Goal: Information Seeking & Learning: Check status

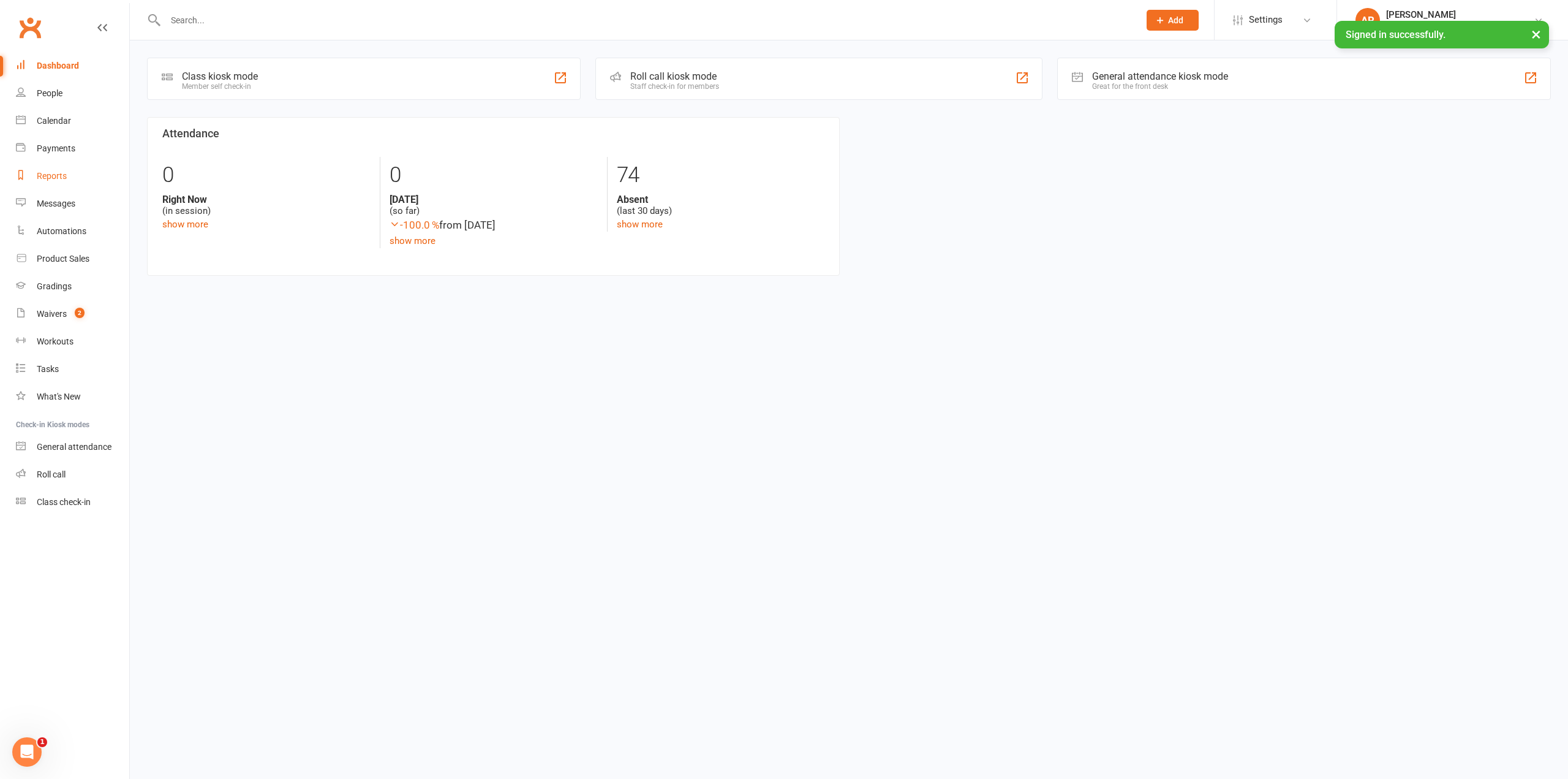
click at [54, 183] on link "Reports" at bounding box center [72, 175] width 113 height 27
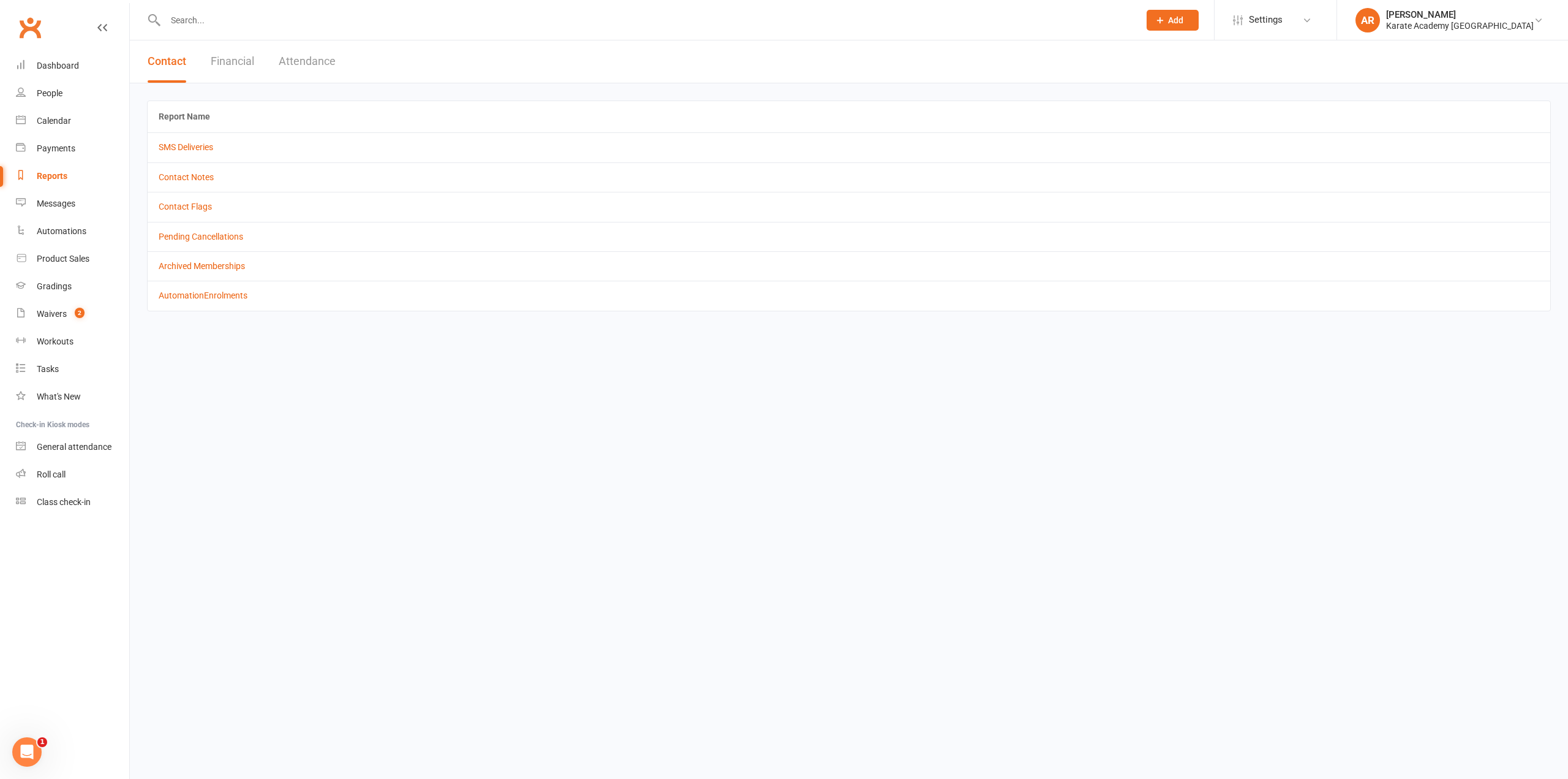
click at [162, 62] on button "Contact" at bounding box center [167, 62] width 38 height 42
click at [64, 288] on div "Gradings" at bounding box center [54, 286] width 35 height 10
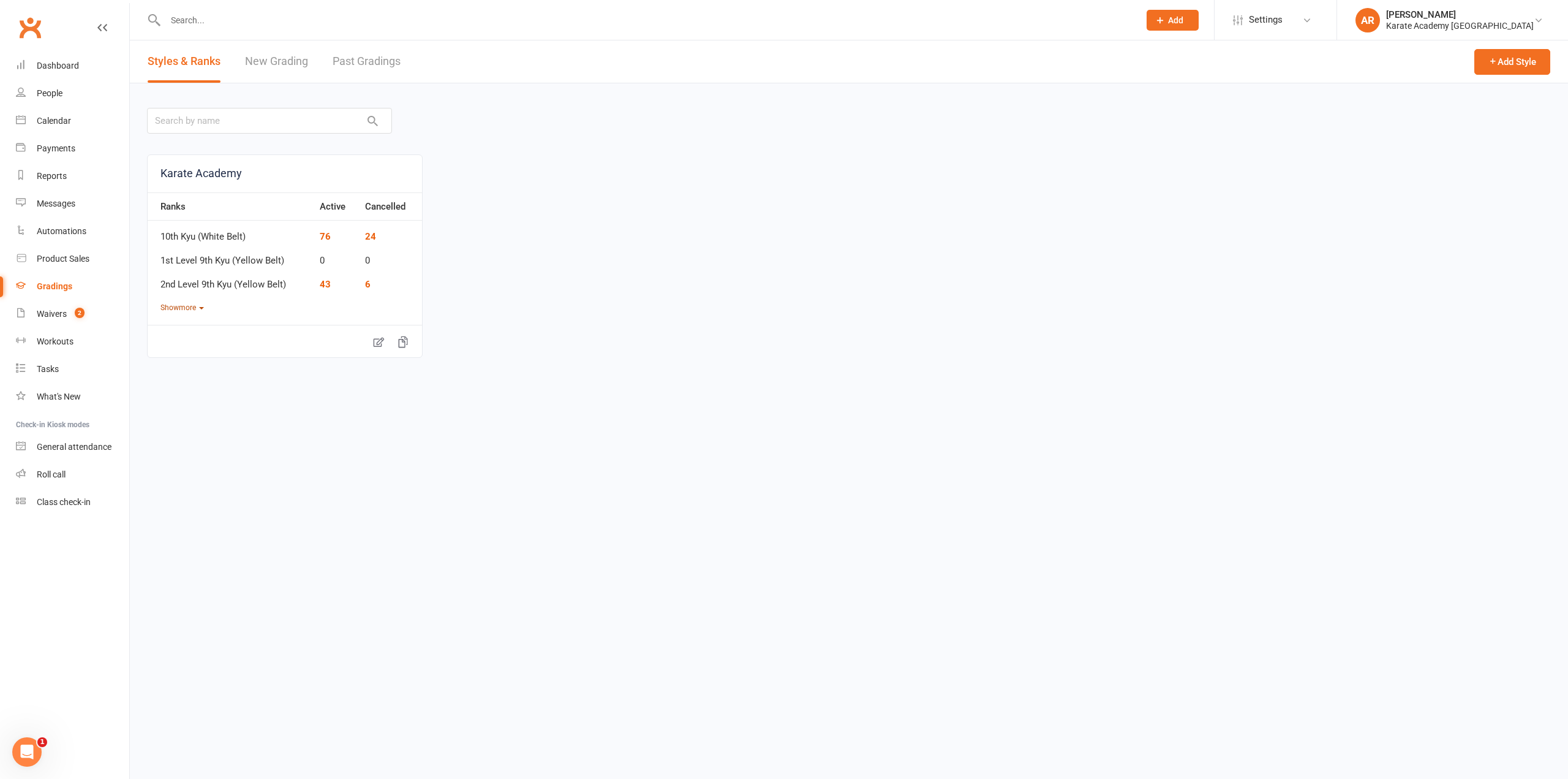
click at [188, 307] on button "Show more" at bounding box center [182, 308] width 43 height 12
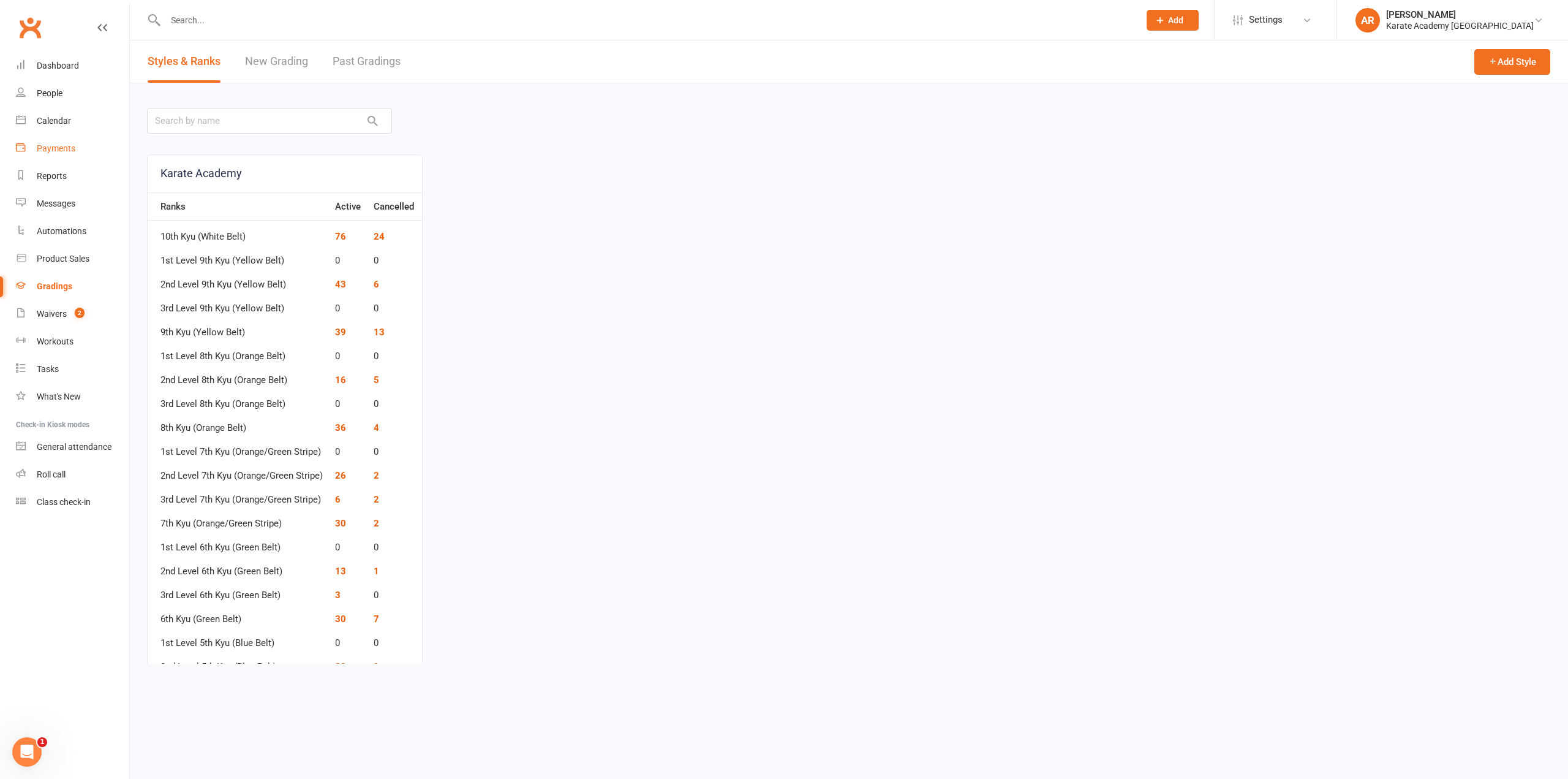
click at [59, 145] on div "Payments" at bounding box center [56, 148] width 38 height 10
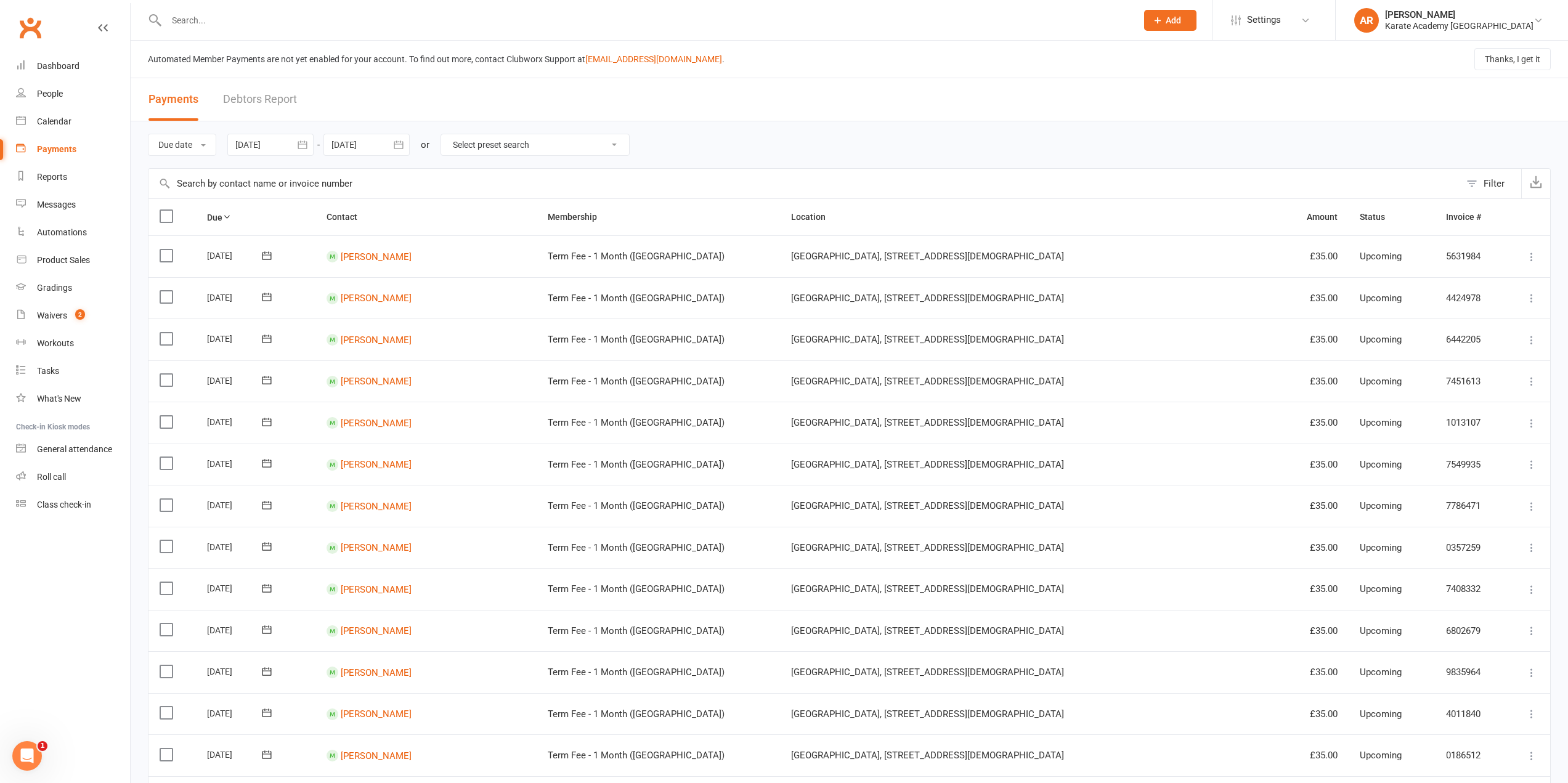
click at [303, 143] on icon "button" at bounding box center [303, 145] width 13 height 13
click at [257, 157] on ul "July 2025 Sun Mon Tue Wed Thu Fri Sat 27 29 30 01 02 03 04 05 28 06 07 08 09 10…" at bounding box center [345, 255] width 236 height 197
click at [257, 170] on button "button" at bounding box center [247, 174] width 27 height 23
click at [280, 224] on span "01" at bounding box center [277, 221] width 10 height 10
type input "[DATE]"
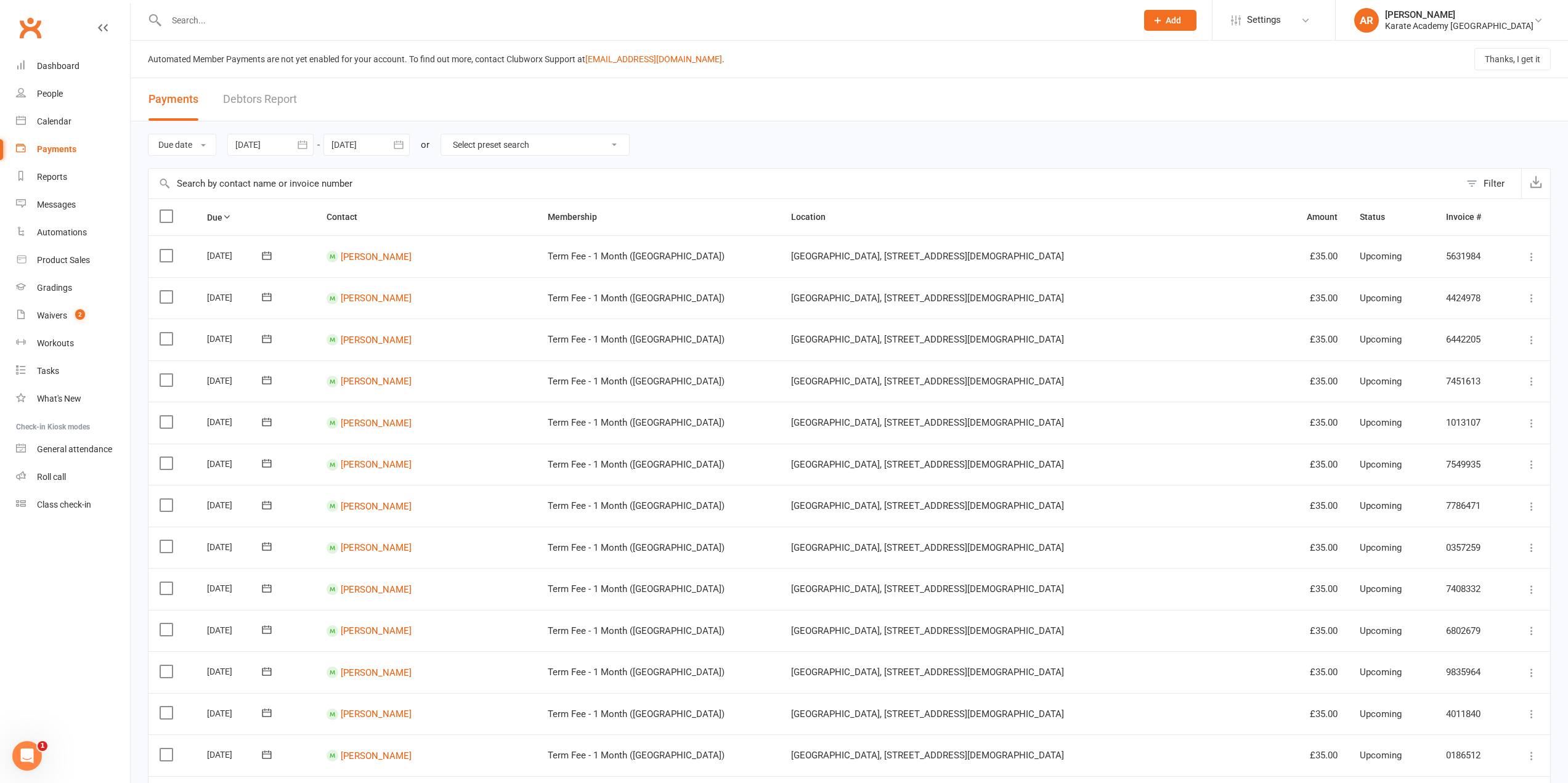
click at [350, 146] on div at bounding box center [366, 145] width 86 height 23
click at [345, 174] on icon "button" at bounding box center [343, 175] width 8 height 10
click at [405, 219] on span "30" at bounding box center [400, 221] width 10 height 10
type input "30 Jun 2025"
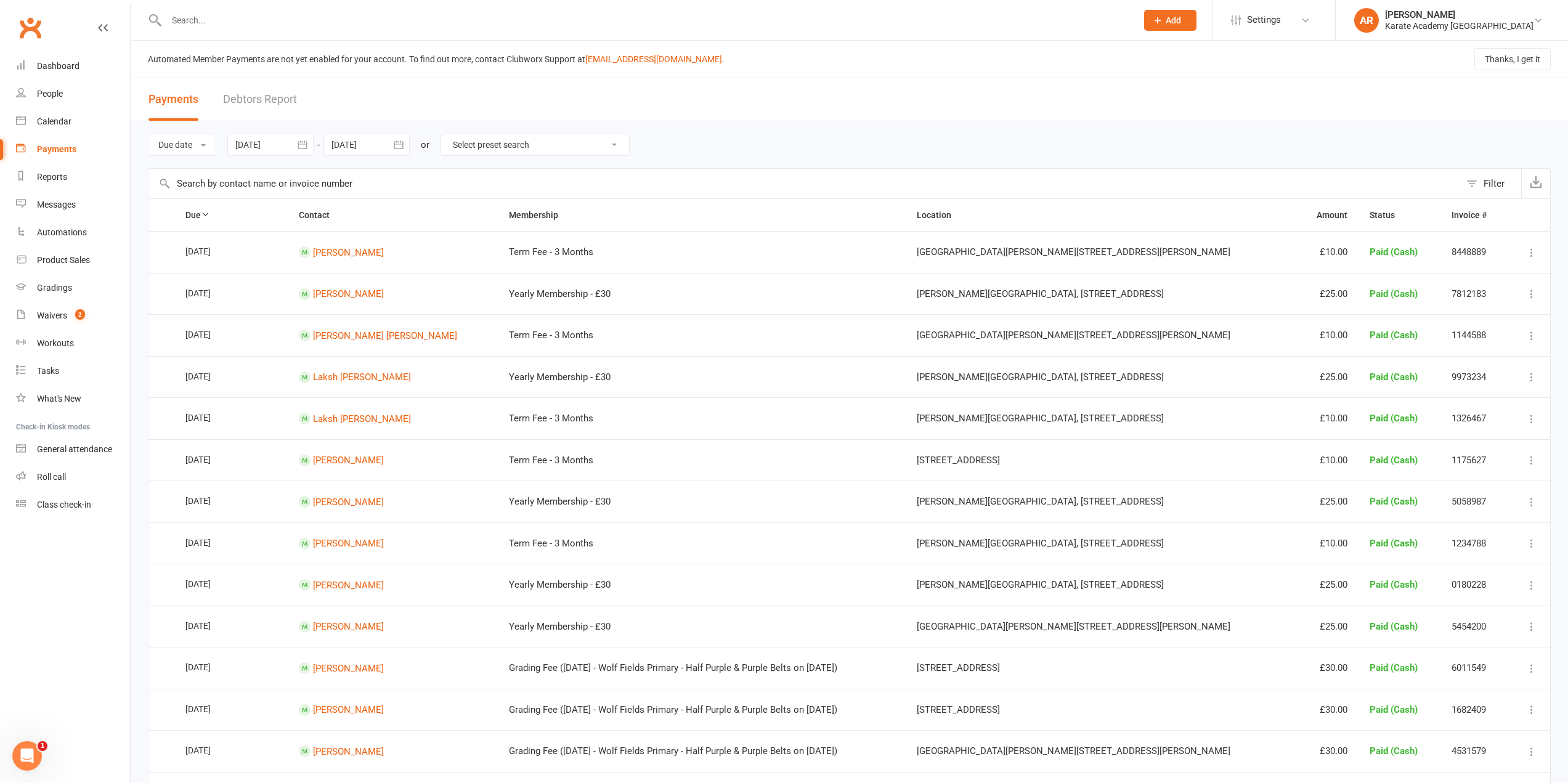
click at [464, 146] on select "Select preset search All failures All skipped payments All pending payments All…" at bounding box center [535, 145] width 188 height 21
select select "3"
click at [443, 135] on select "Select preset search All failures All skipped payments All pending payments All…" at bounding box center [535, 145] width 188 height 21
type input "12 Aug 2025"
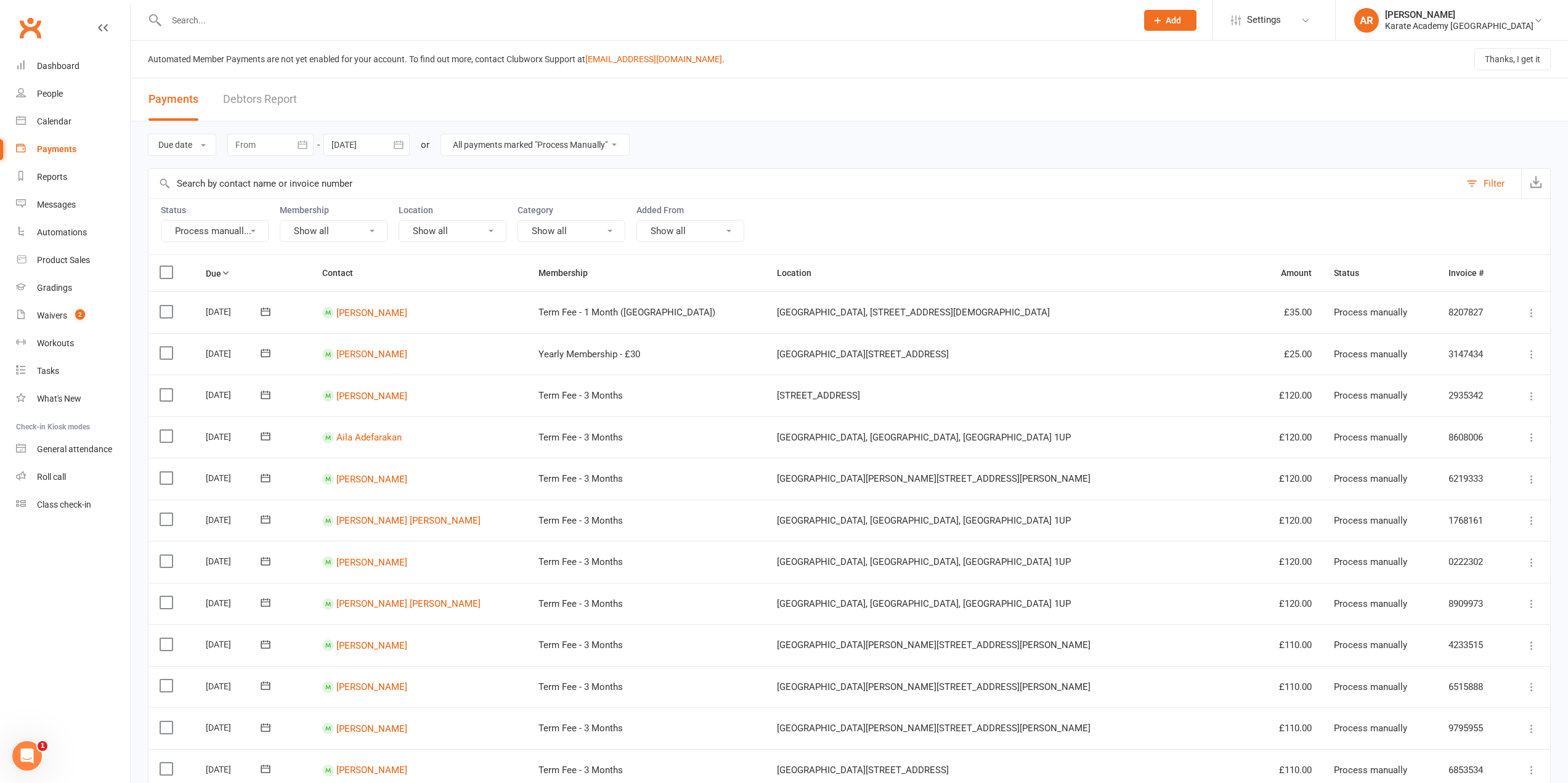
click at [237, 179] on input "text" at bounding box center [804, 183] width 1311 height 29
click at [345, 231] on button "Show all" at bounding box center [333, 231] width 108 height 23
click at [447, 229] on button "Show all" at bounding box center [452, 231] width 108 height 23
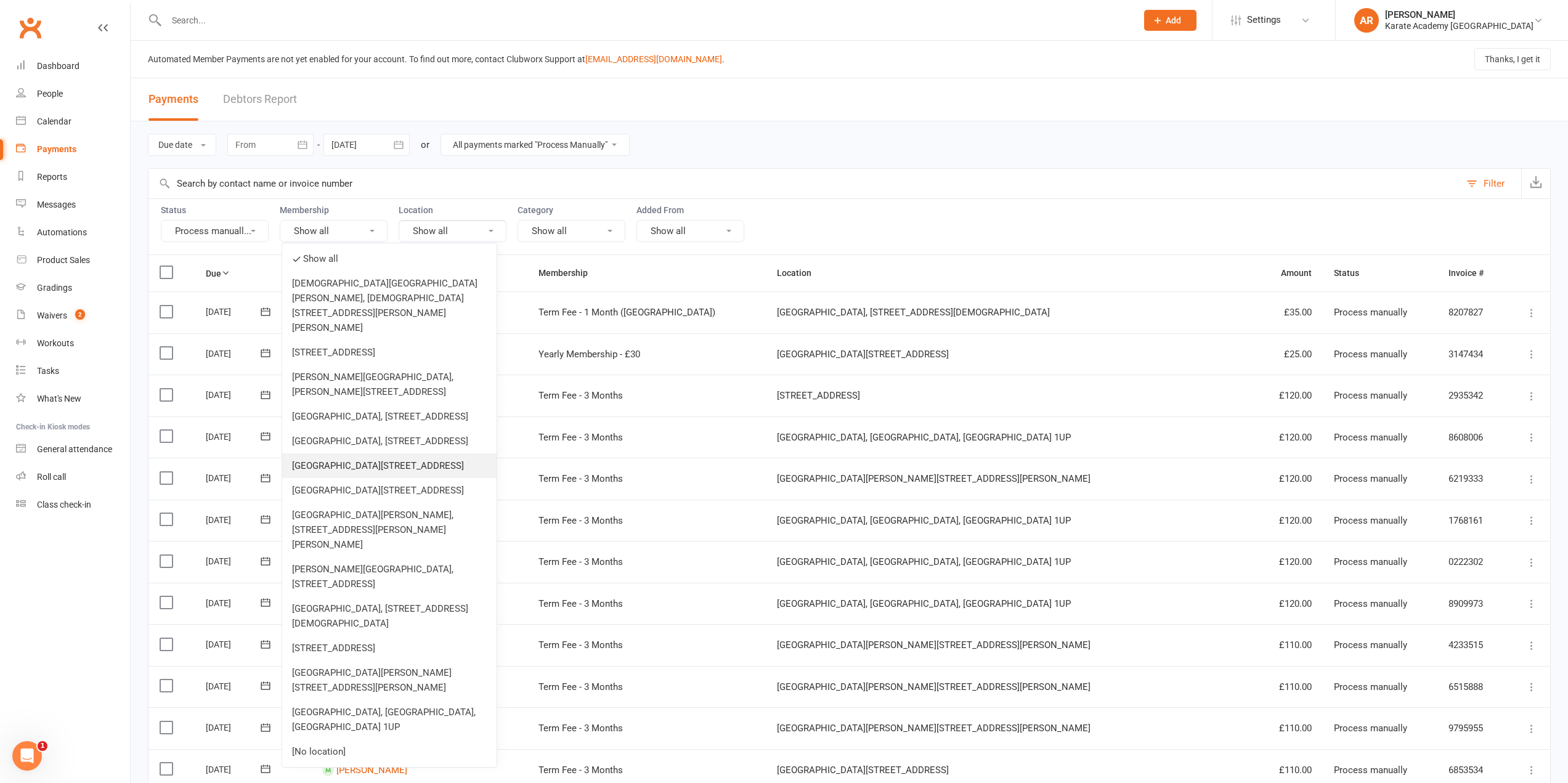
click at [388, 478] on link "Claycots Primary Britwell Campus, Monksfield Way, Slough SL2 1QX" at bounding box center [389, 465] width 215 height 24
select select
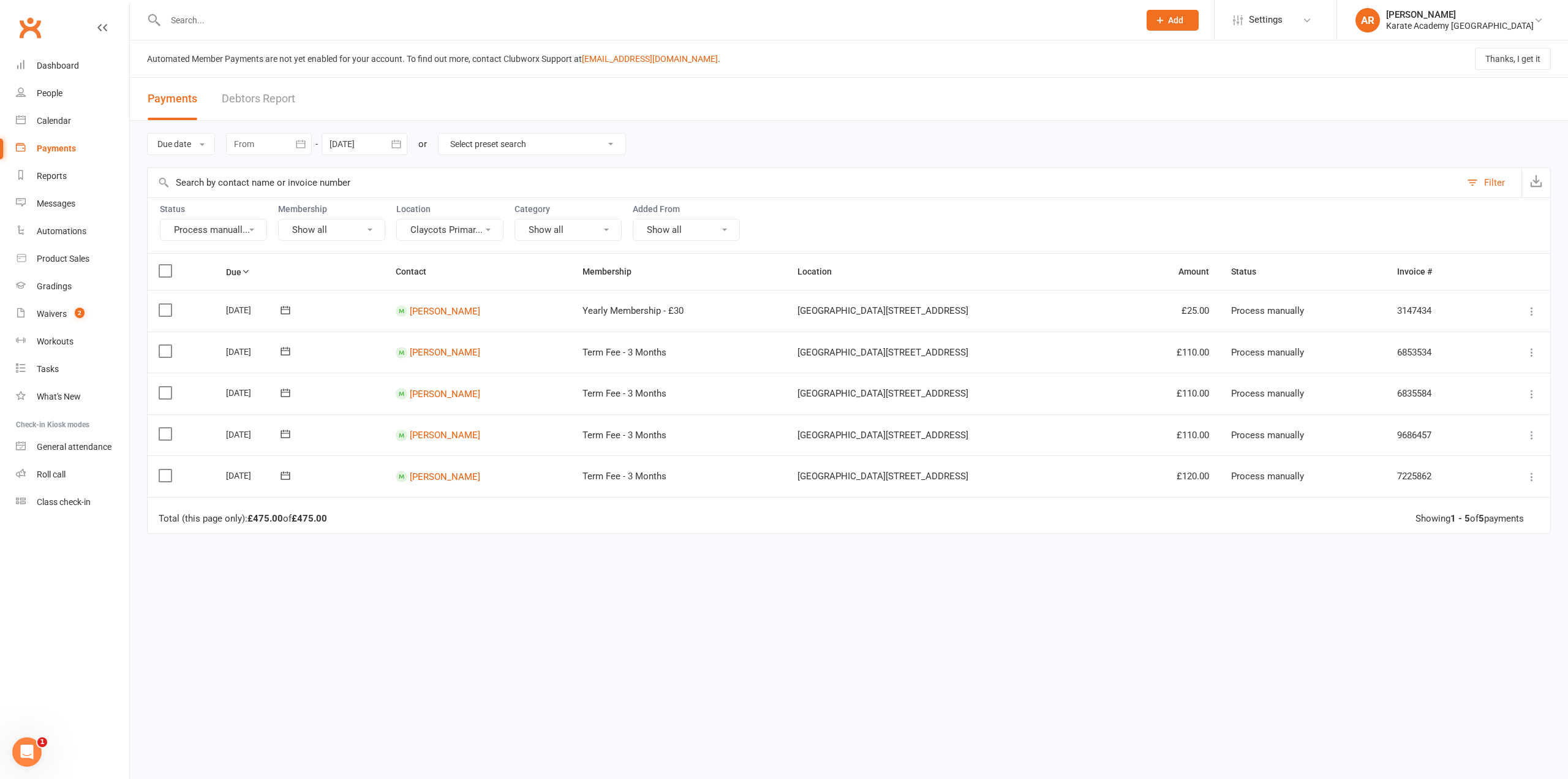
click at [440, 224] on button "Claycots Primar..." at bounding box center [450, 229] width 107 height 22
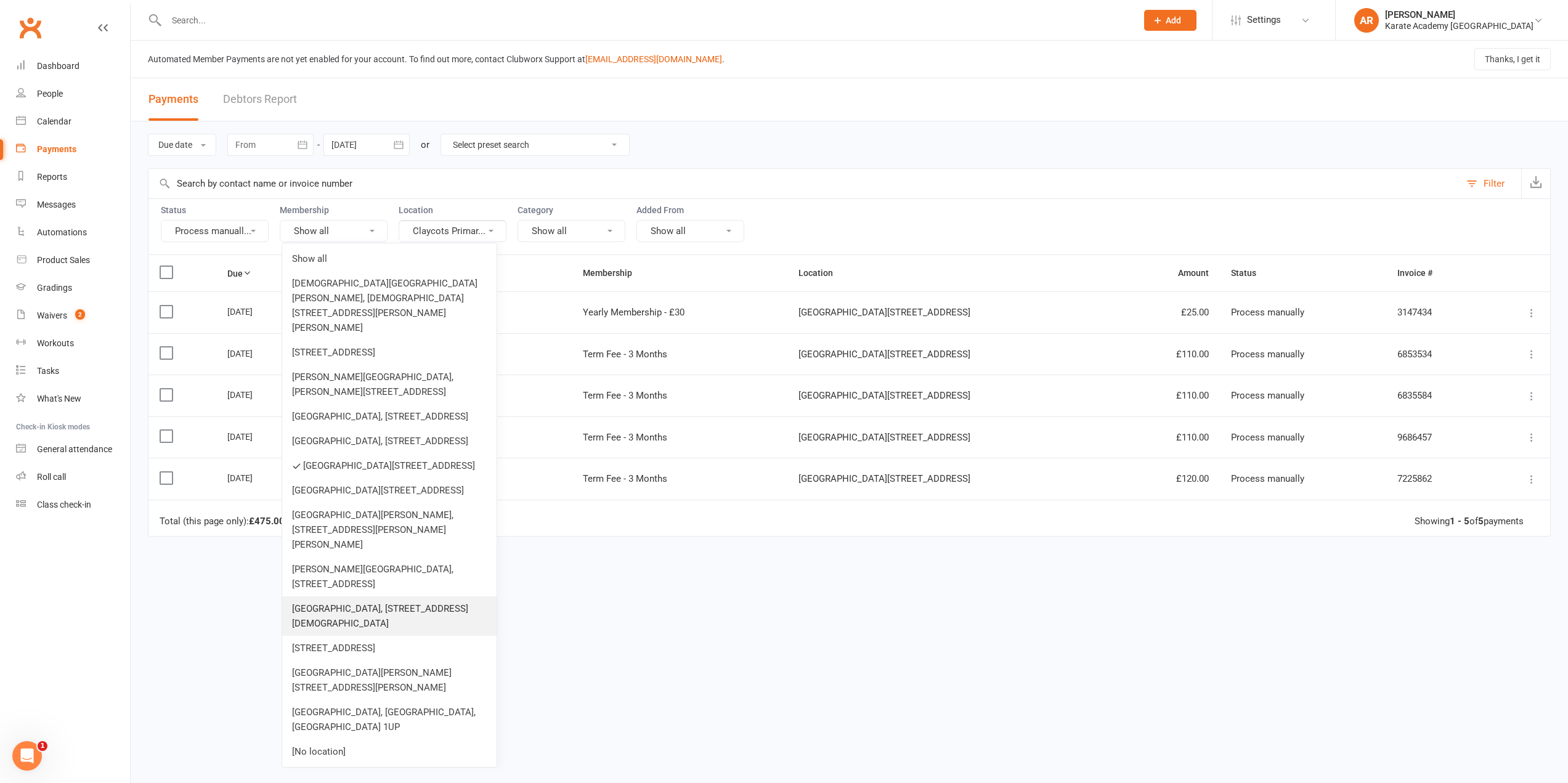
scroll to position [14, 0]
click at [400, 502] on link "[GEOGRAPHIC_DATA][STREET_ADDRESS]" at bounding box center [389, 490] width 215 height 24
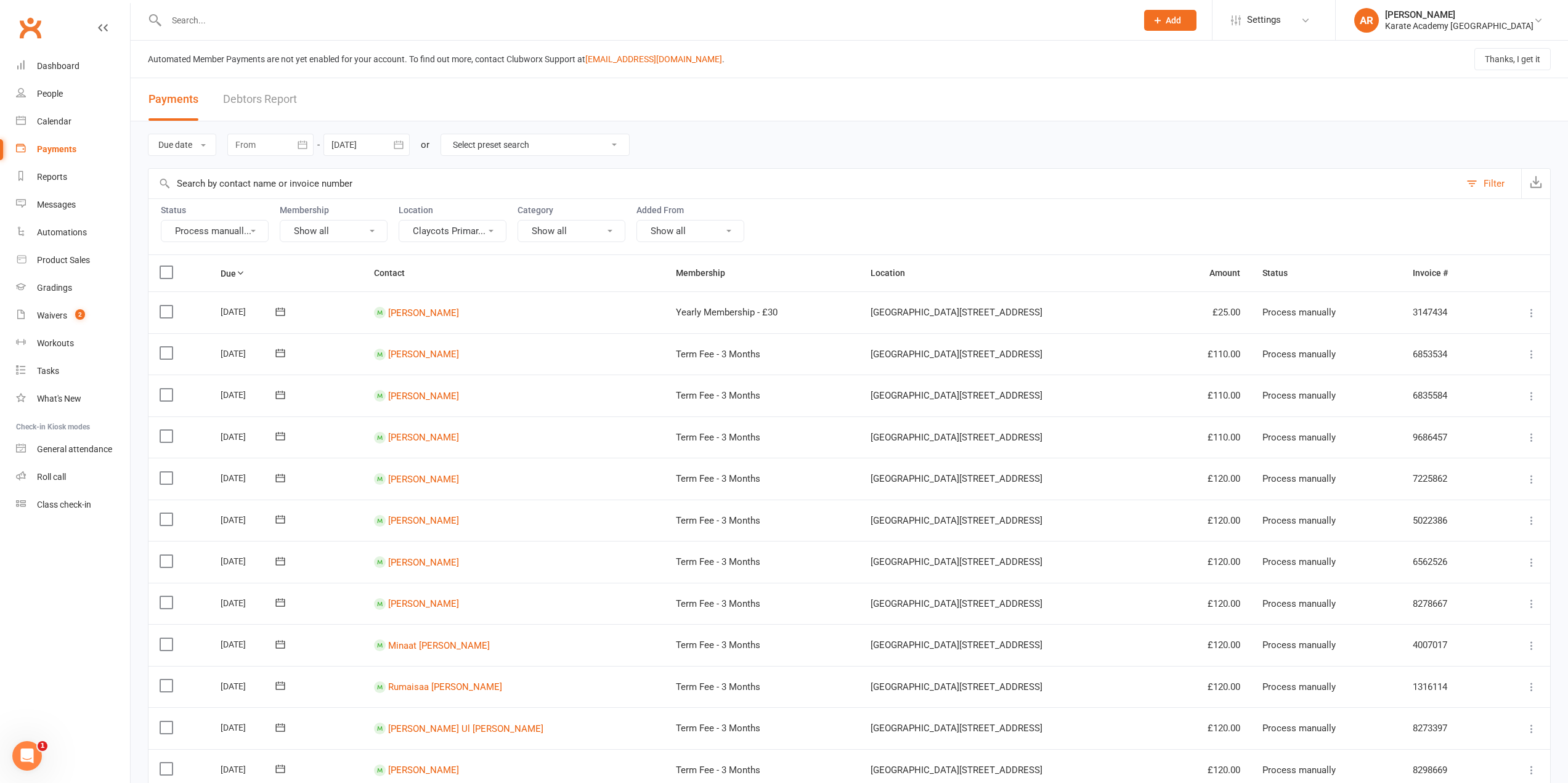
click at [444, 233] on button "Claycots Primar..." at bounding box center [452, 231] width 108 height 23
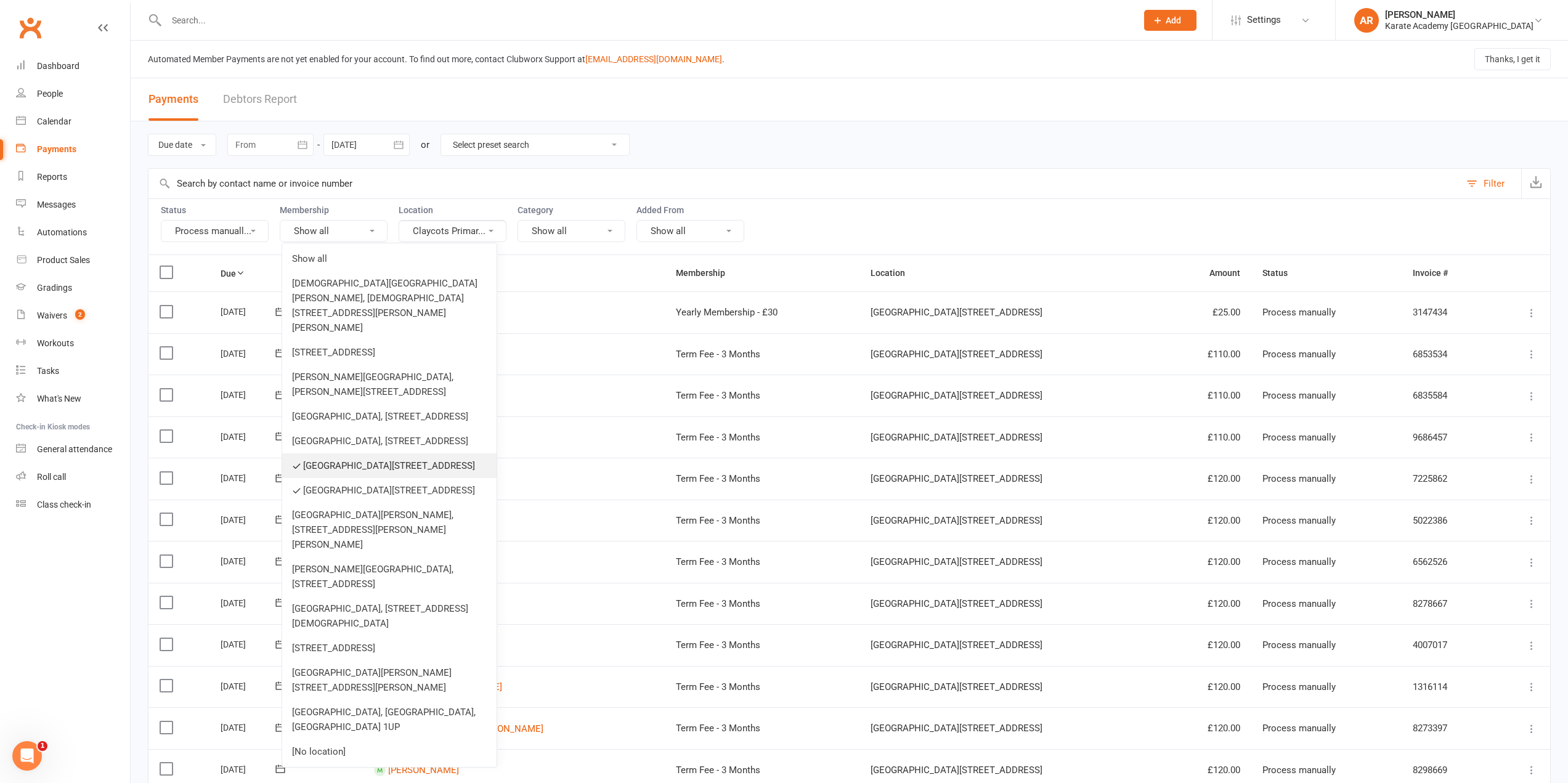
click at [389, 478] on link "Claycots Primary Britwell Campus, Monksfield Way, Slough SL2 1QX" at bounding box center [389, 465] width 215 height 24
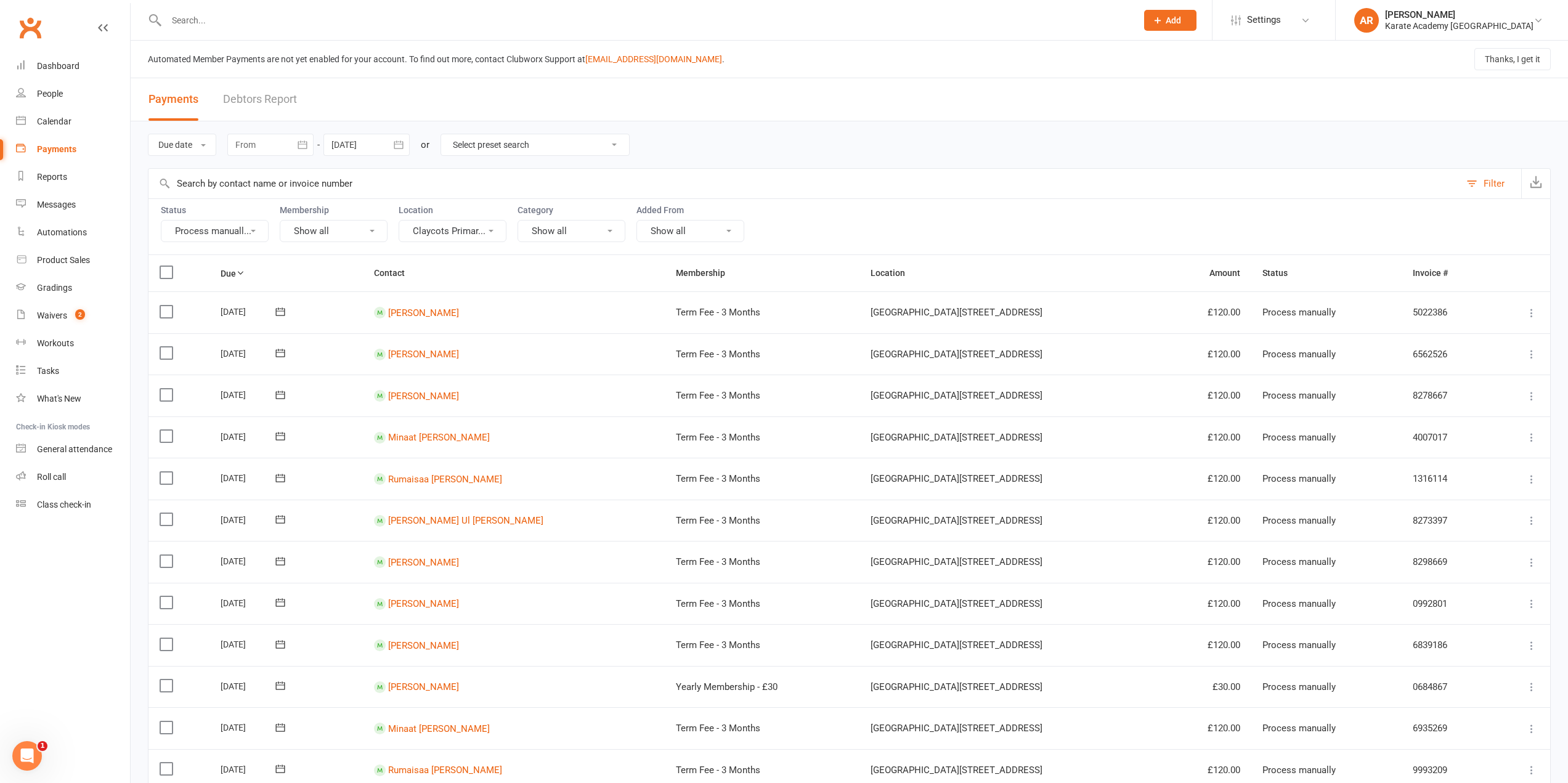
click at [340, 231] on button "Show all" at bounding box center [333, 231] width 108 height 23
click at [293, 140] on div at bounding box center [270, 145] width 86 height 23
click at [276, 220] on span "01" at bounding box center [277, 221] width 10 height 10
type input "[DATE]"
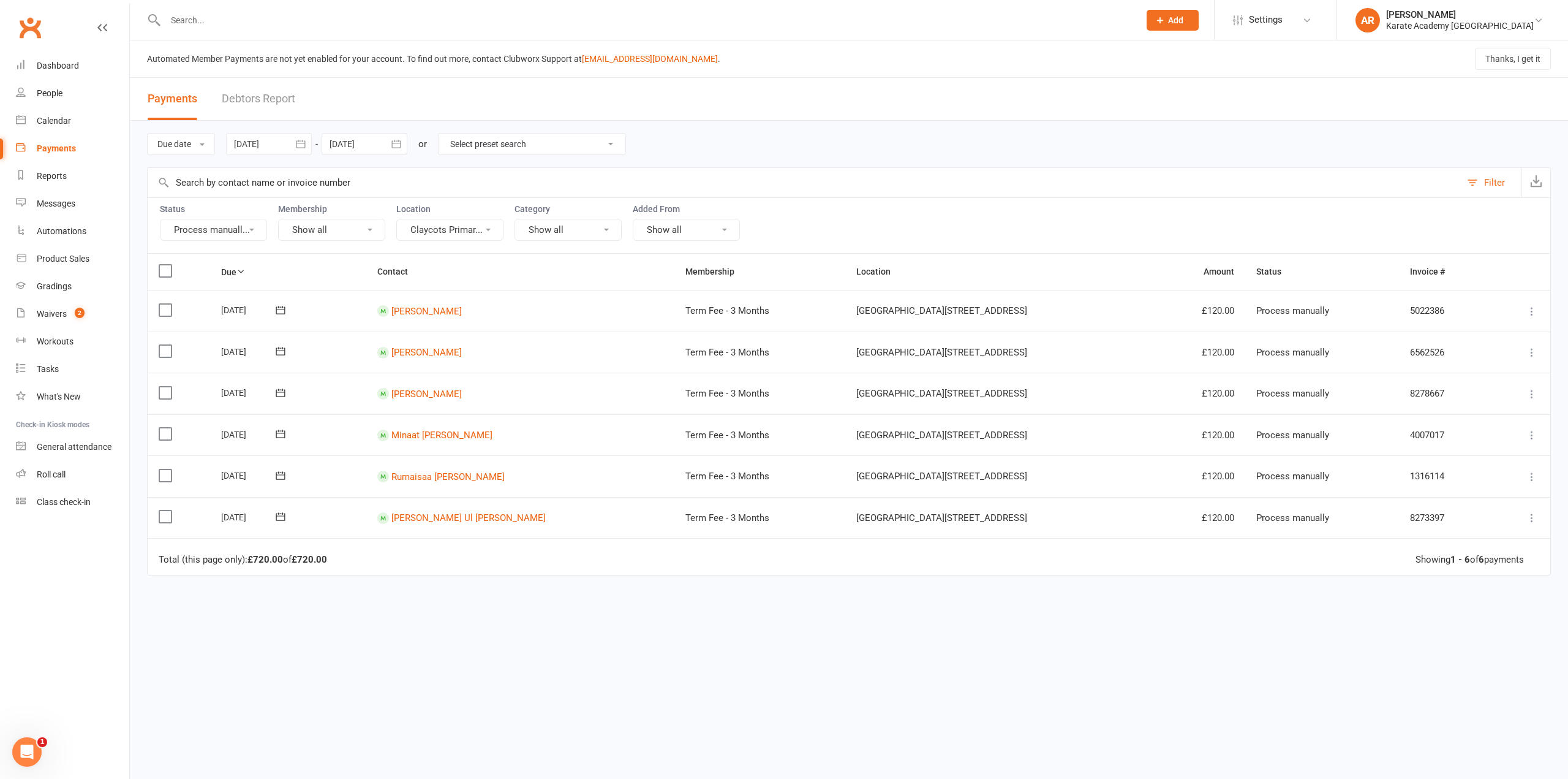
click at [366, 144] on div at bounding box center [364, 144] width 86 height 22
click at [338, 171] on button "button" at bounding box center [342, 173] width 27 height 22
click at [407, 214] on button "30" at bounding box center [398, 219] width 26 height 22
type input "30 Jun 2025"
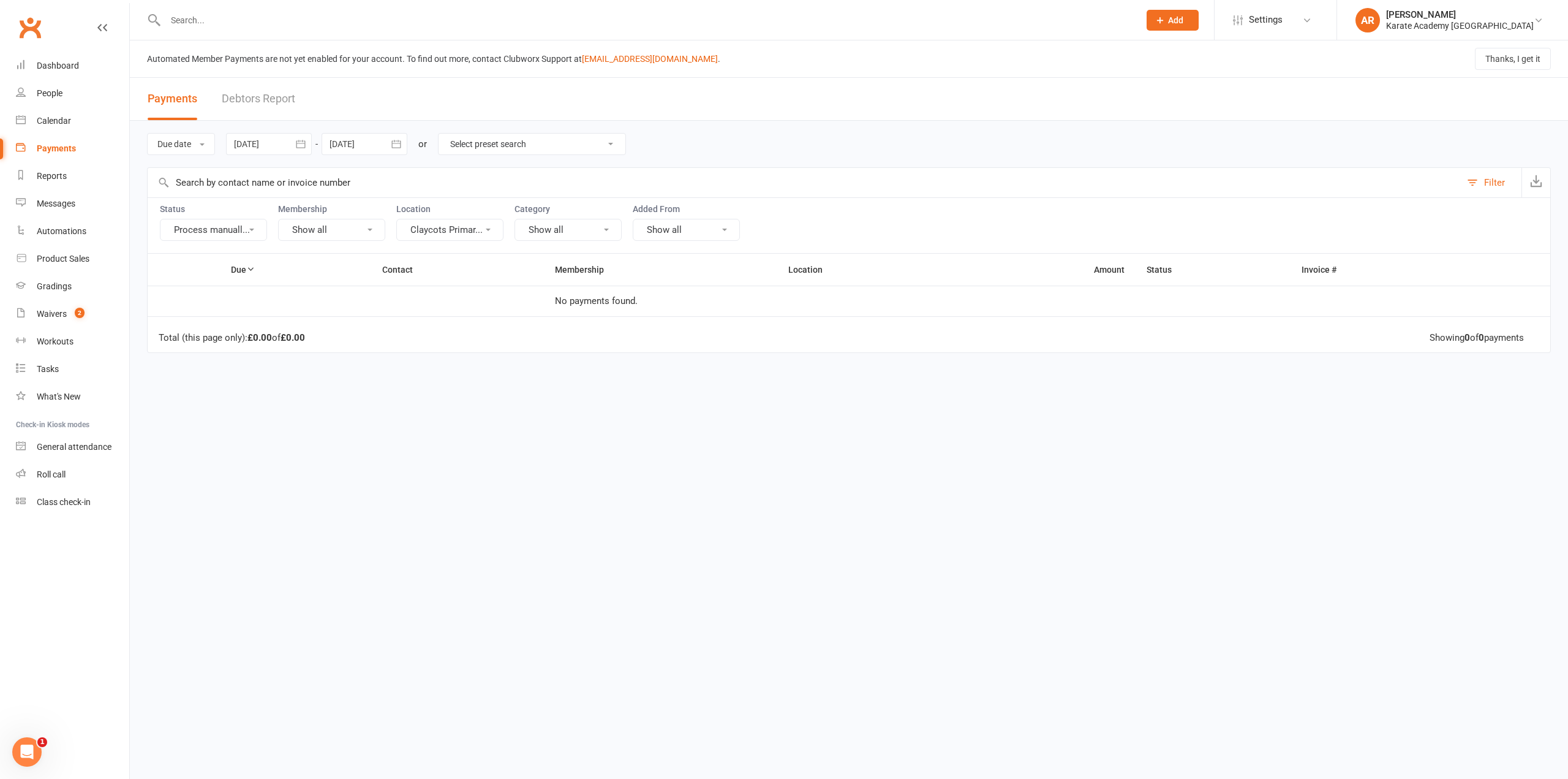
click at [218, 227] on button "Process manuall..." at bounding box center [213, 229] width 107 height 22
click at [220, 249] on link "Show all" at bounding box center [221, 257] width 121 height 24
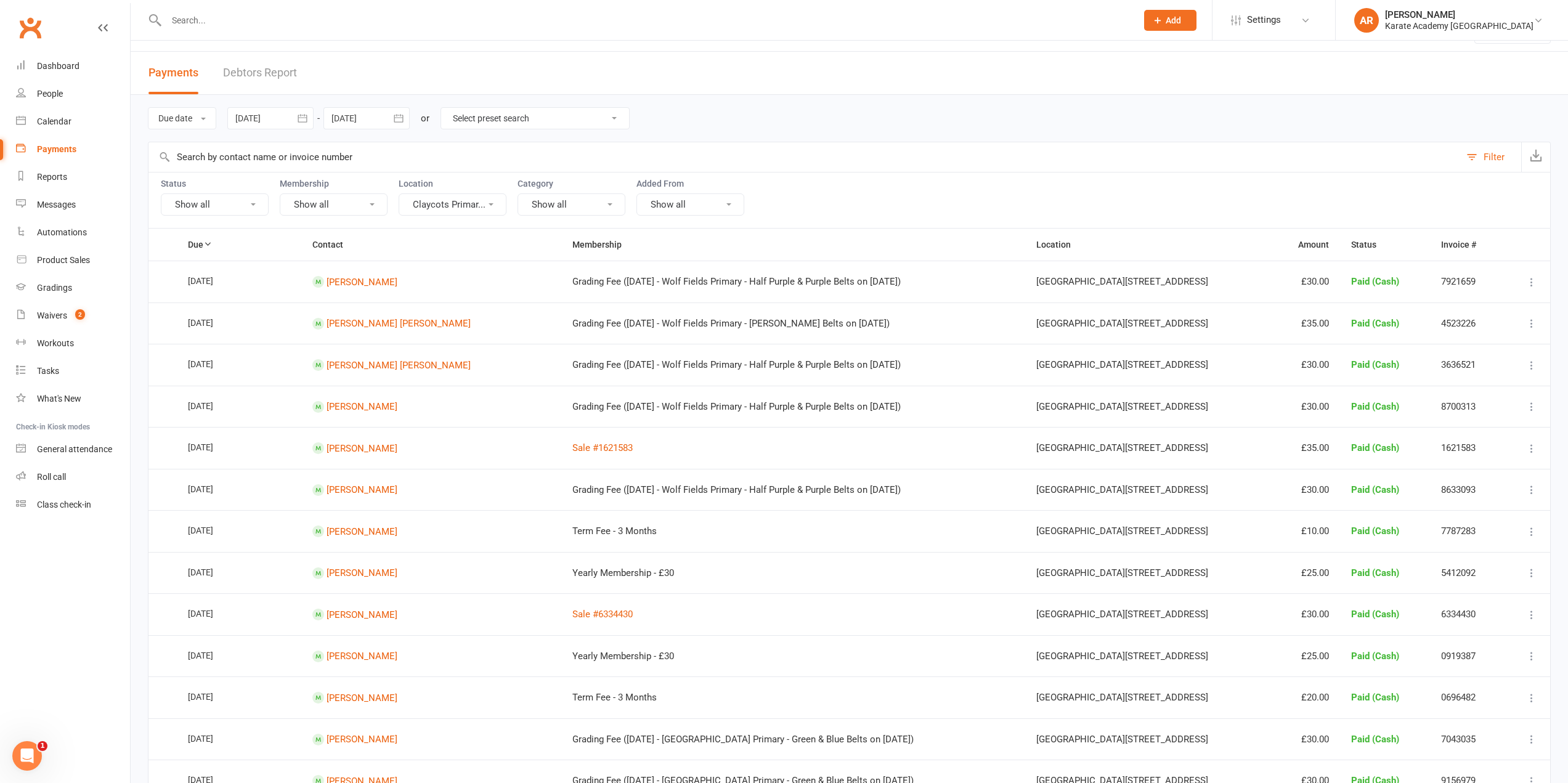
scroll to position [62, 0]
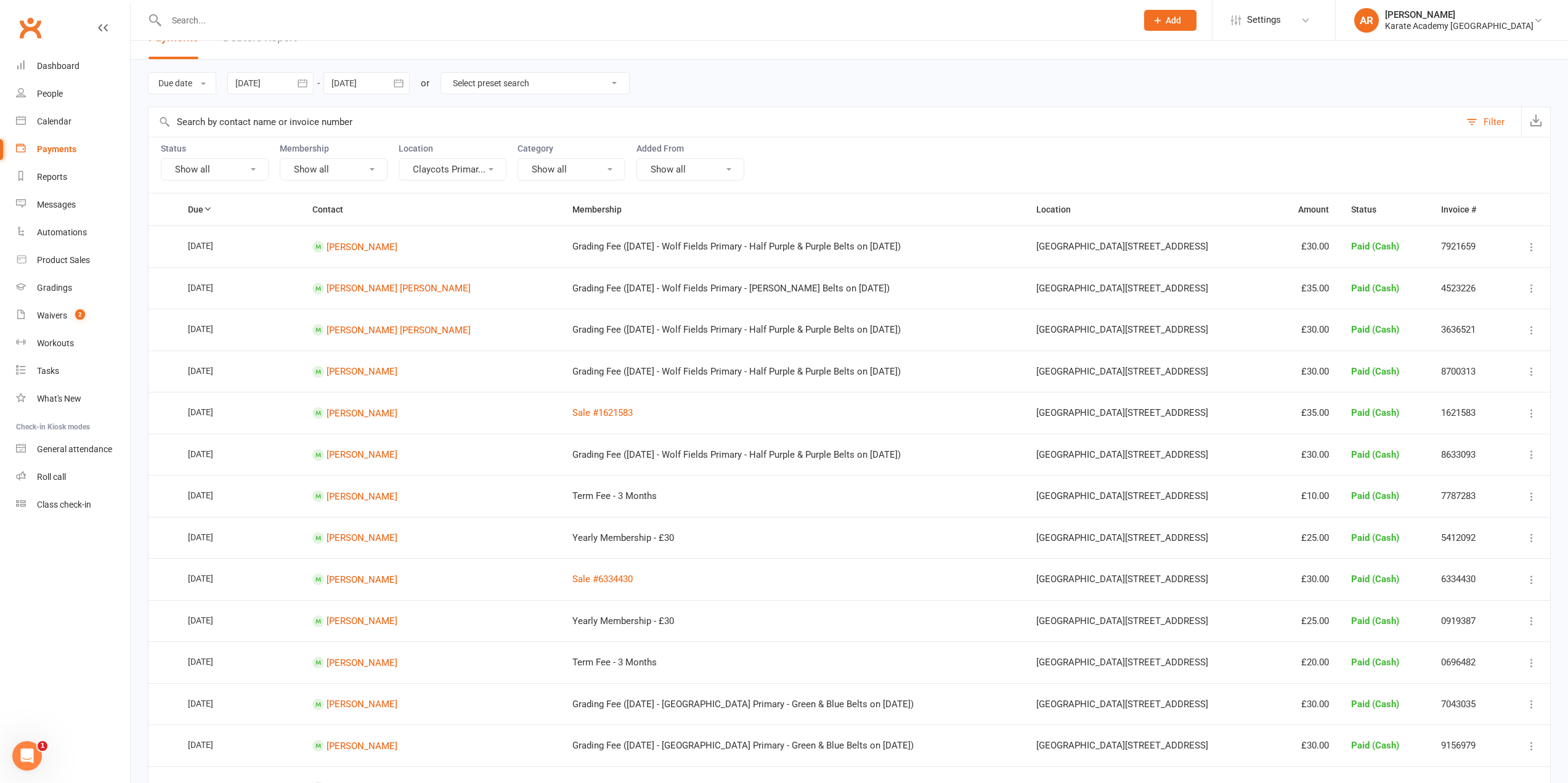
click at [313, 171] on button "Show all" at bounding box center [333, 169] width 108 height 23
click at [308, 227] on link "Annual Tournament" at bounding box center [279, 221] width 196 height 24
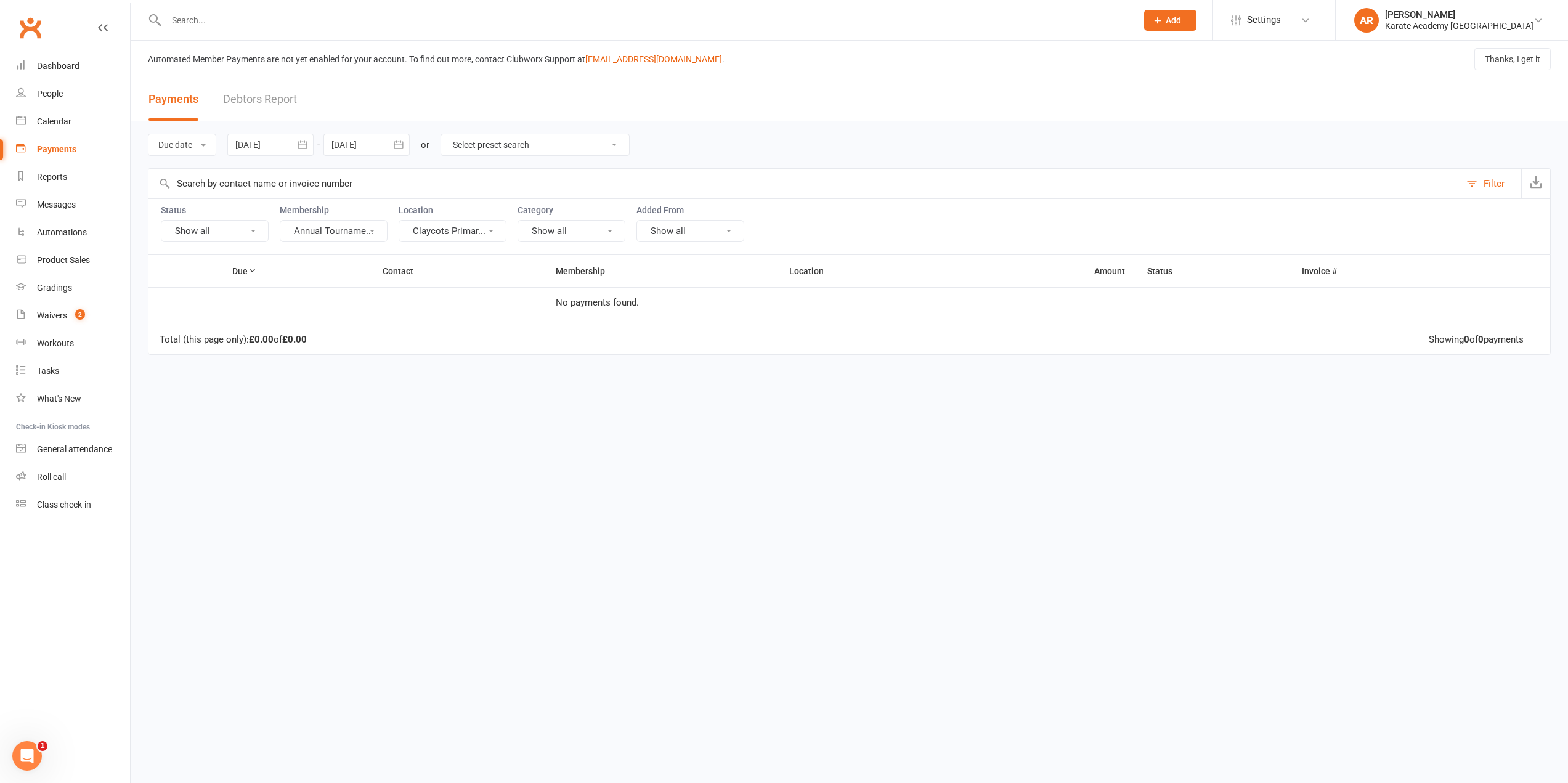
scroll to position [0, 0]
click at [327, 224] on button "Annual Tourname..." at bounding box center [333, 231] width 108 height 23
click at [327, 303] on link "Term Fee - 1 Month (Lincoln)" at bounding box center [288, 308] width 196 height 24
click at [318, 225] on button "Annual Tourname..." at bounding box center [333, 231] width 108 height 23
click at [320, 325] on link "Term Fee - 3 Months" at bounding box center [283, 332] width 207 height 24
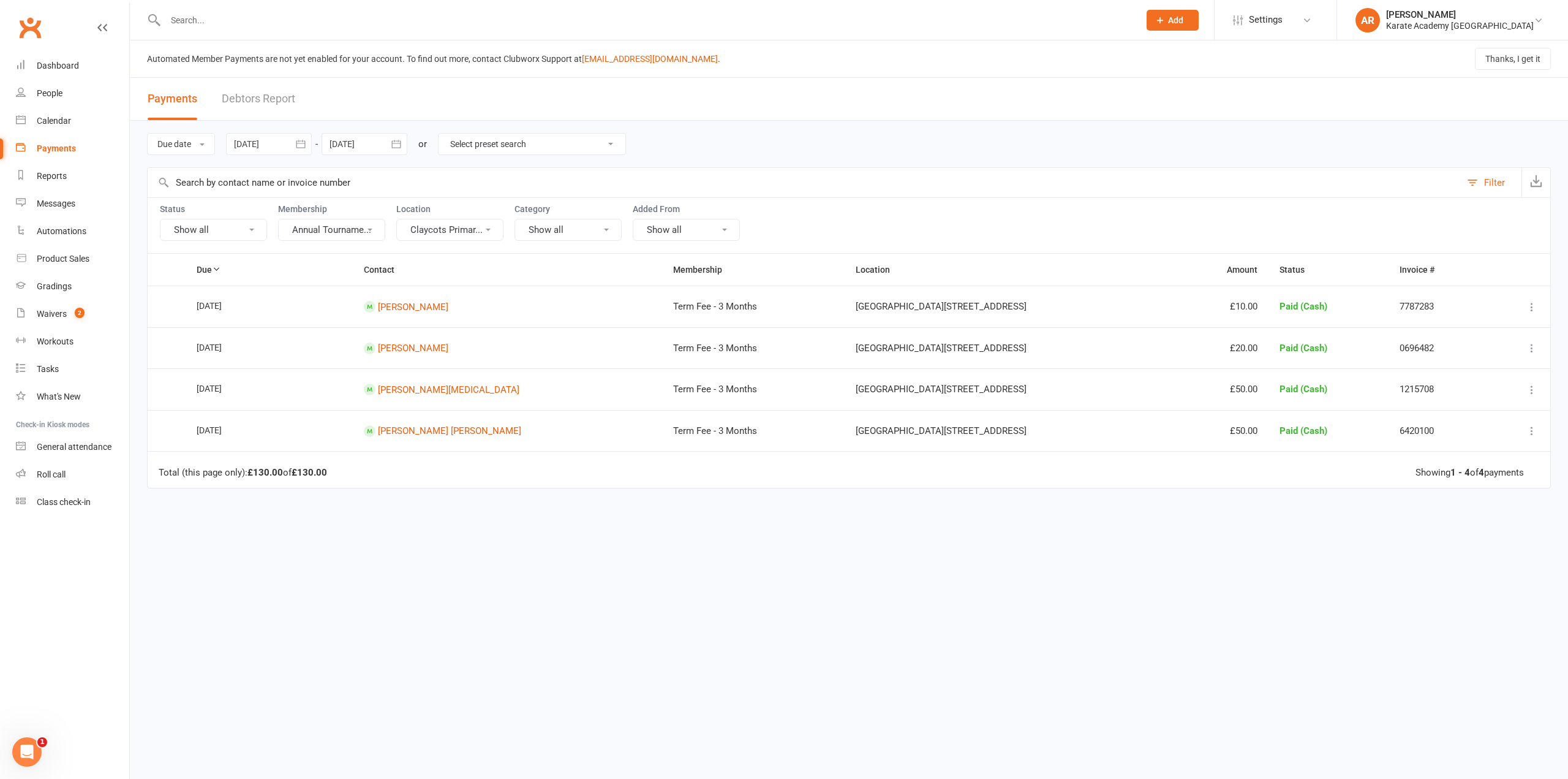
click at [324, 234] on button "Annual Tourname..." at bounding box center [332, 229] width 107 height 22
click at [287, 257] on link "Show all" at bounding box center [281, 257] width 206 height 24
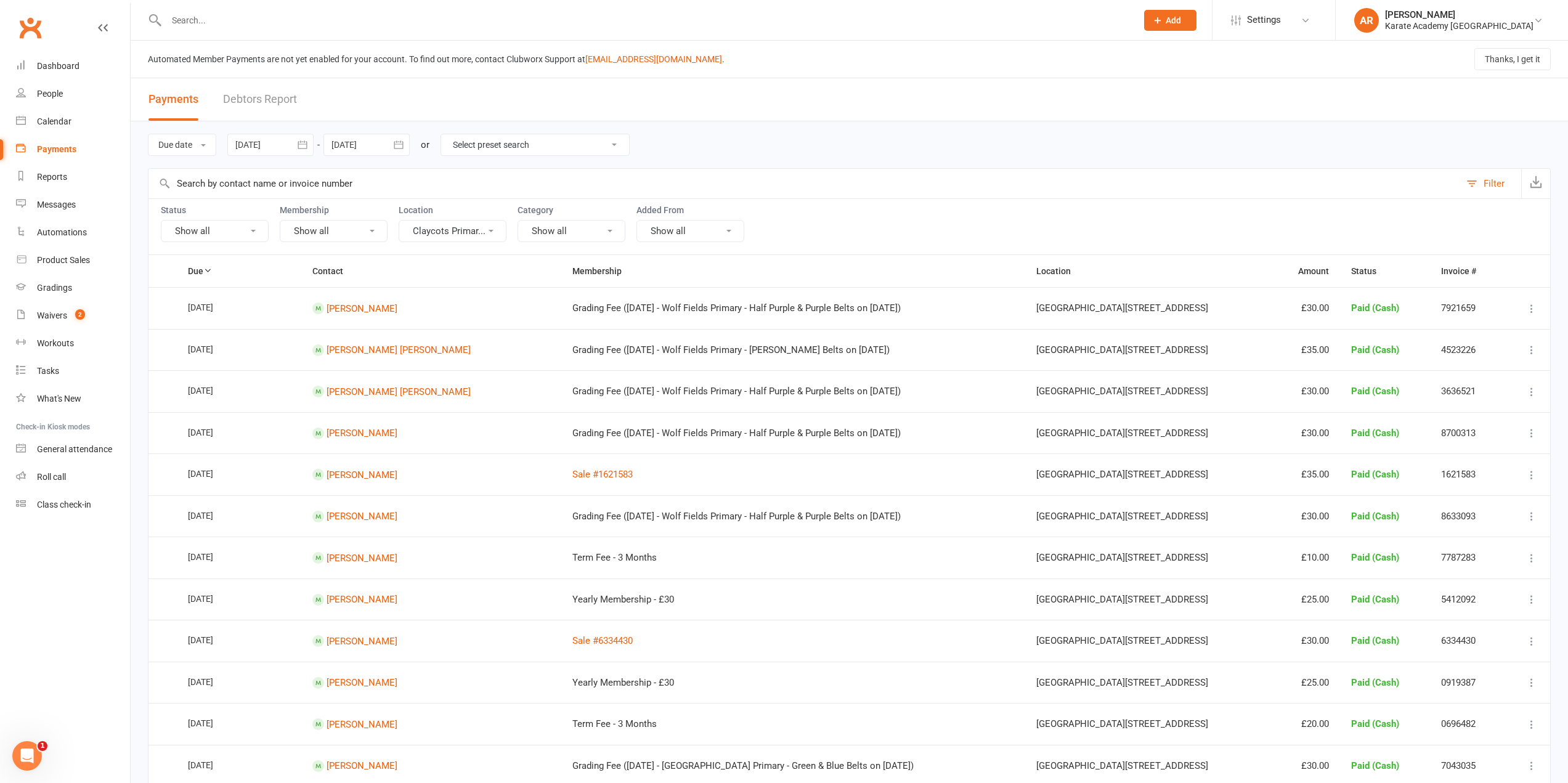
click at [322, 231] on button "Show all" at bounding box center [333, 231] width 108 height 23
click at [212, 224] on button "Show all" at bounding box center [214, 231] width 108 height 23
click at [219, 328] on link "Paid" at bounding box center [222, 332] width 122 height 24
click at [1543, 182] on button "button" at bounding box center [1535, 183] width 29 height 29
drag, startPoint x: 571, startPoint y: 135, endPoint x: 587, endPoint y: 154, distance: 24.8
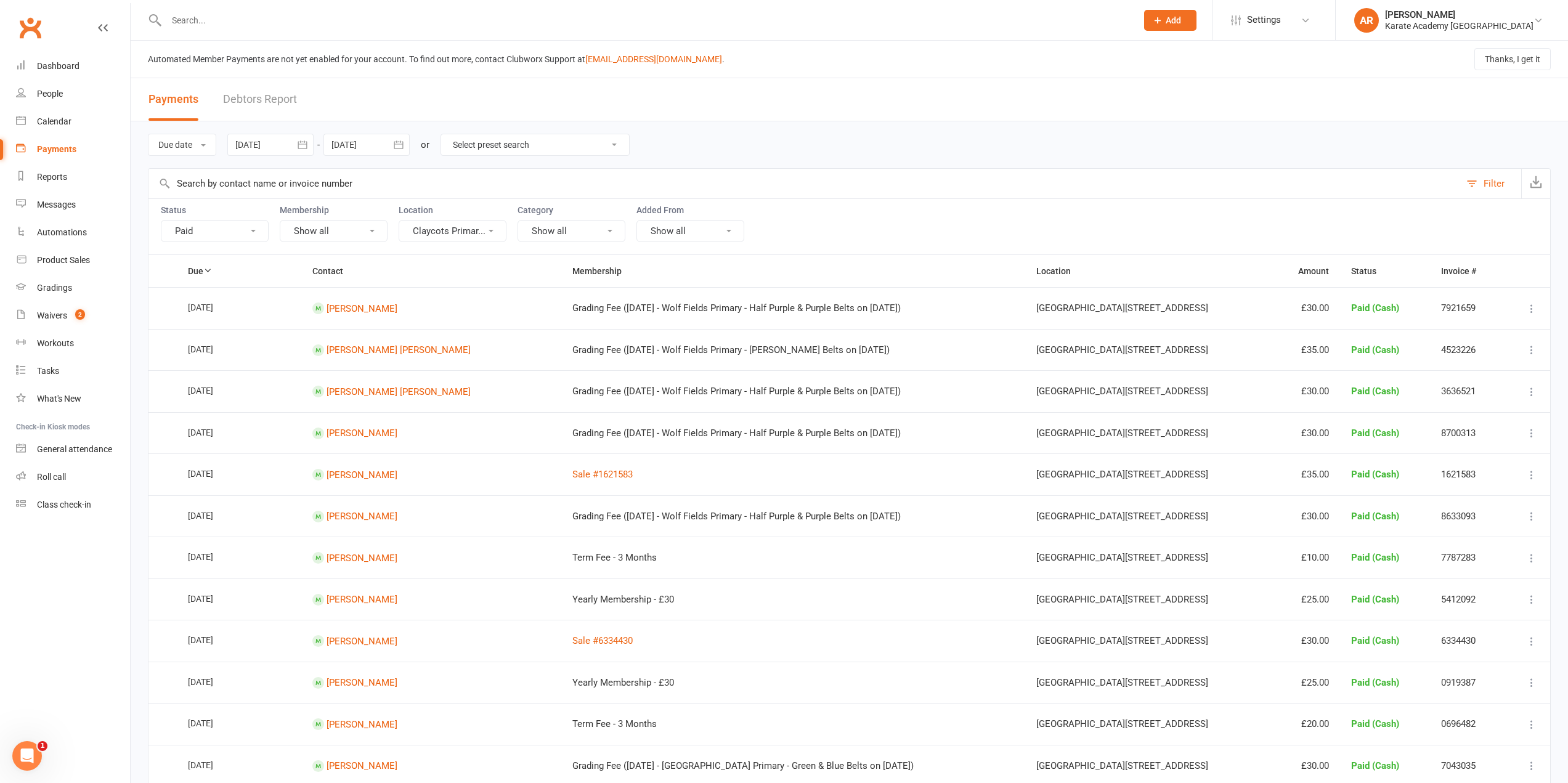
click at [578, 145] on select "Select preset search All failures All skipped payments All pending payments All…" at bounding box center [535, 145] width 188 height 21
click at [453, 228] on button "Claycots Primar..." at bounding box center [452, 231] width 108 height 23
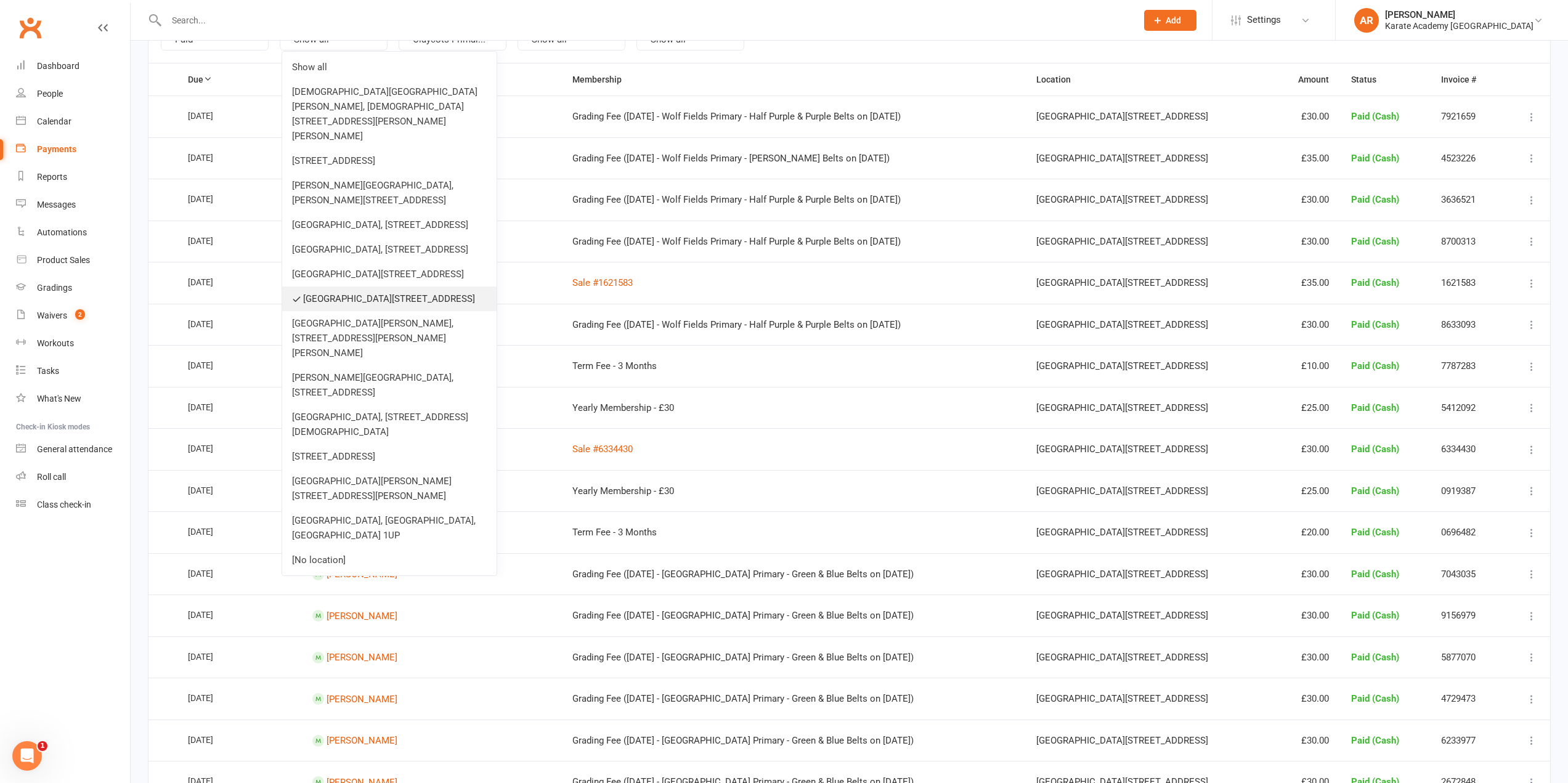
scroll to position [308, 0]
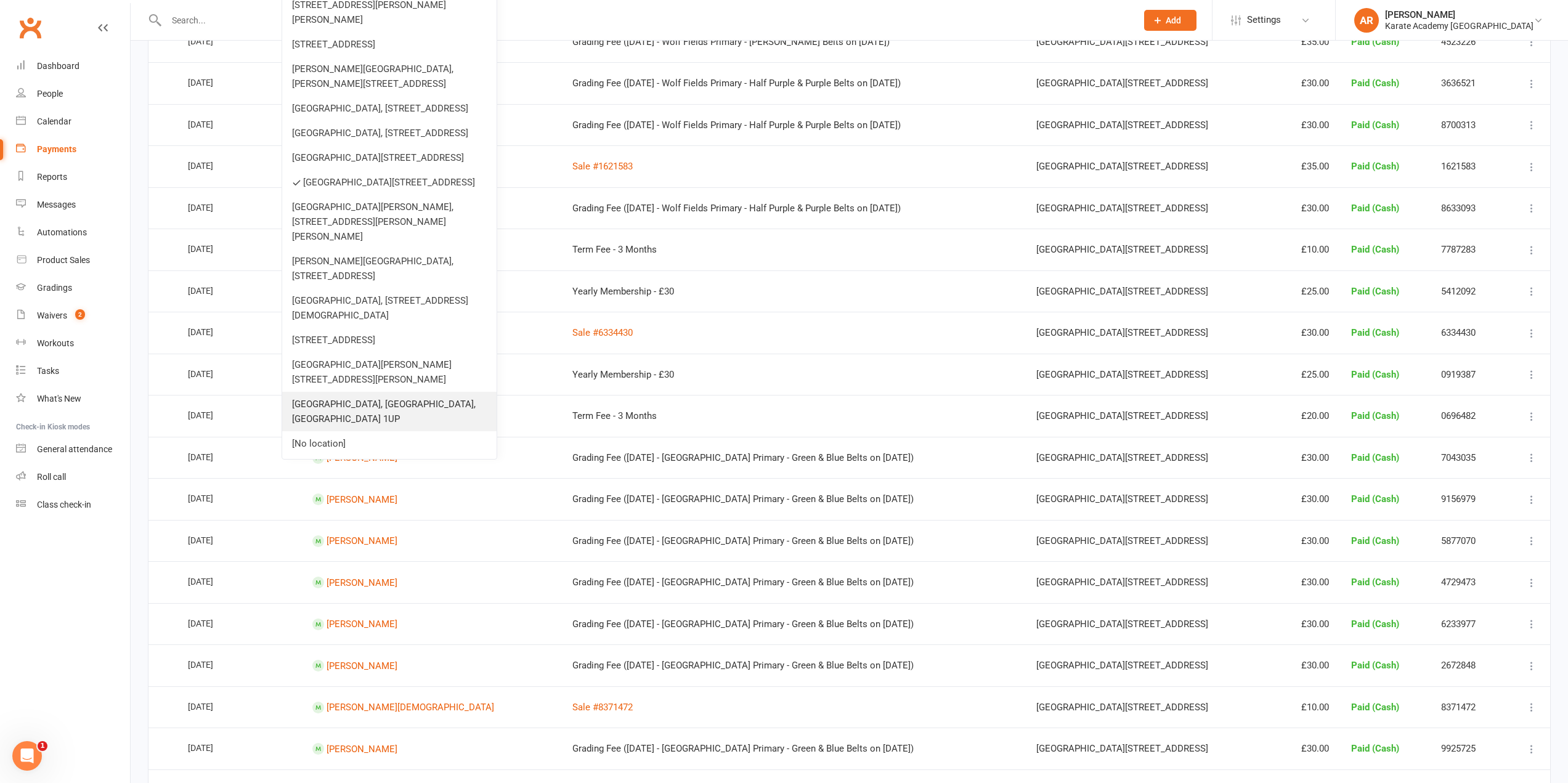
click at [379, 431] on link "Wycombe Leisure Centre, Handy Cross, High Wycombe HP11 1UP" at bounding box center [389, 411] width 215 height 39
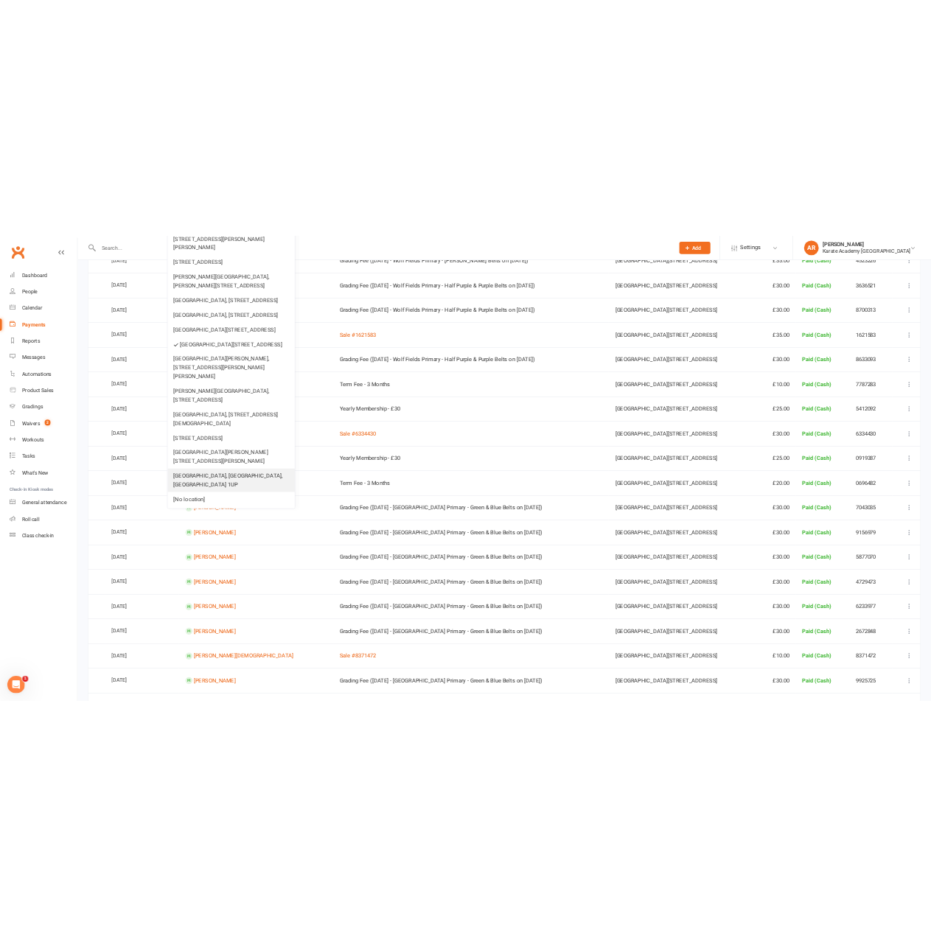
scroll to position [0, 0]
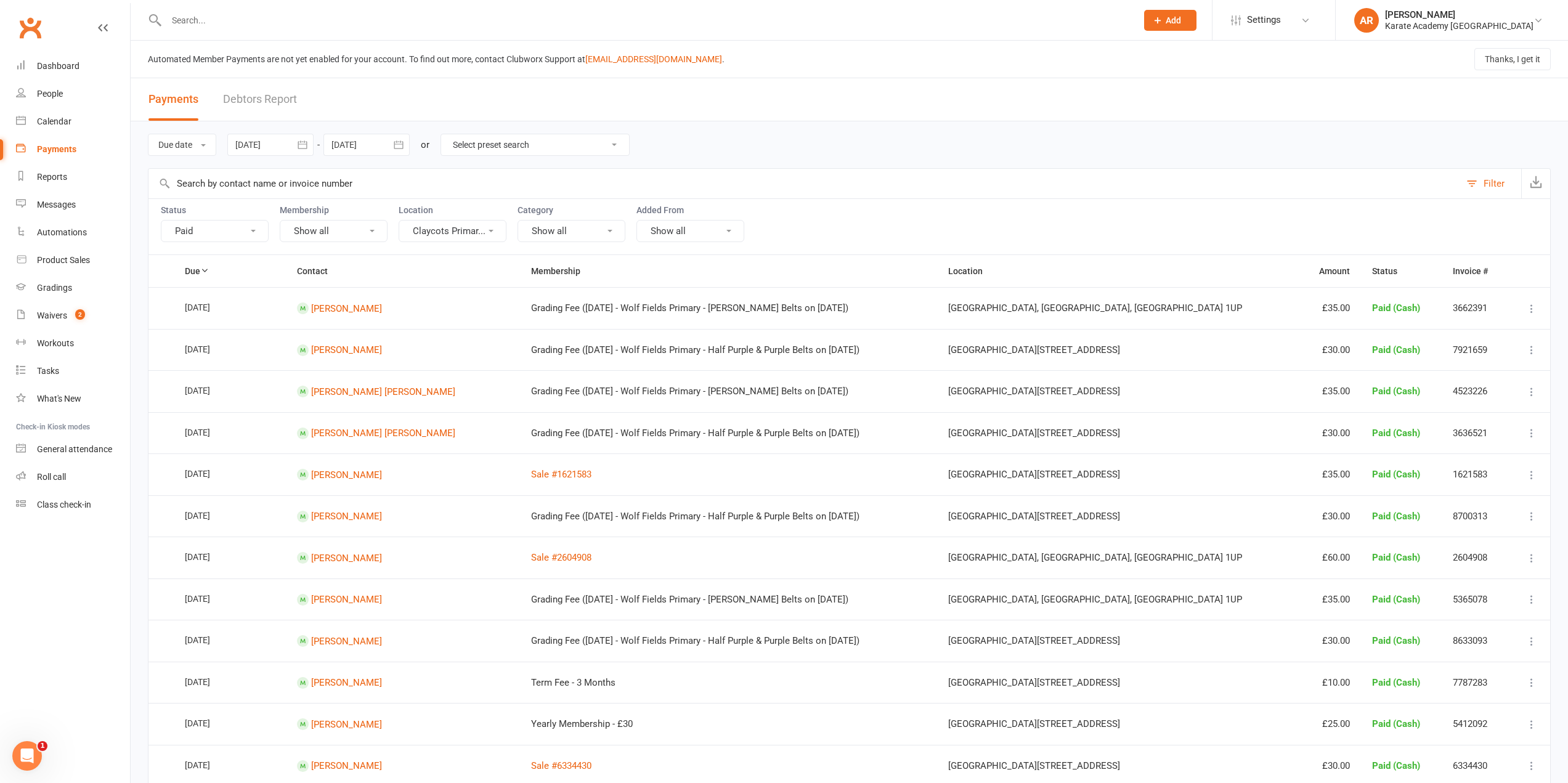
click at [449, 230] on button "Claycots Primar..." at bounding box center [452, 231] width 108 height 23
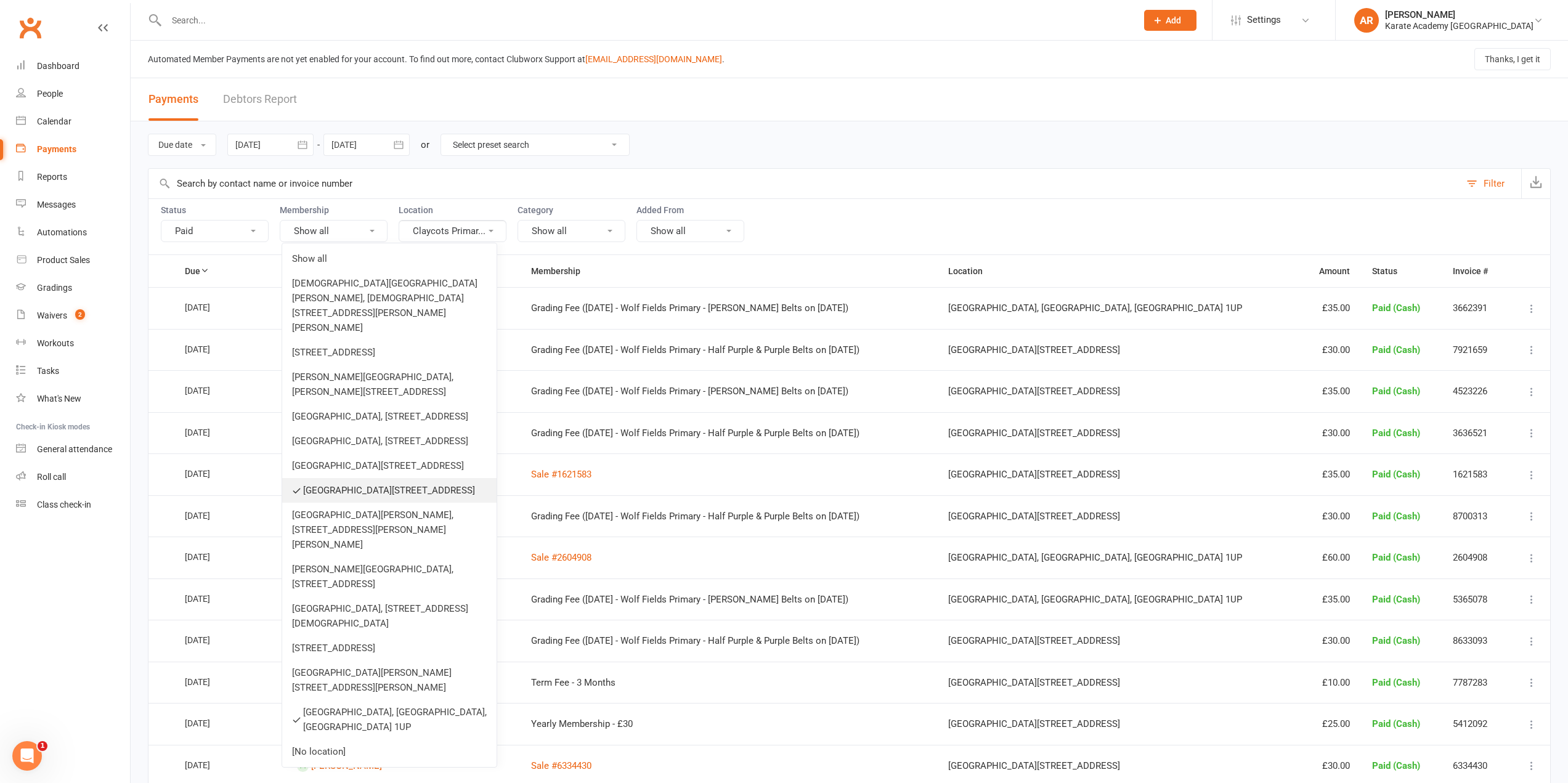
click at [379, 502] on link "[GEOGRAPHIC_DATA][STREET_ADDRESS]" at bounding box center [389, 490] width 215 height 24
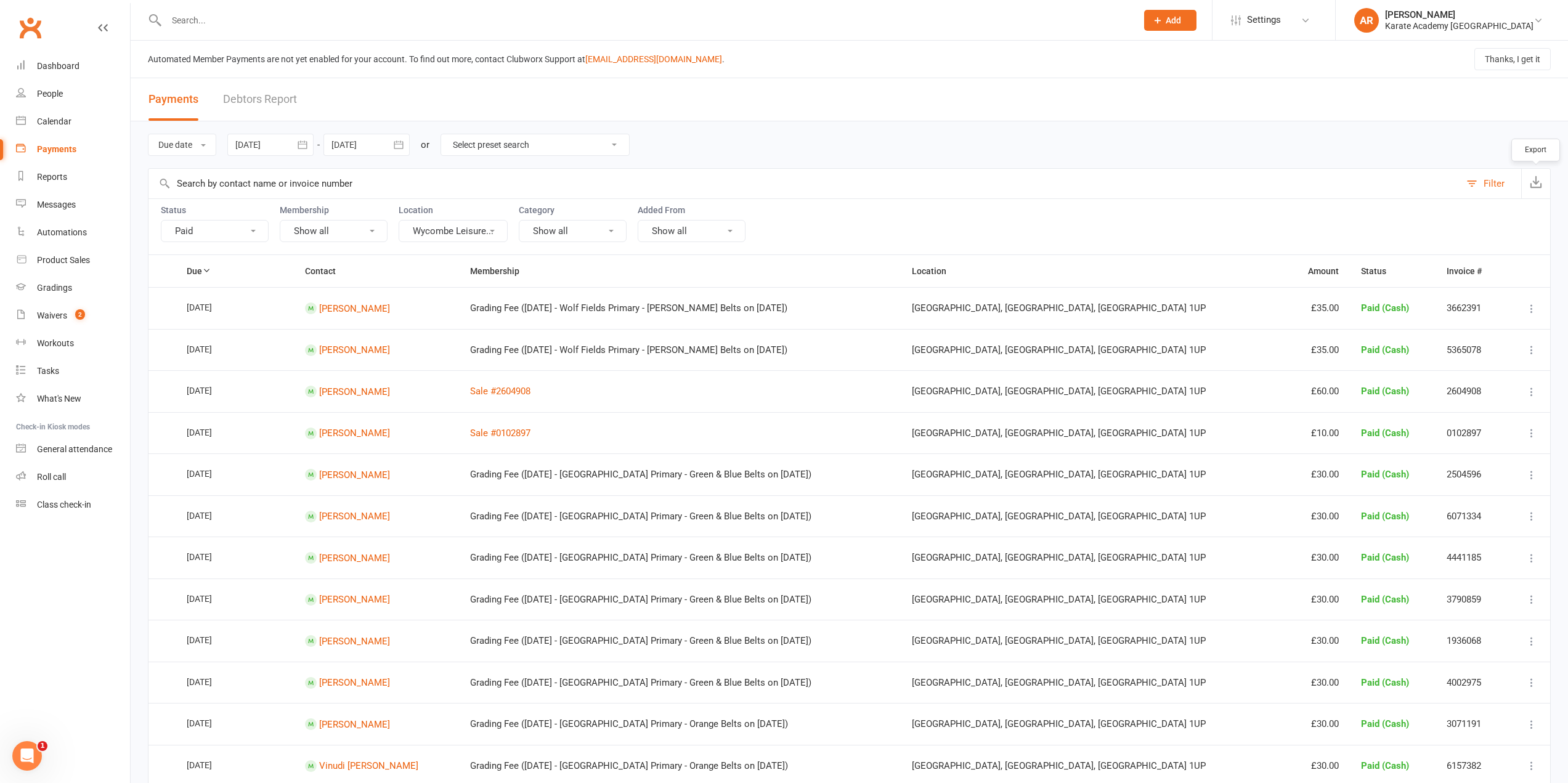
click at [1537, 183] on icon "button" at bounding box center [1535, 181] width 13 height 13
click at [573, 230] on button "Show all" at bounding box center [573, 231] width 108 height 23
click at [659, 228] on button "Show all" at bounding box center [691, 231] width 108 height 23
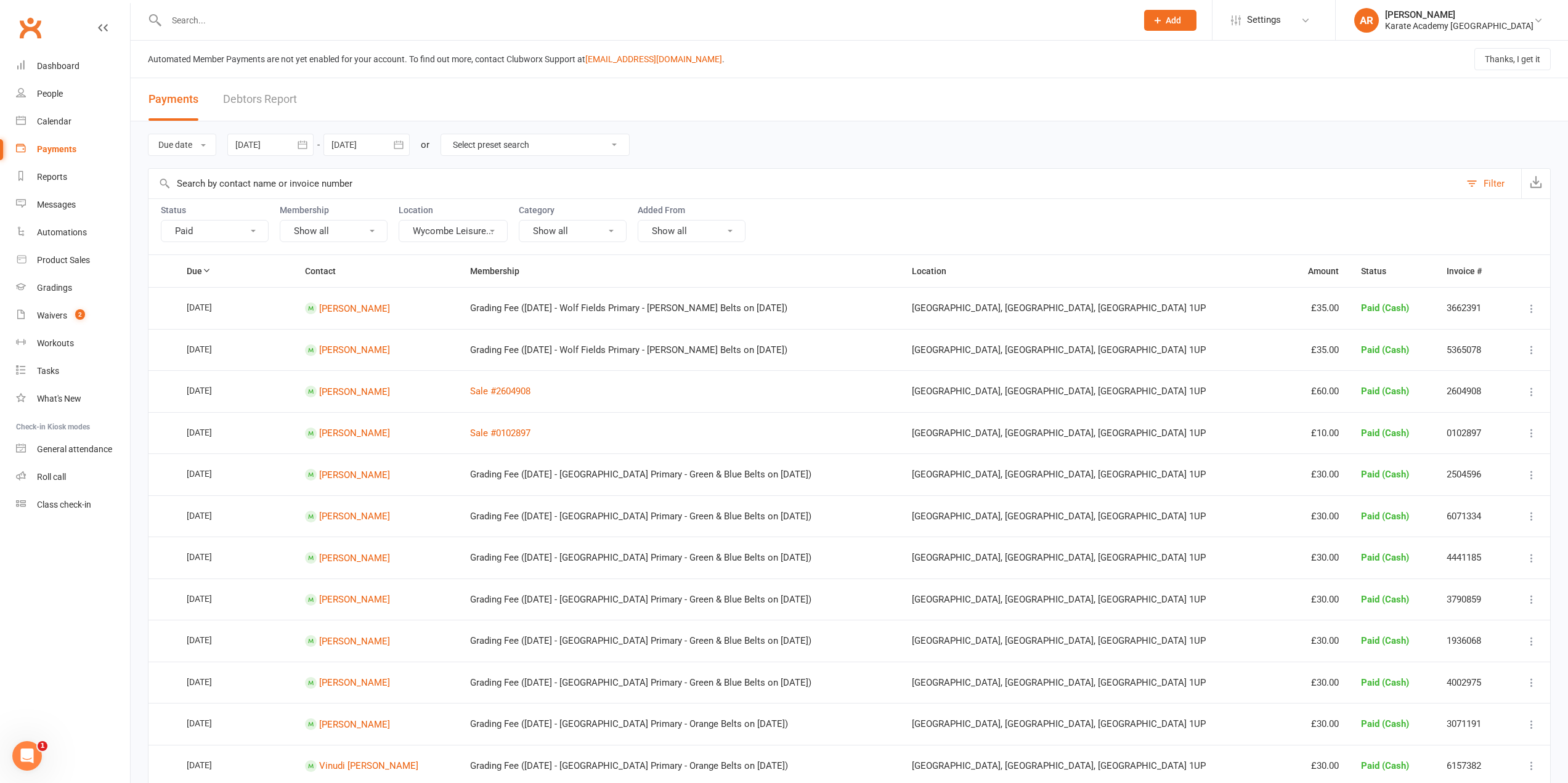
click at [236, 225] on button "Paid" at bounding box center [214, 231] width 108 height 23
click at [883, 190] on input "text" at bounding box center [804, 183] width 1311 height 29
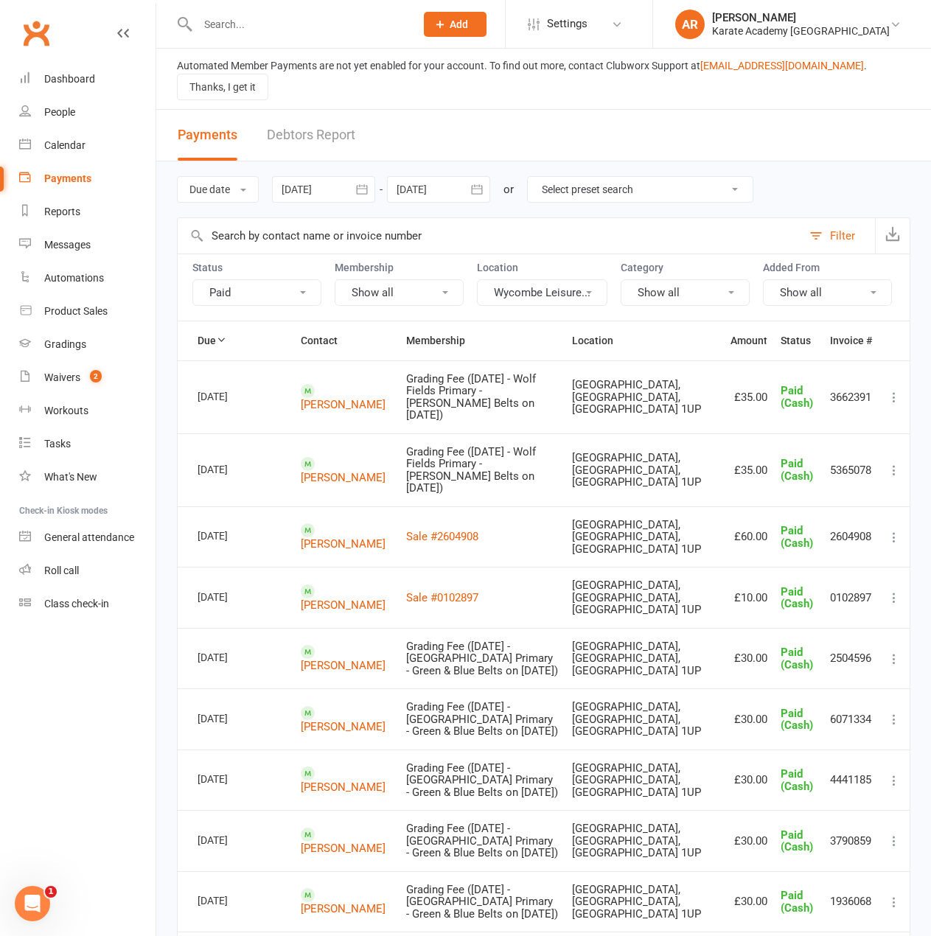
click at [896, 390] on icon at bounding box center [894, 397] width 15 height 15
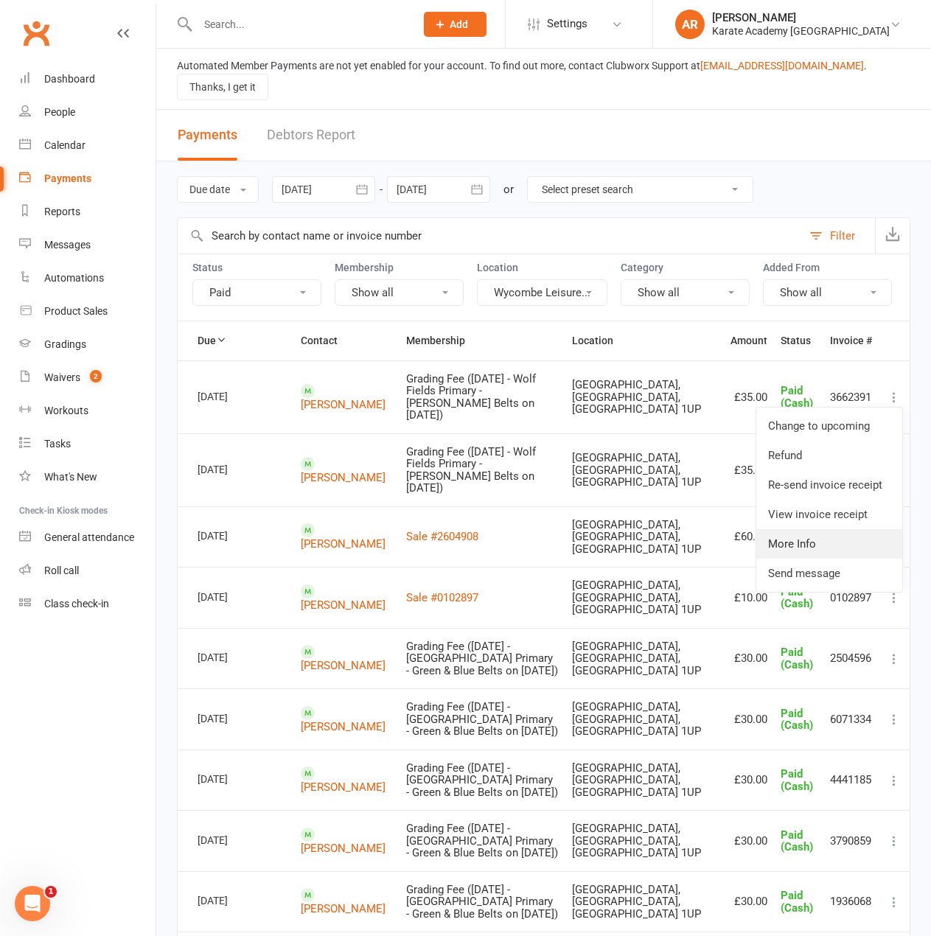
click at [830, 533] on link "More Info" at bounding box center [829, 543] width 146 height 29
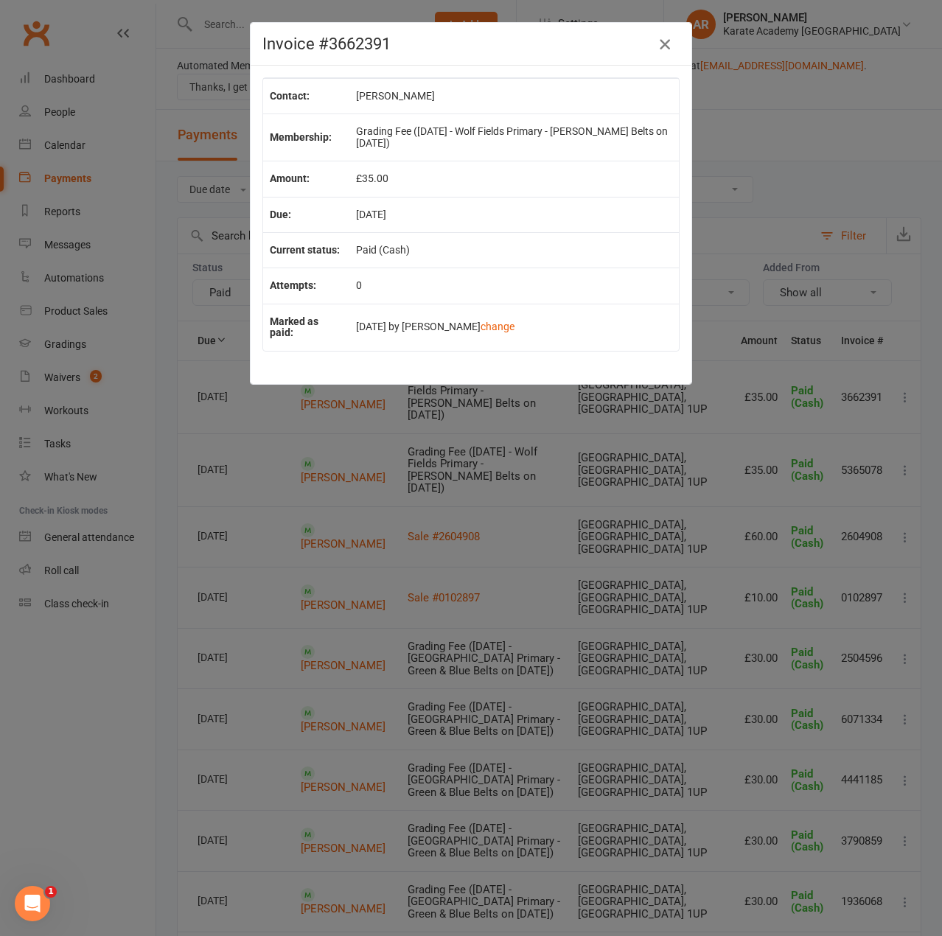
click at [653, 35] on button "button" at bounding box center [665, 44] width 24 height 24
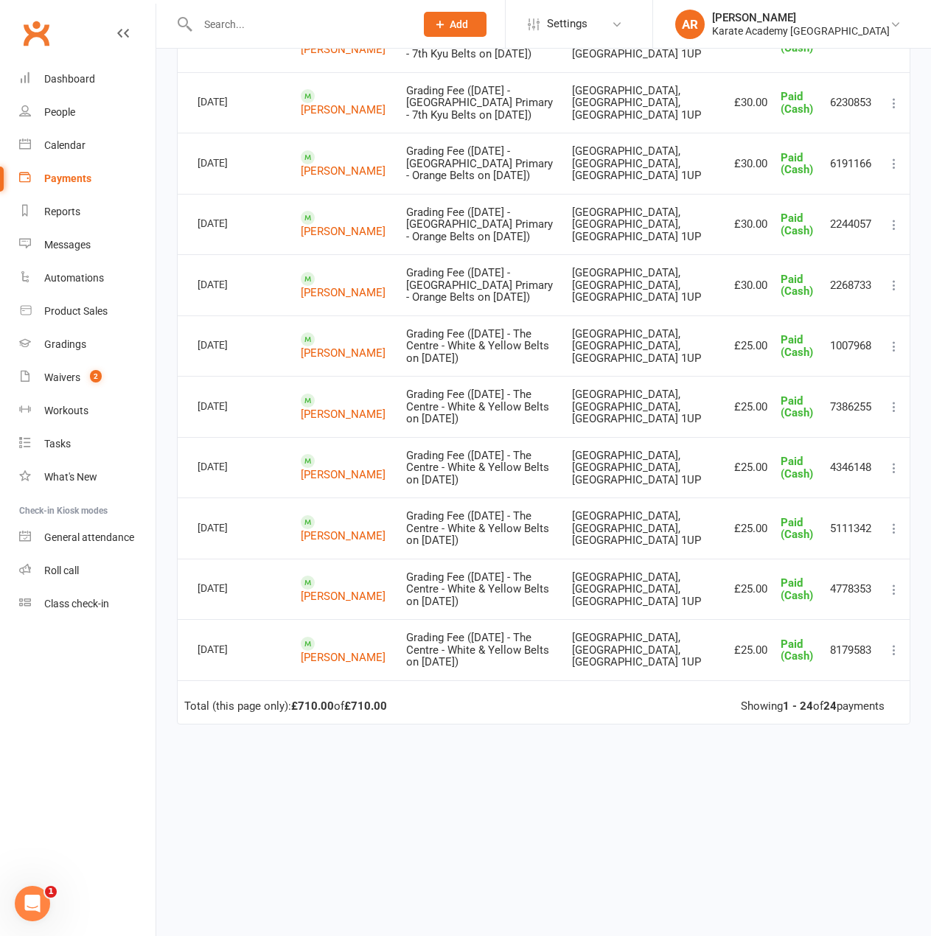
scroll to position [1179, 0]
click at [894, 354] on icon at bounding box center [894, 346] width 15 height 15
click at [836, 508] on link "More Info" at bounding box center [829, 492] width 146 height 29
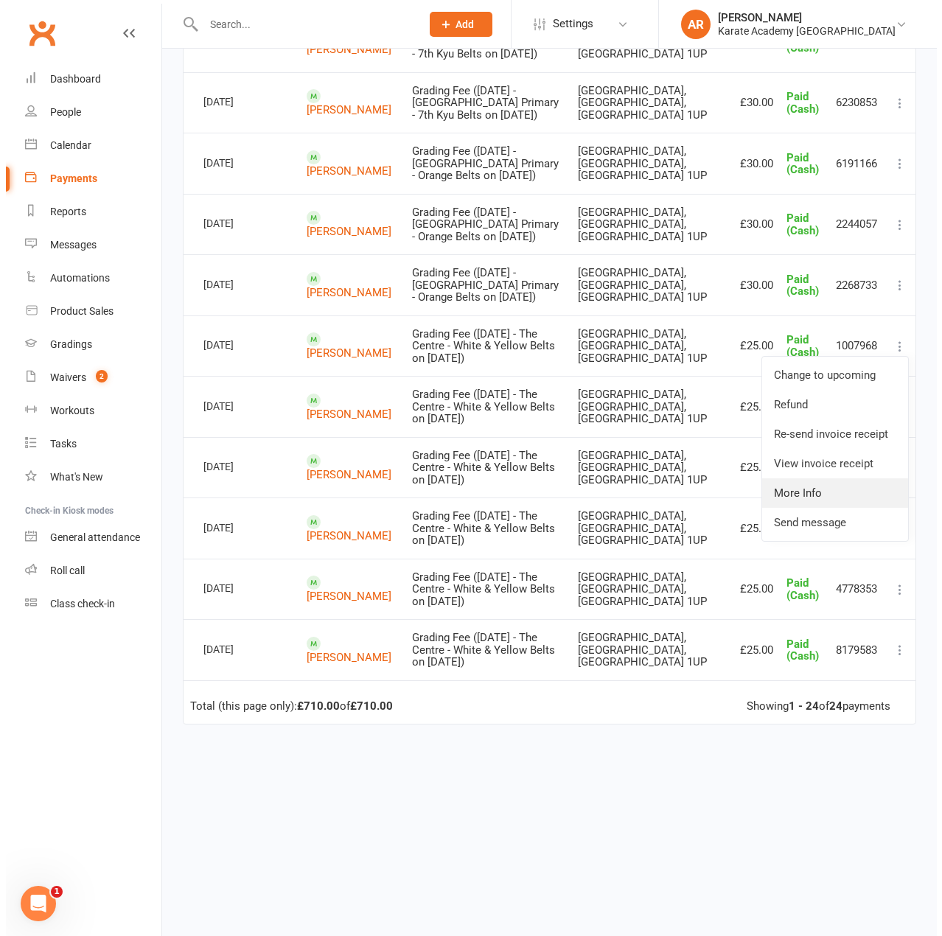
scroll to position [1046, 0]
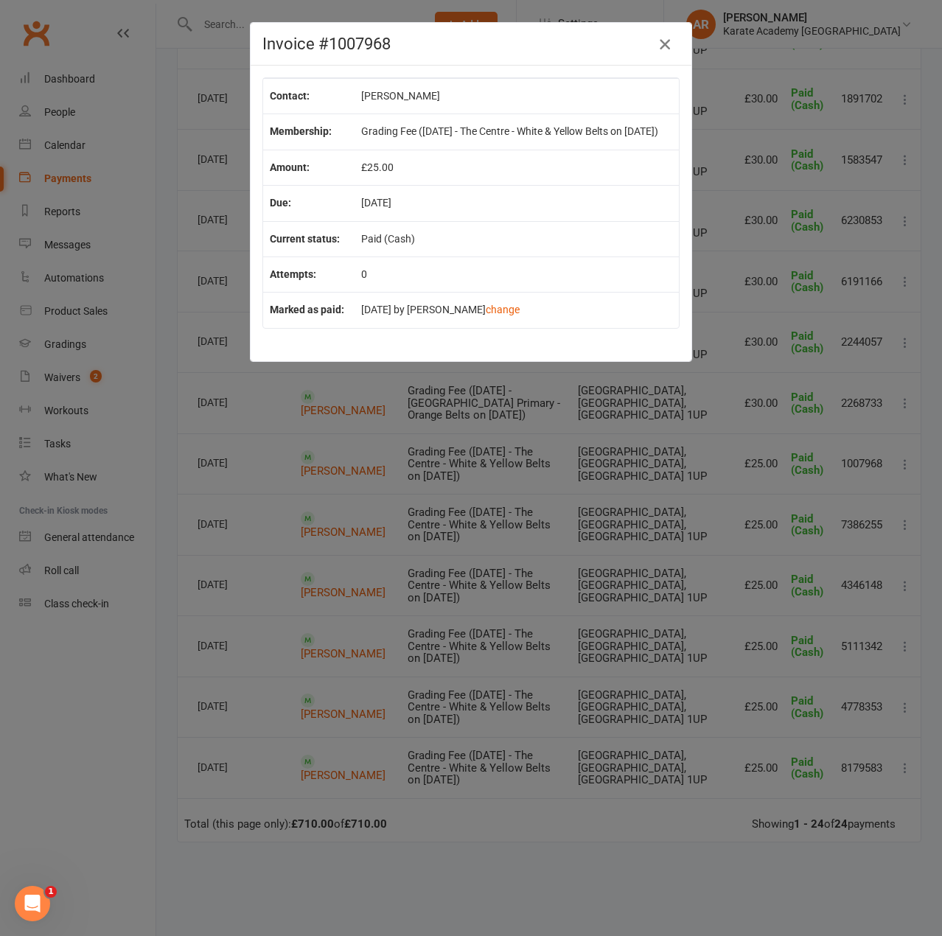
click at [660, 39] on icon "button" at bounding box center [665, 44] width 18 height 18
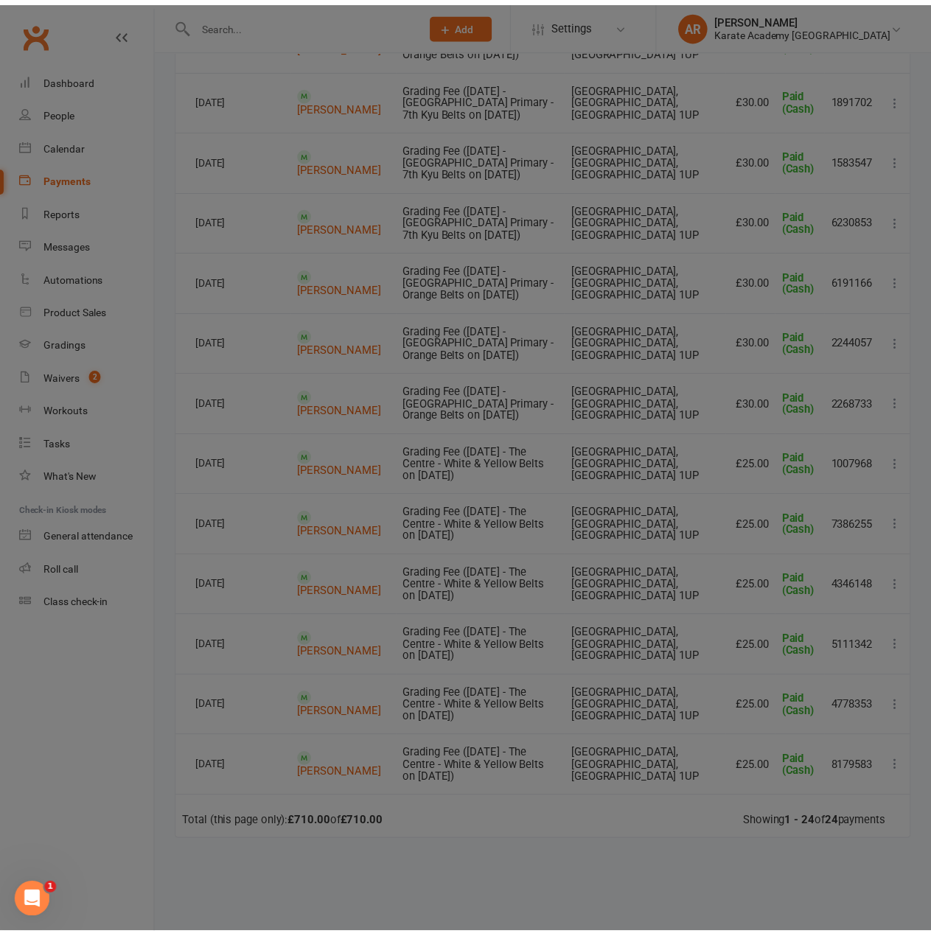
scroll to position [1179, 0]
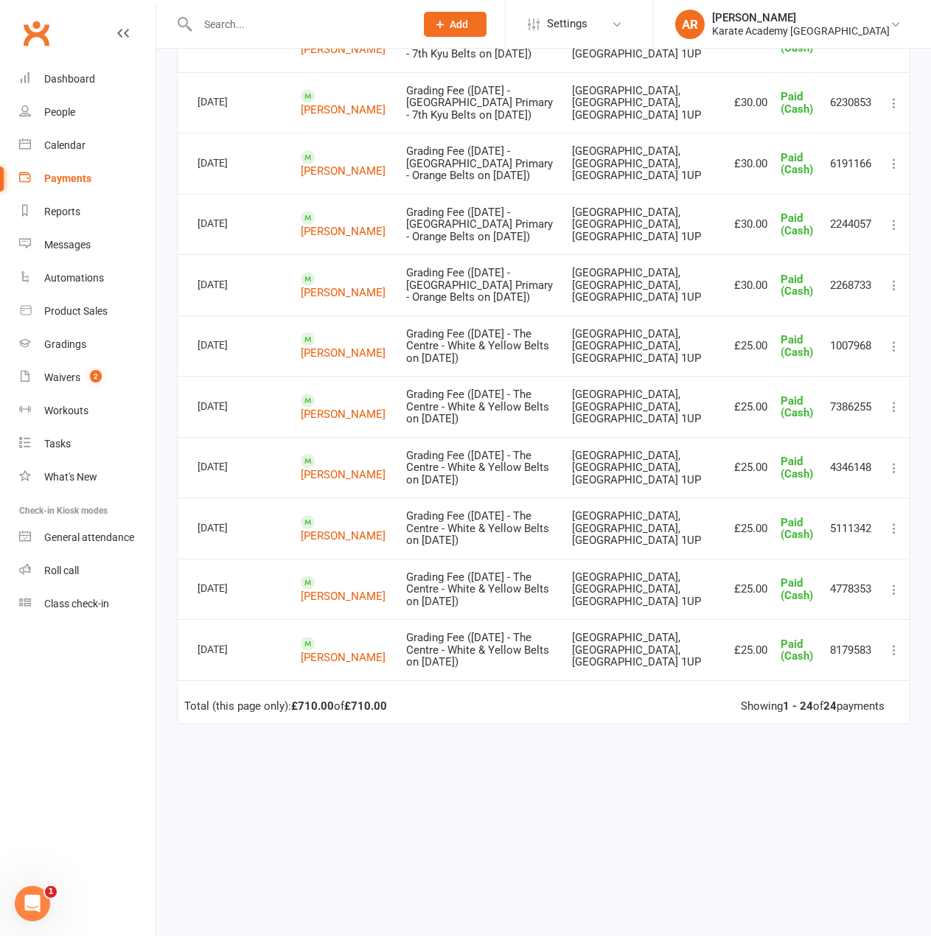
click at [890, 414] on icon at bounding box center [894, 407] width 15 height 15
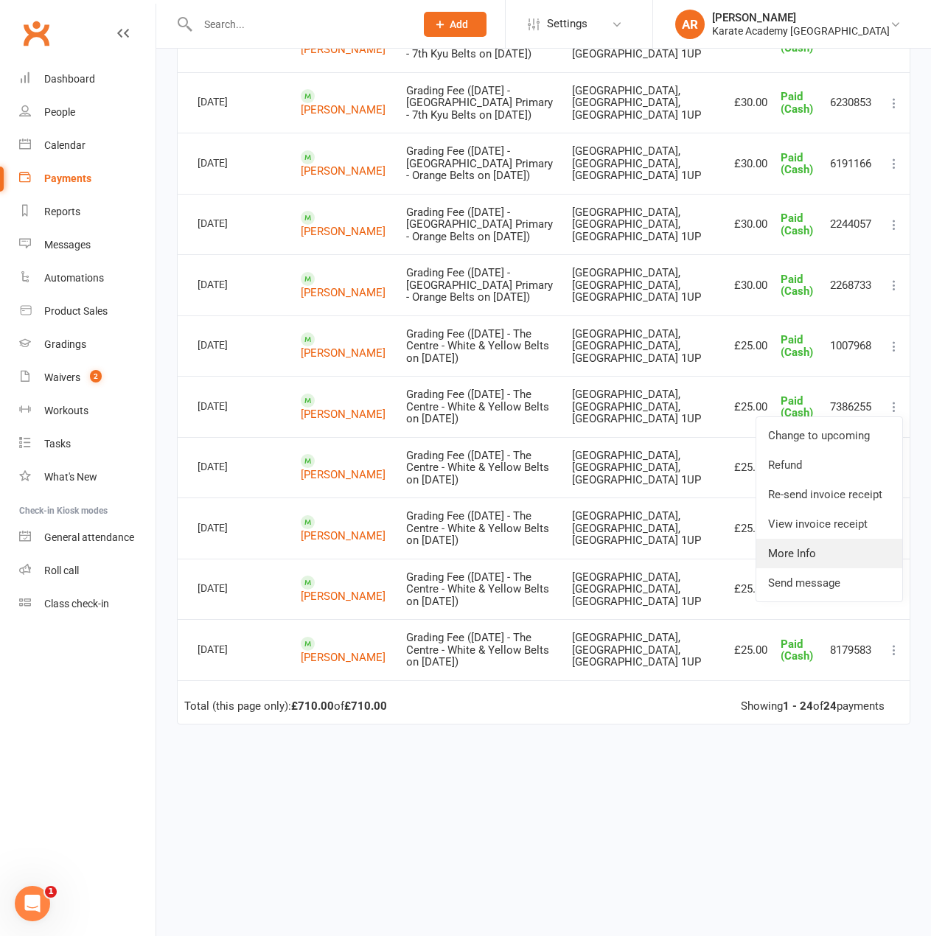
click at [801, 568] on link "More Info" at bounding box center [829, 553] width 146 height 29
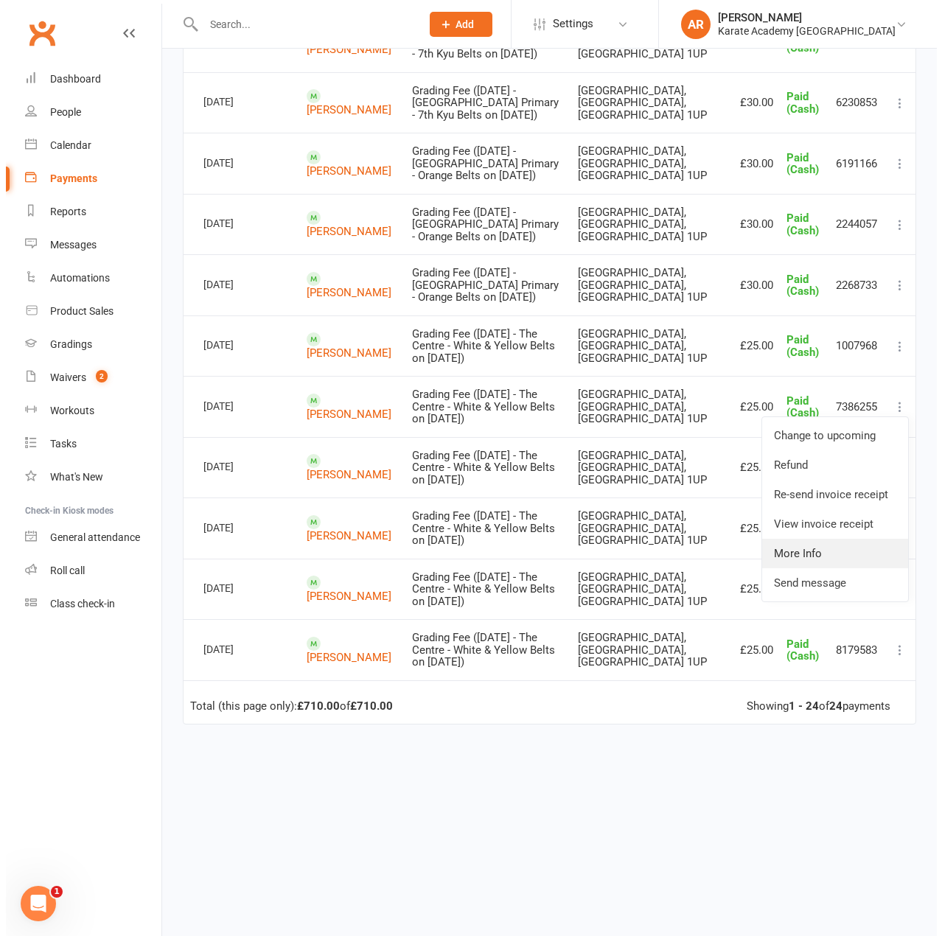
scroll to position [1046, 0]
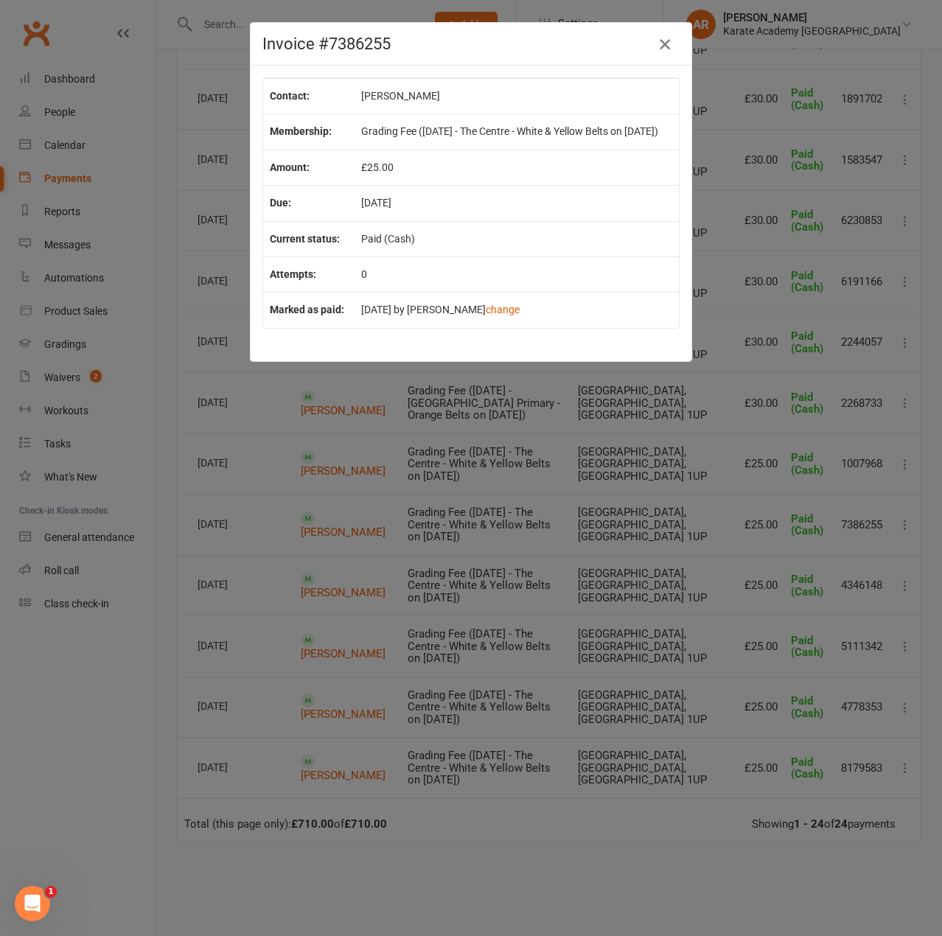
click at [662, 41] on icon "button" at bounding box center [665, 44] width 18 height 18
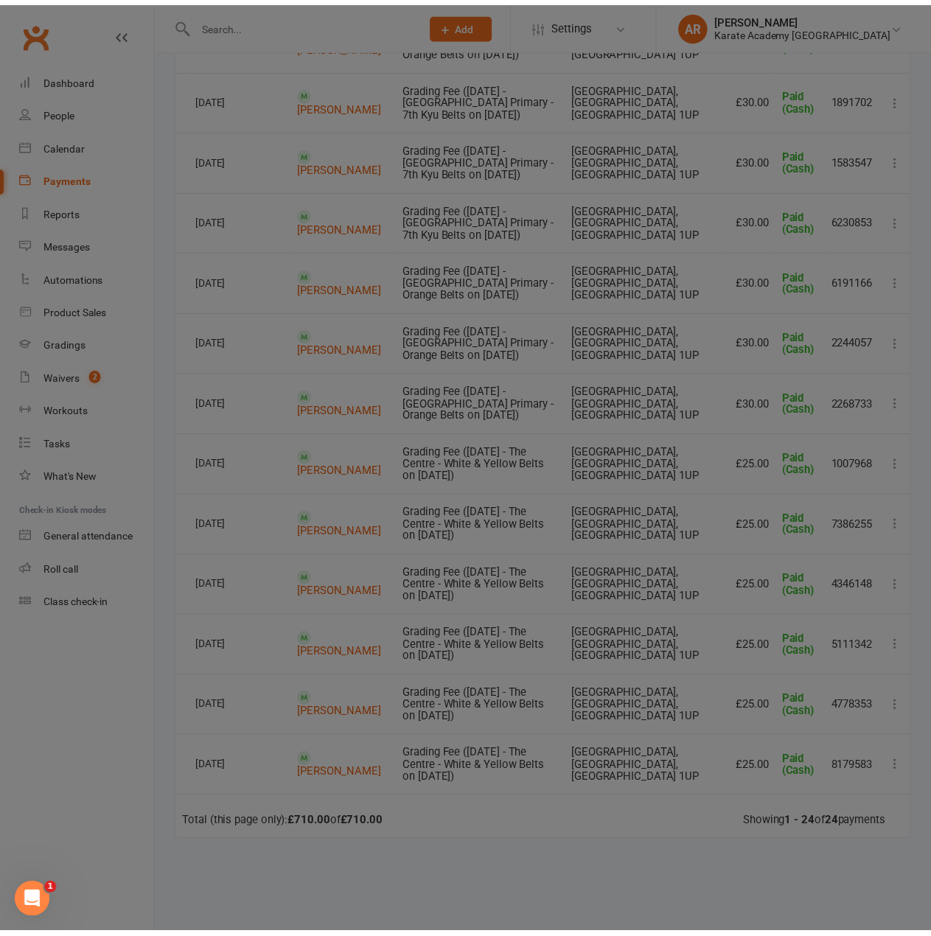
scroll to position [1179, 0]
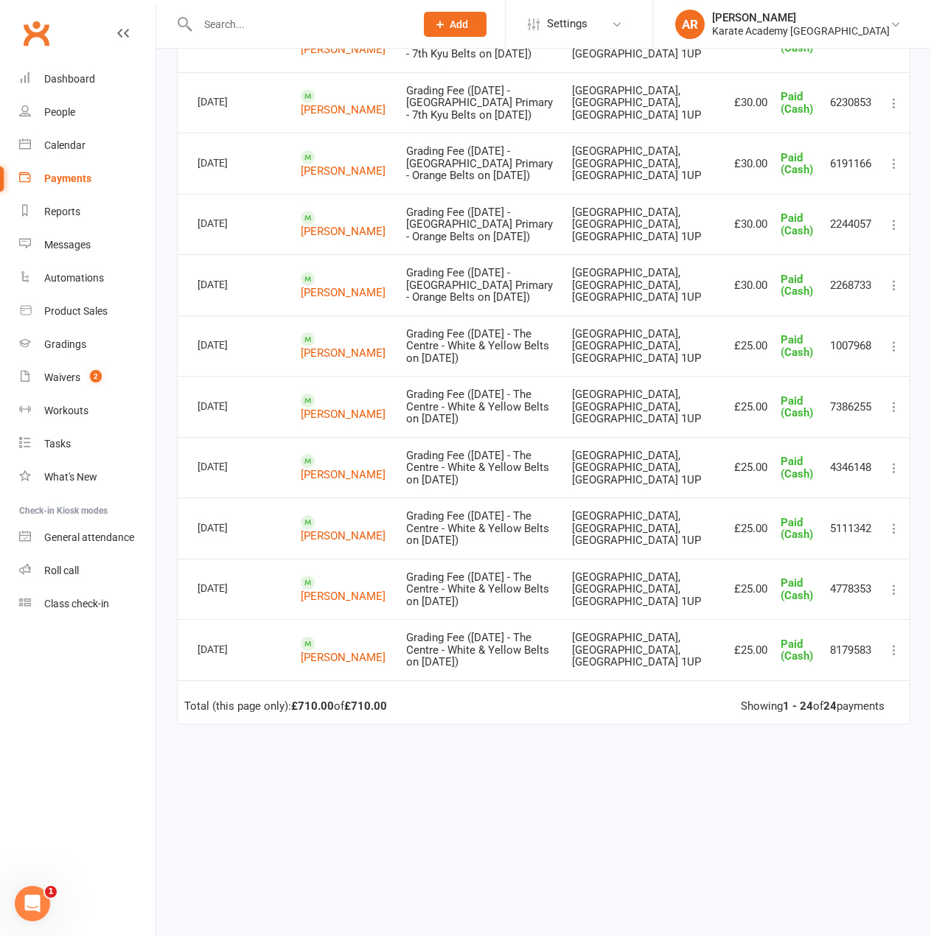
click at [891, 475] on icon at bounding box center [894, 468] width 15 height 15
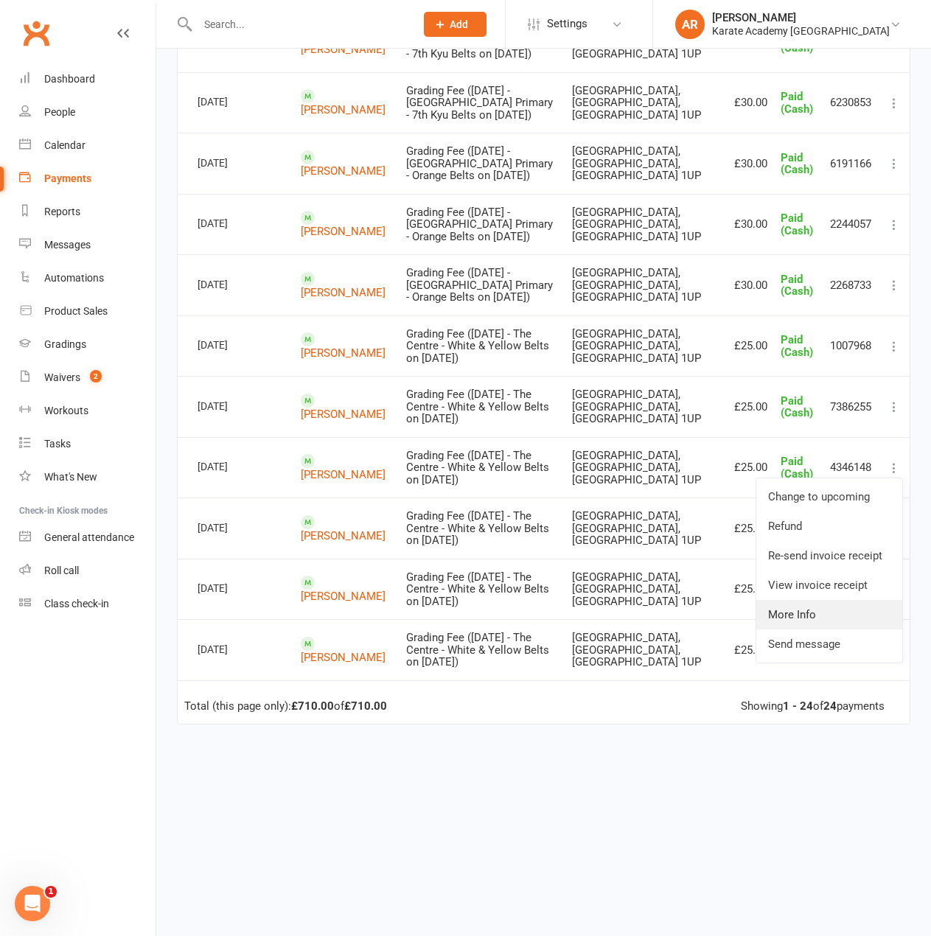
click at [809, 629] on link "More Info" at bounding box center [829, 614] width 146 height 29
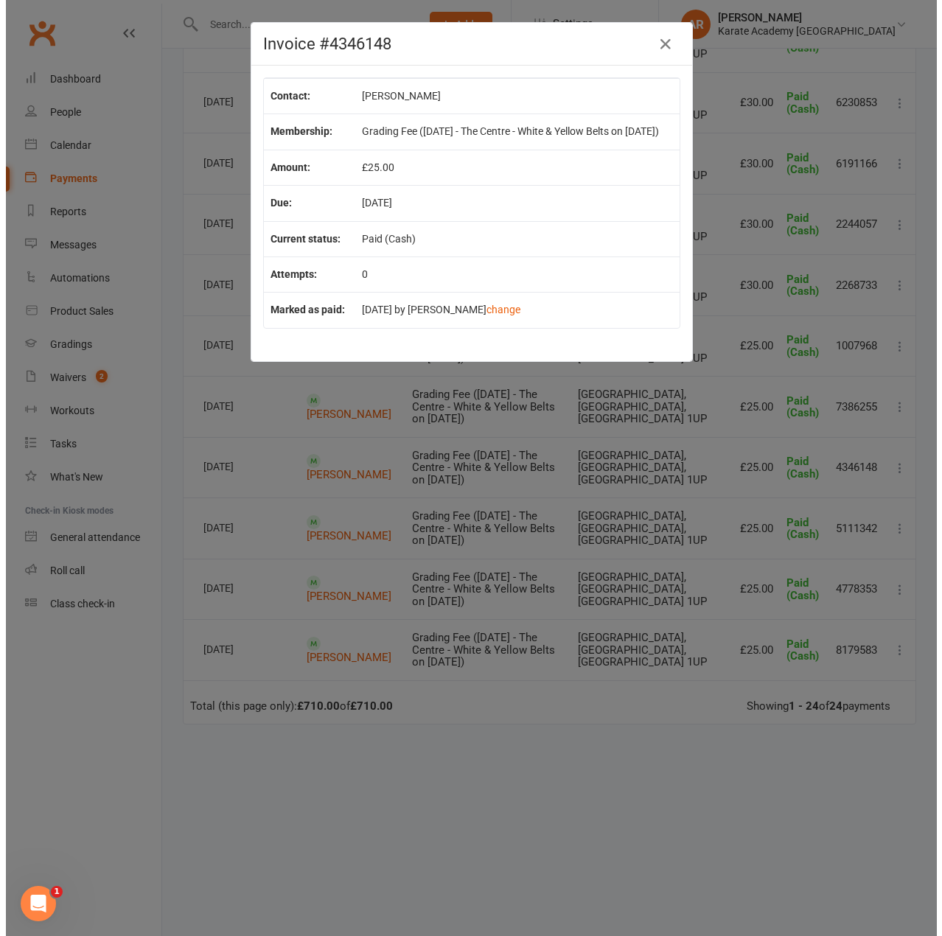
scroll to position [1046, 0]
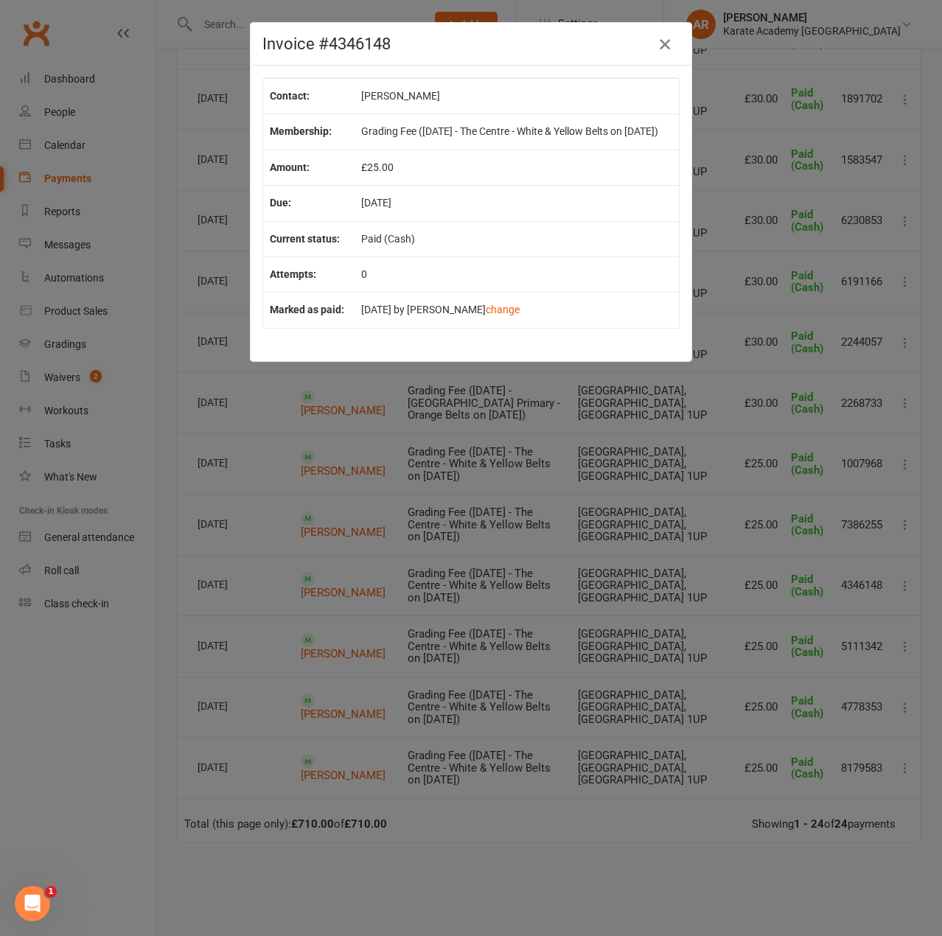
click at [668, 44] on icon "button" at bounding box center [665, 44] width 18 height 18
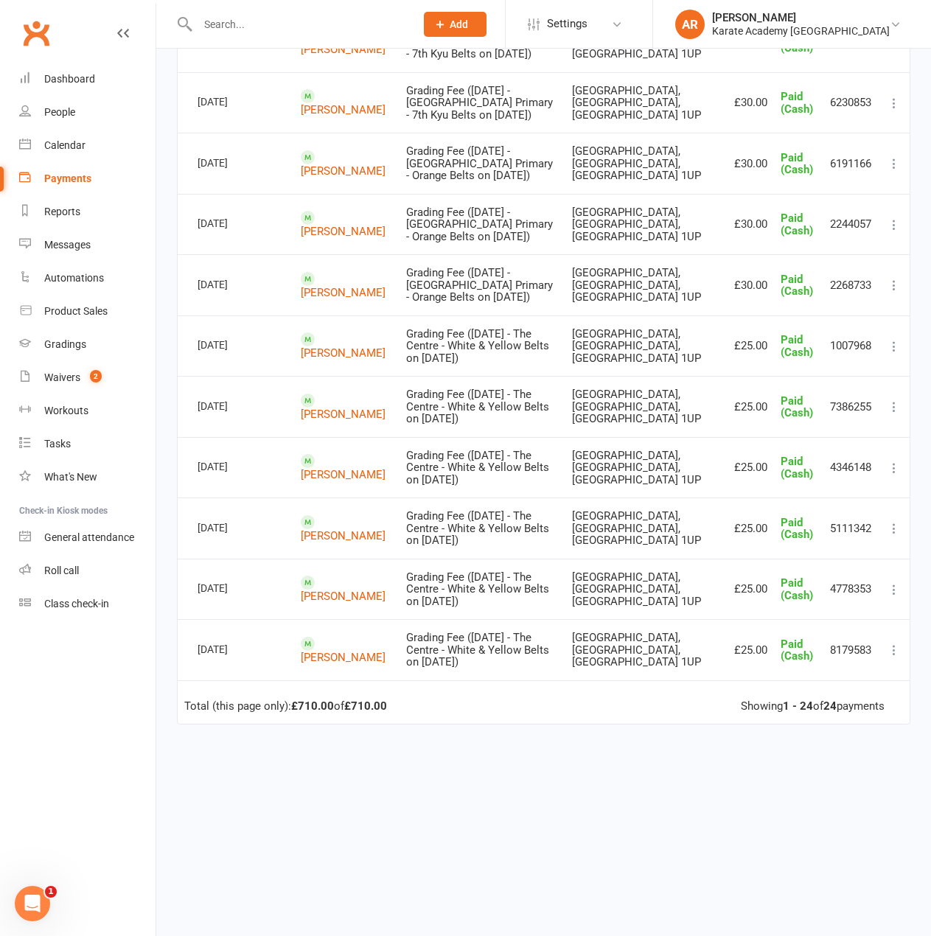
scroll to position [1400, 0]
click at [890, 656] on icon at bounding box center [894, 650] width 15 height 15
click at [838, 800] on link "More Info" at bounding box center [829, 796] width 146 height 29
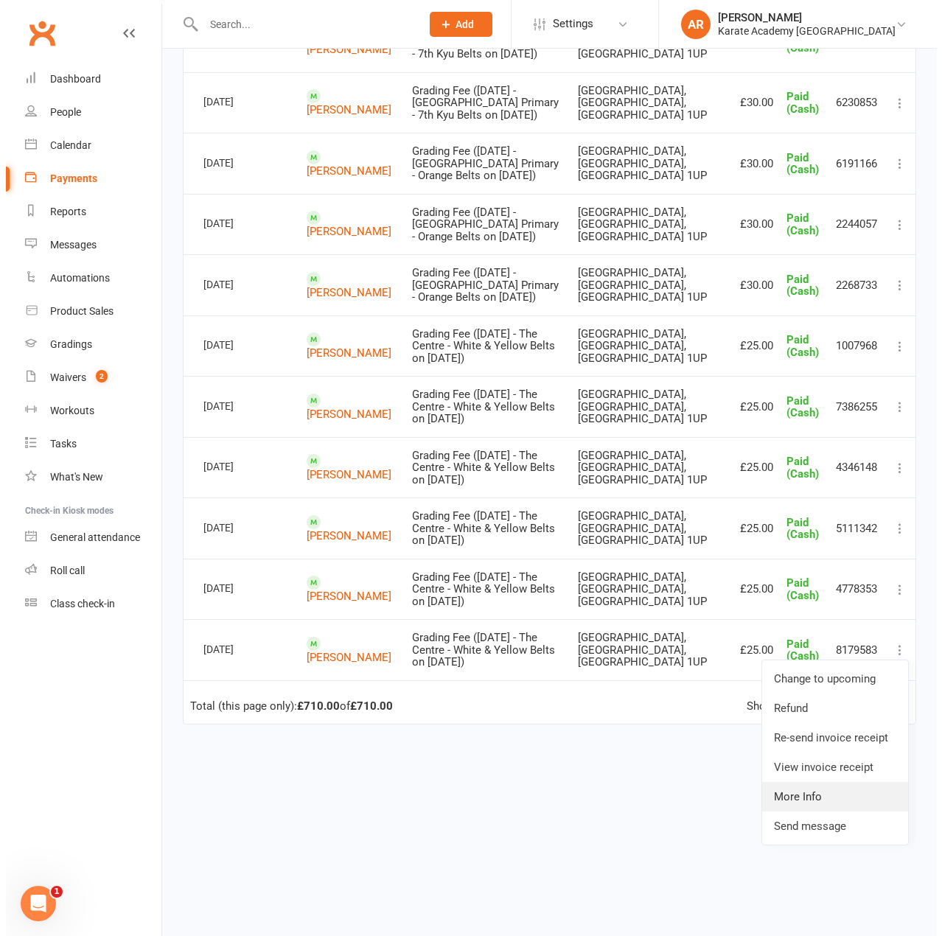
scroll to position [1123, 0]
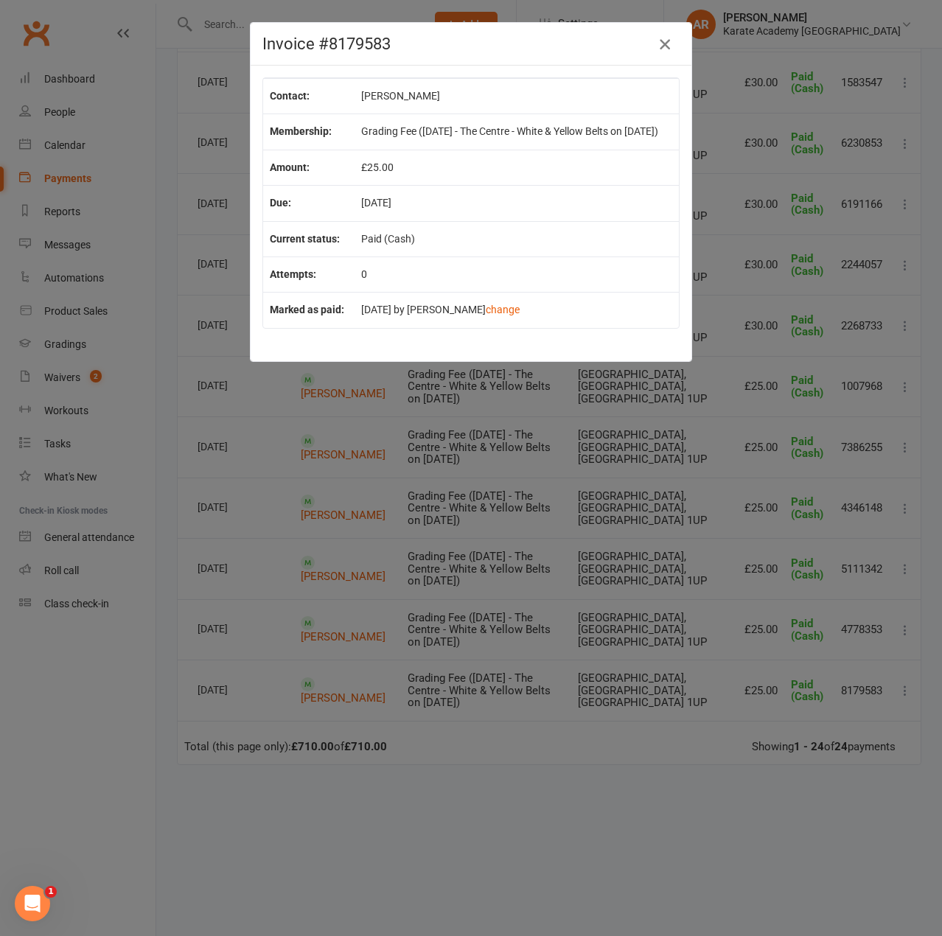
click at [669, 41] on button "button" at bounding box center [665, 44] width 24 height 24
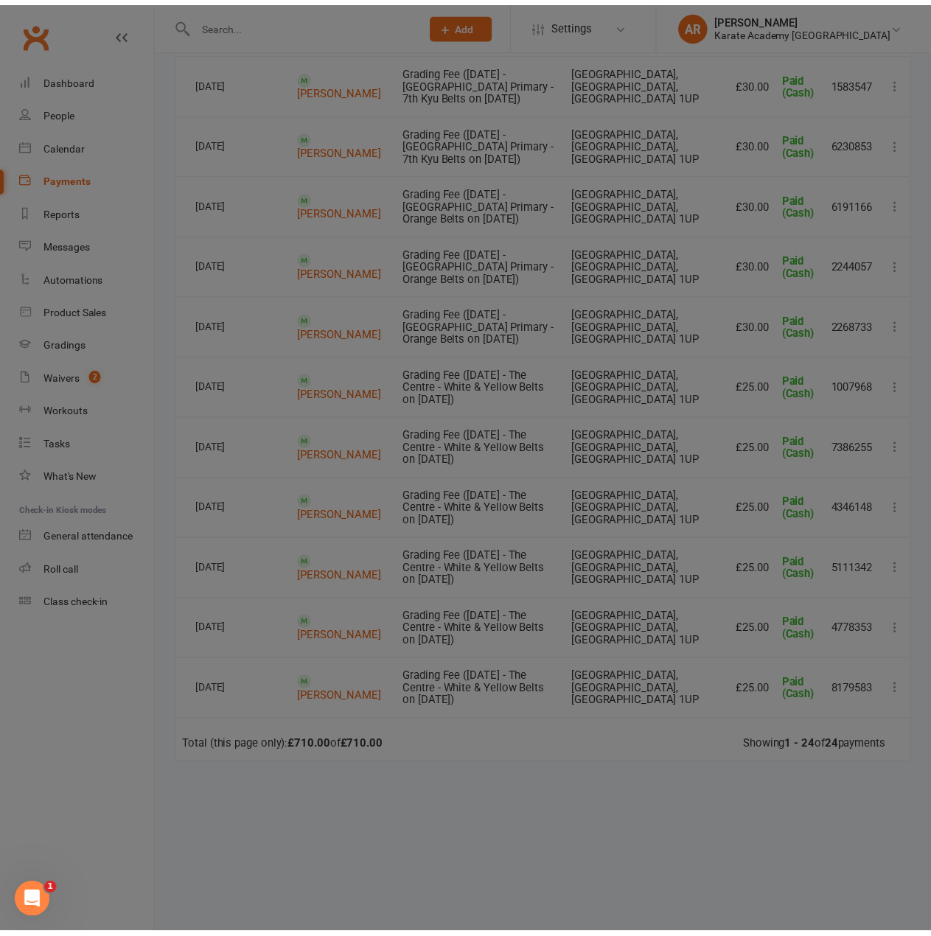
scroll to position [1269, 0]
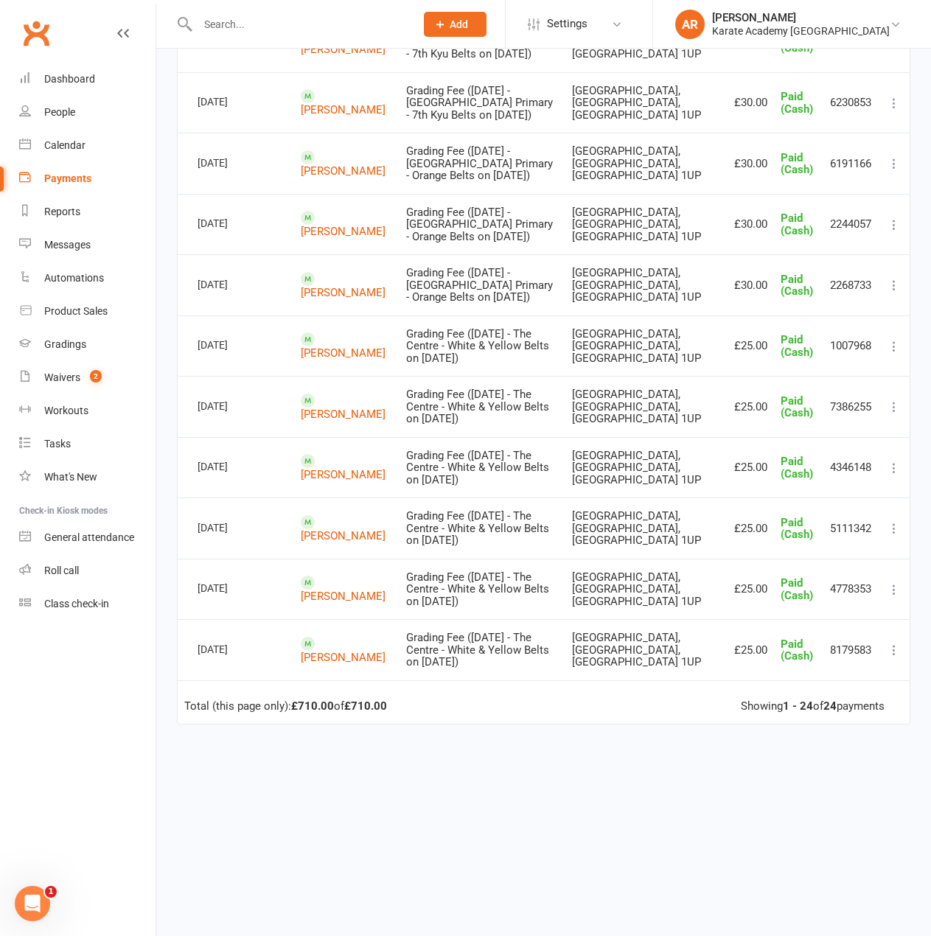
click at [891, 414] on icon at bounding box center [894, 407] width 15 height 15
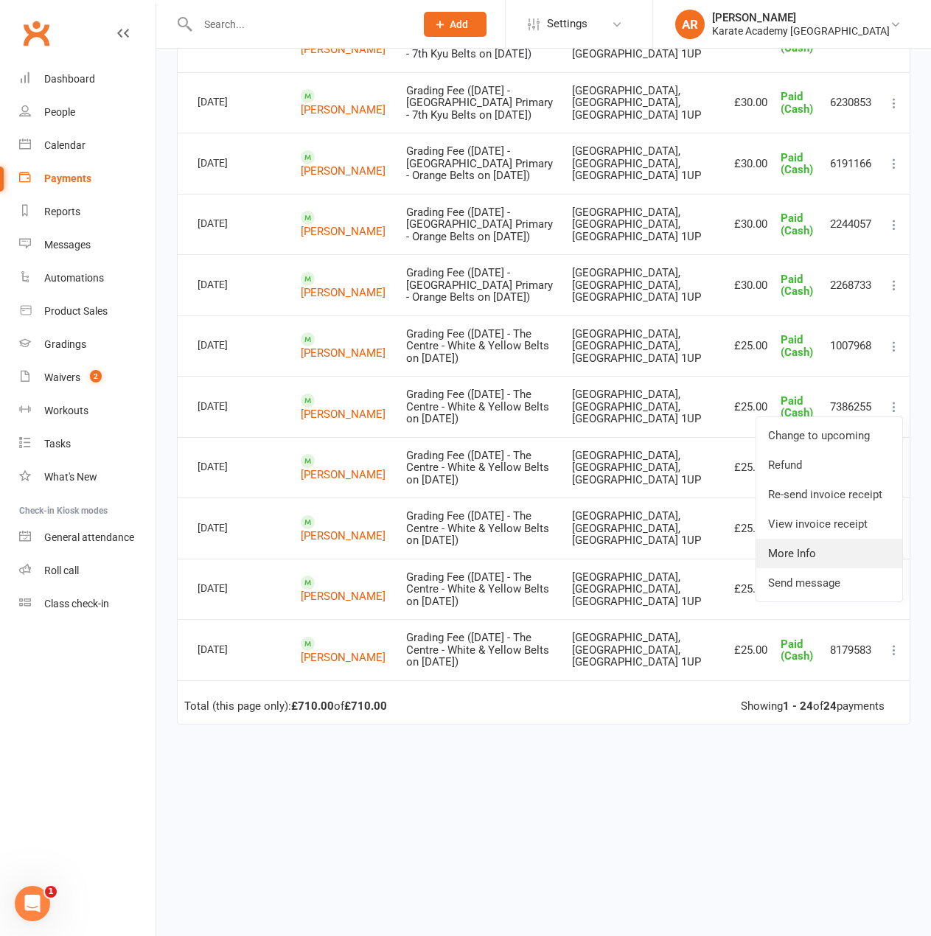
click at [826, 568] on link "More Info" at bounding box center [829, 553] width 146 height 29
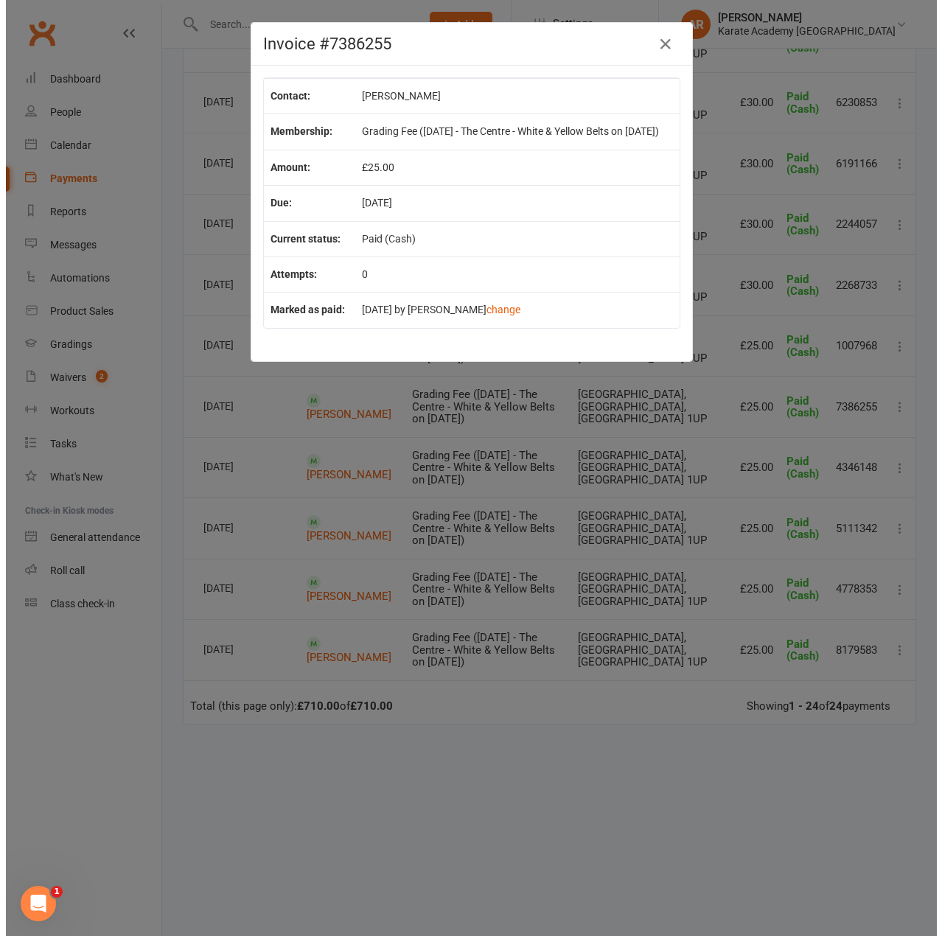
scroll to position [1123, 0]
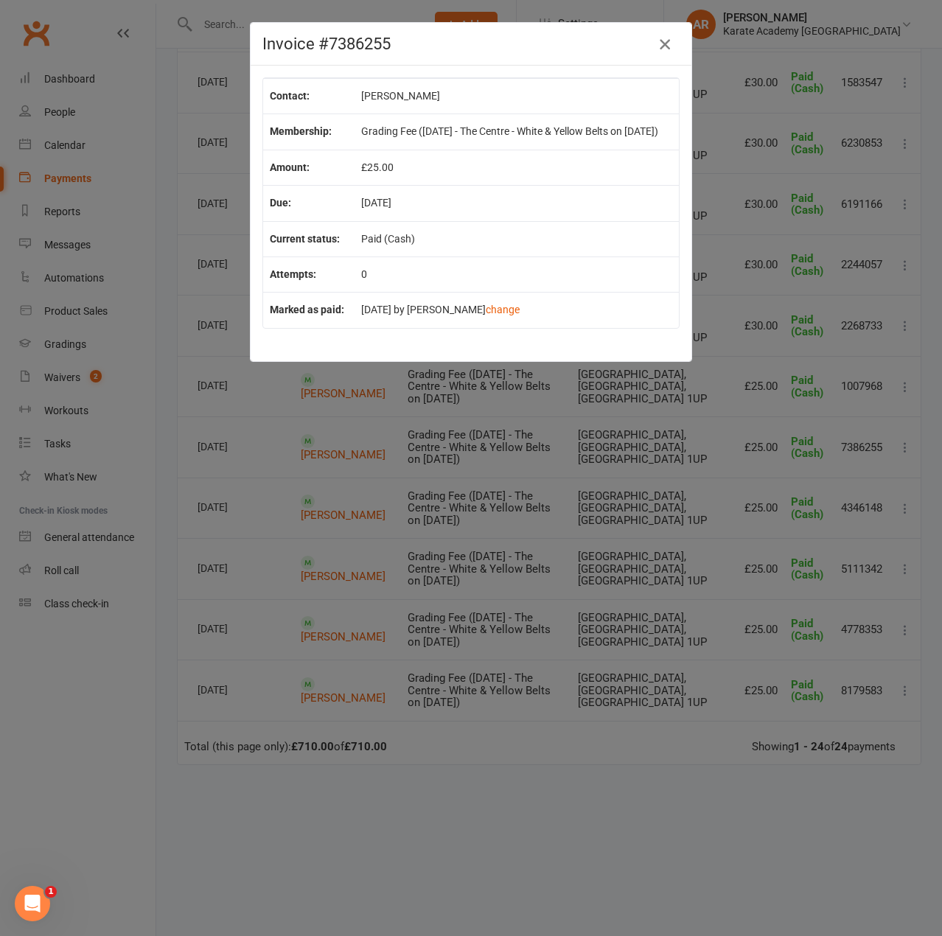
click at [656, 41] on icon "button" at bounding box center [665, 44] width 18 height 18
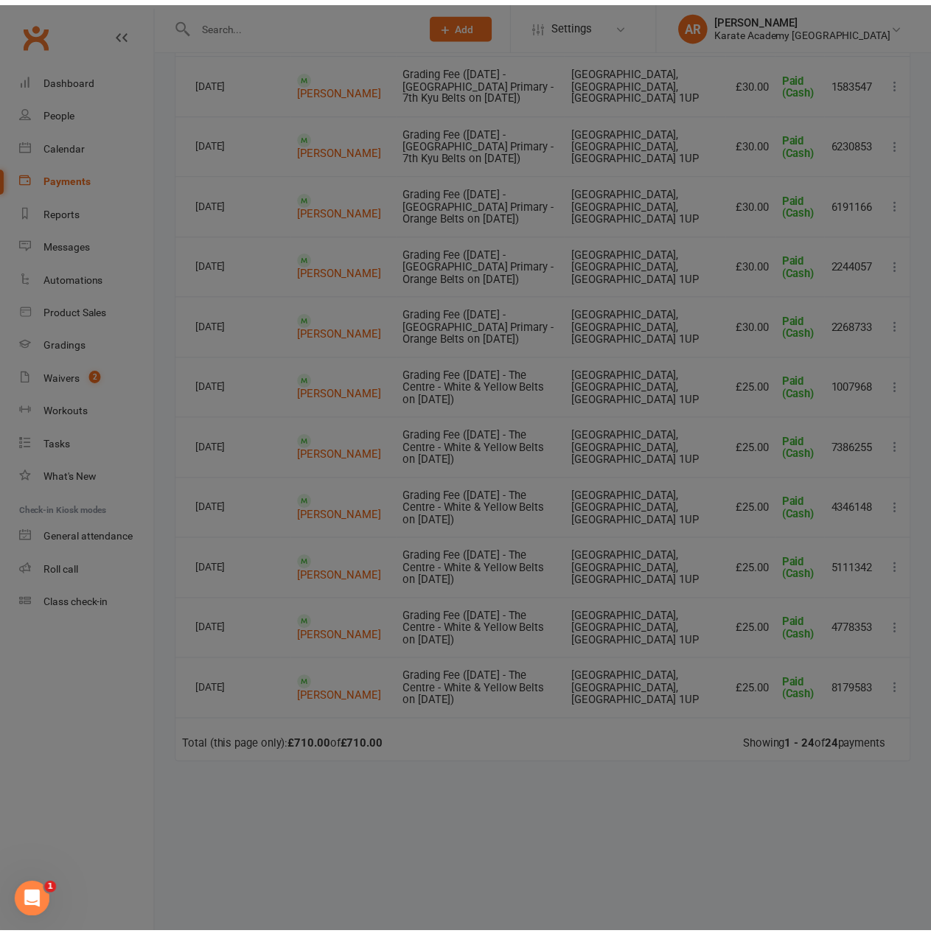
scroll to position [1269, 0]
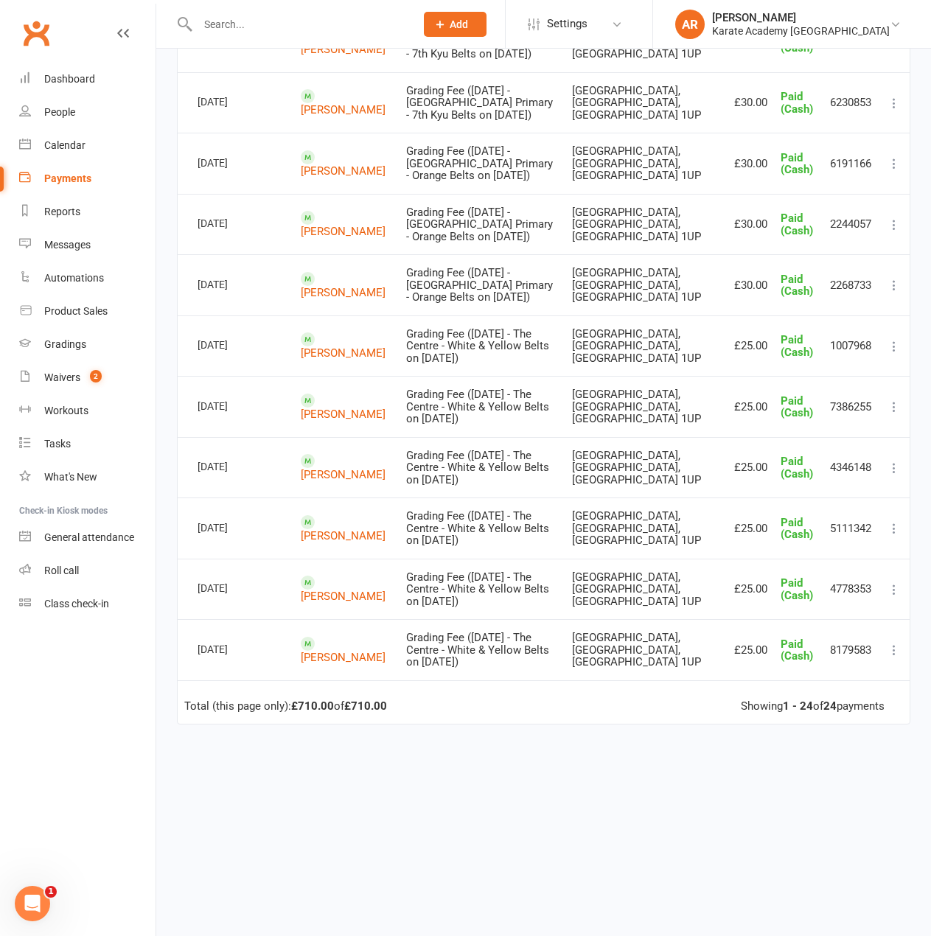
click at [890, 414] on icon at bounding box center [894, 407] width 15 height 15
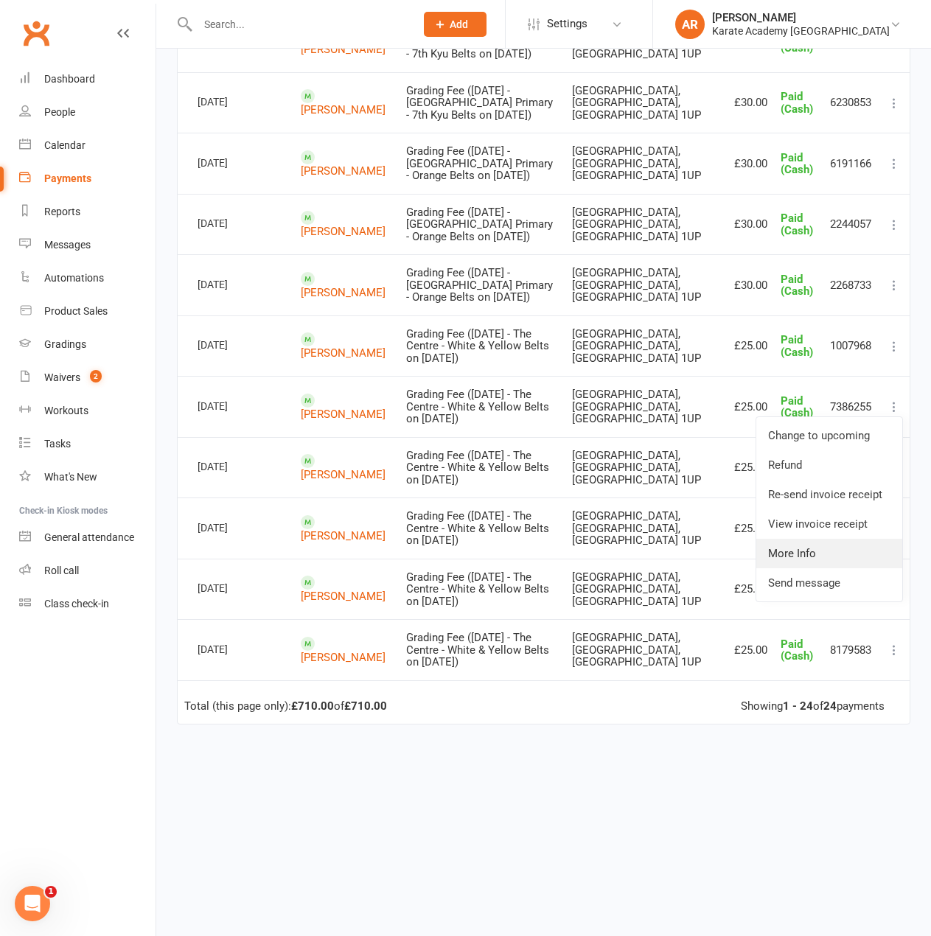
click at [843, 568] on link "More Info" at bounding box center [829, 553] width 146 height 29
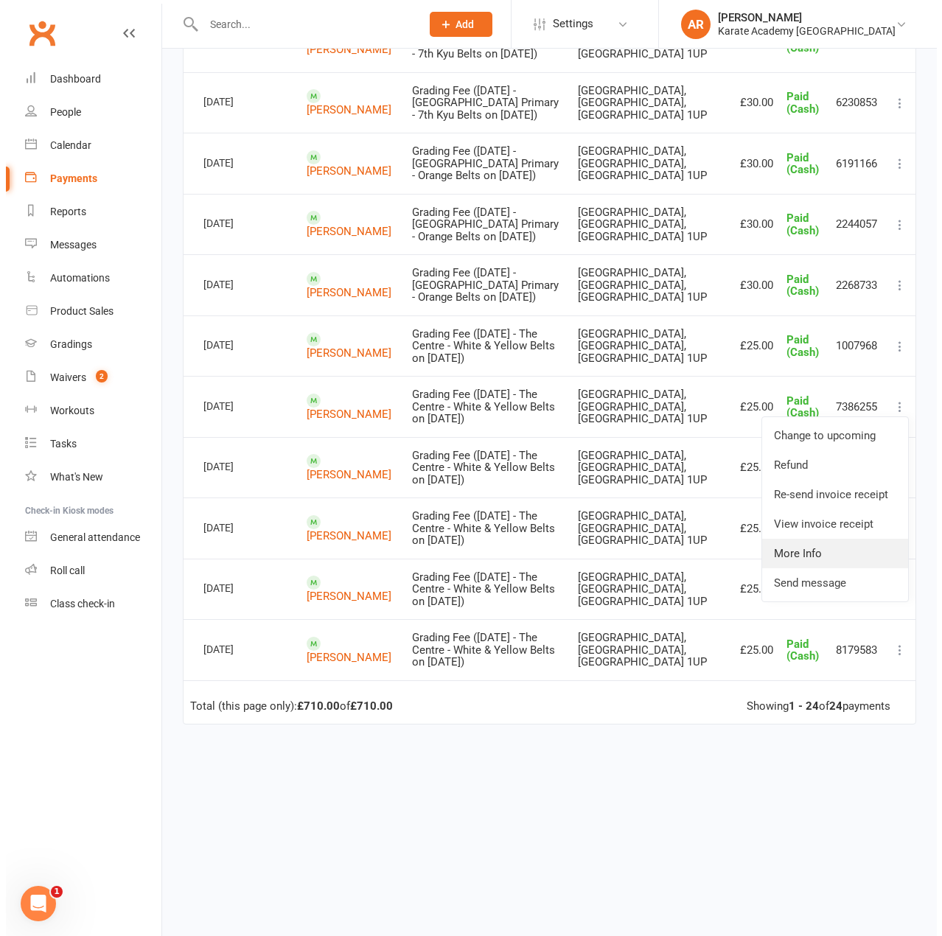
scroll to position [1123, 0]
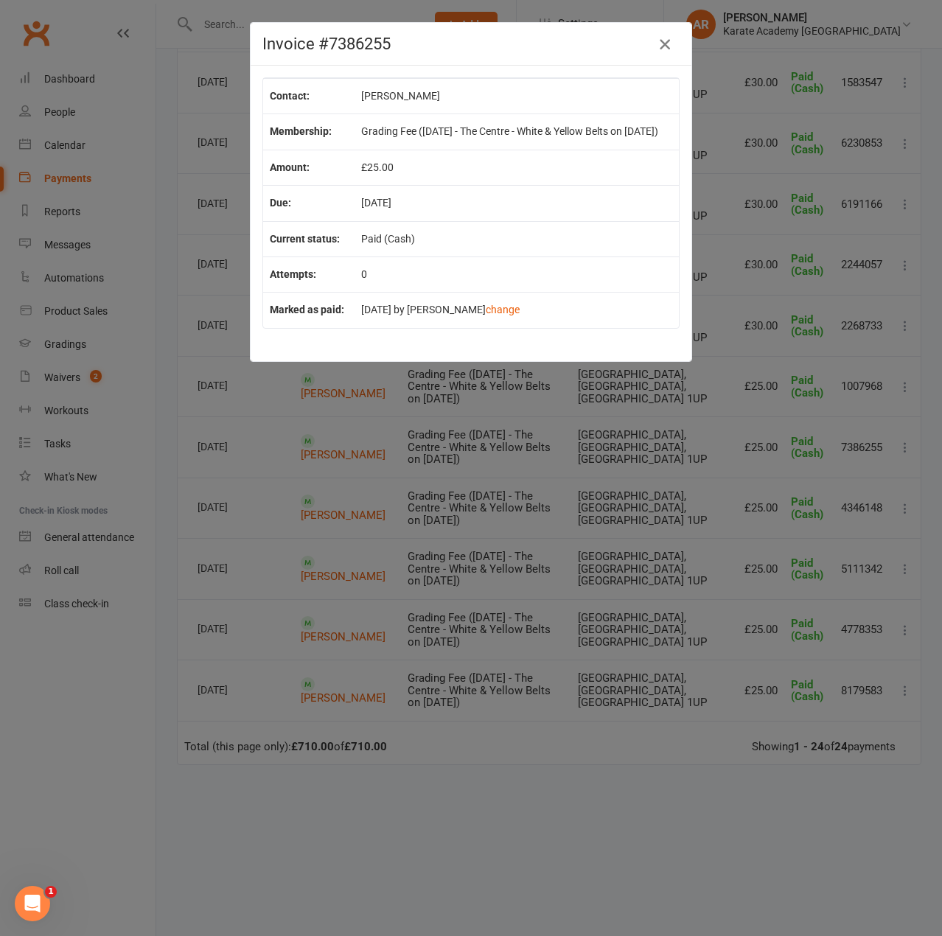
click at [658, 37] on icon "button" at bounding box center [665, 44] width 18 height 18
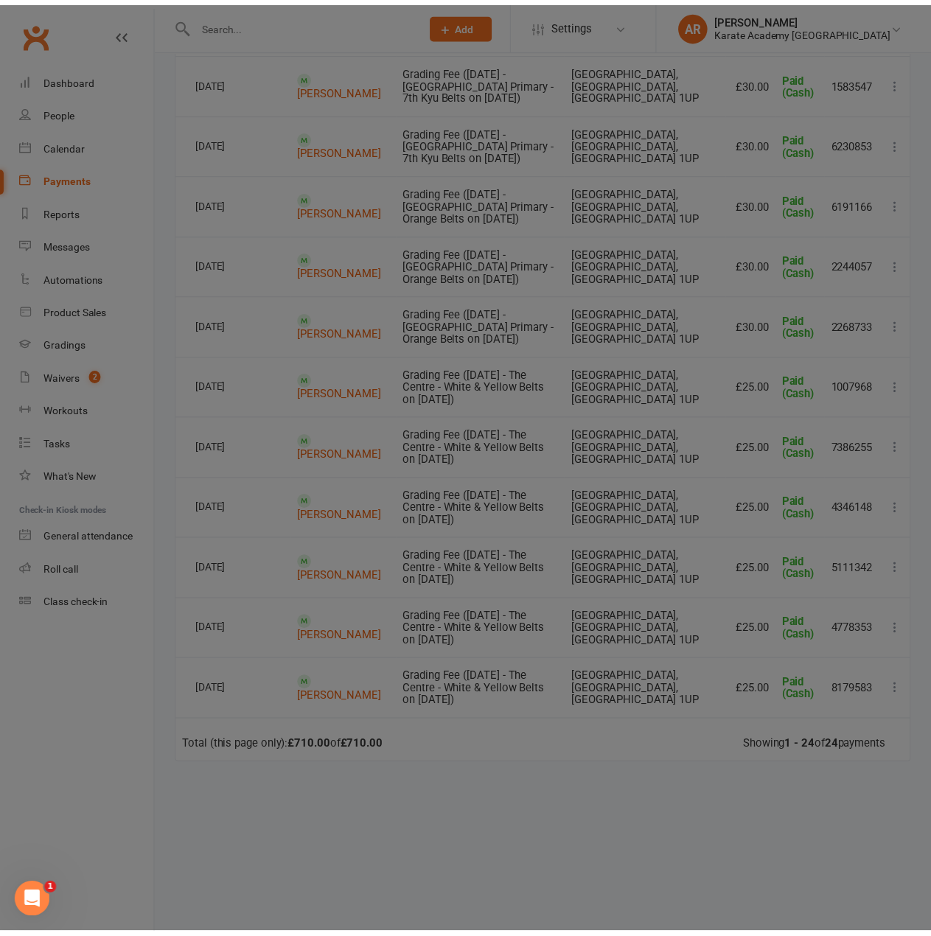
scroll to position [1269, 0]
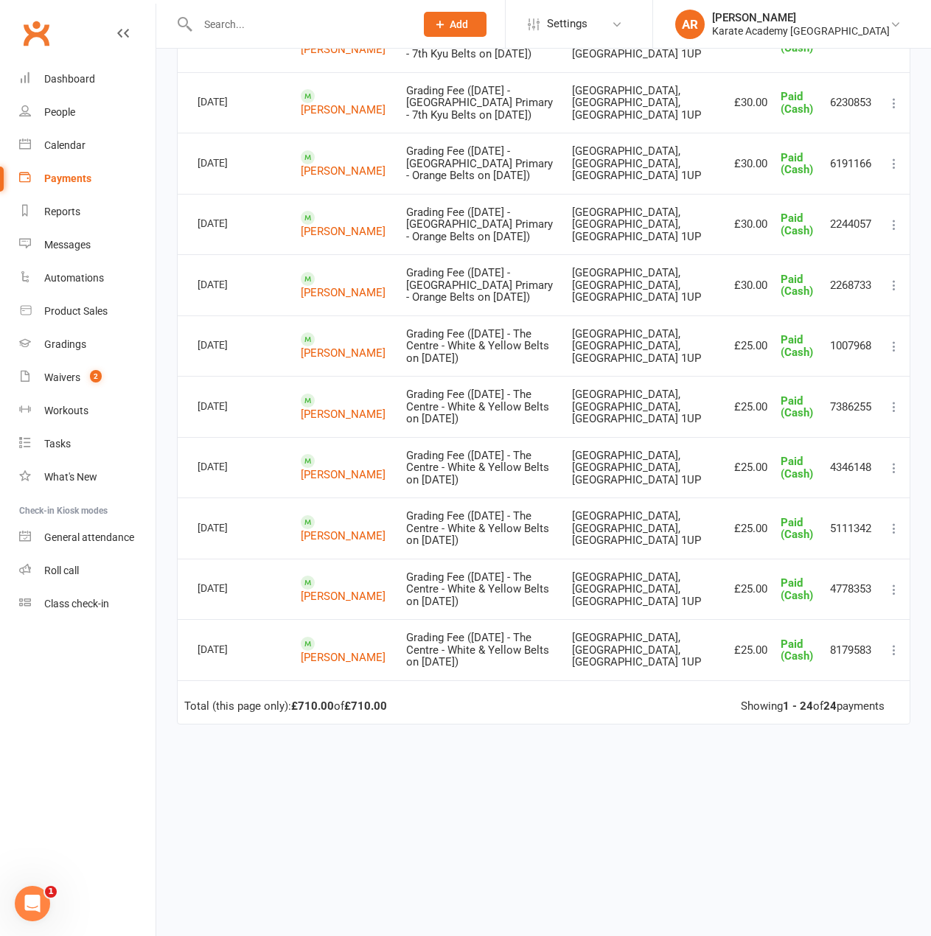
click at [890, 475] on icon at bounding box center [894, 468] width 15 height 15
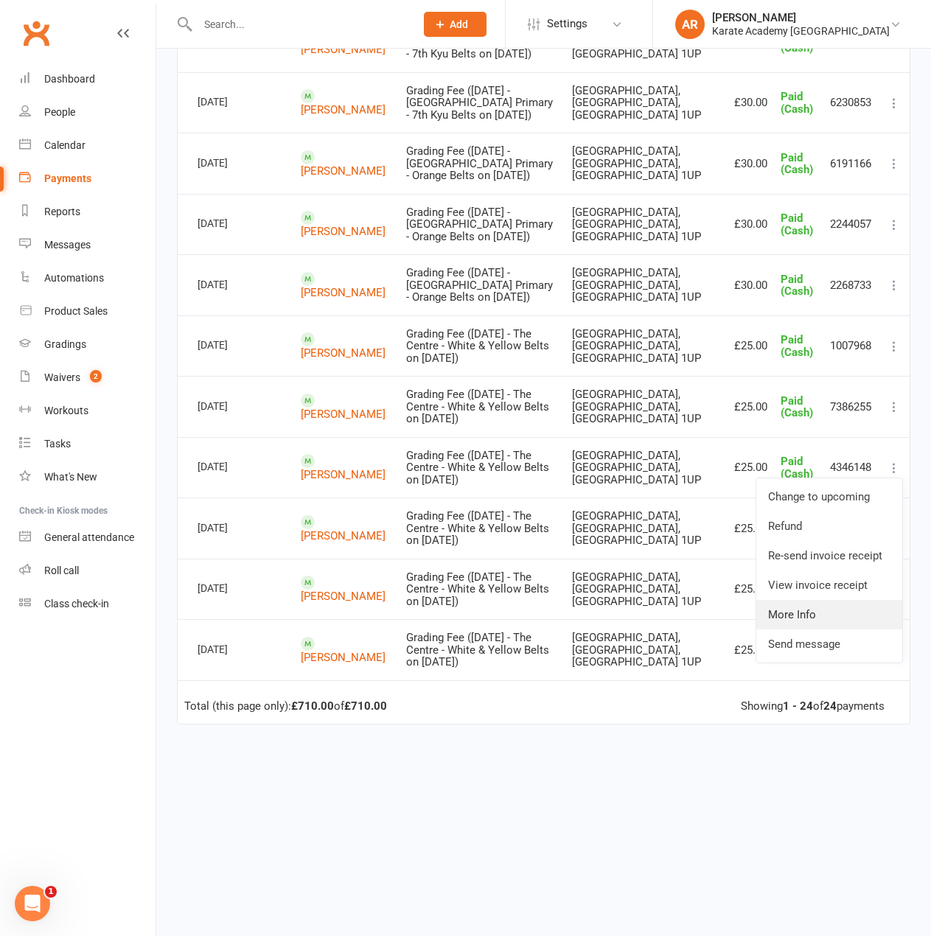
click at [828, 629] on link "More Info" at bounding box center [829, 614] width 146 height 29
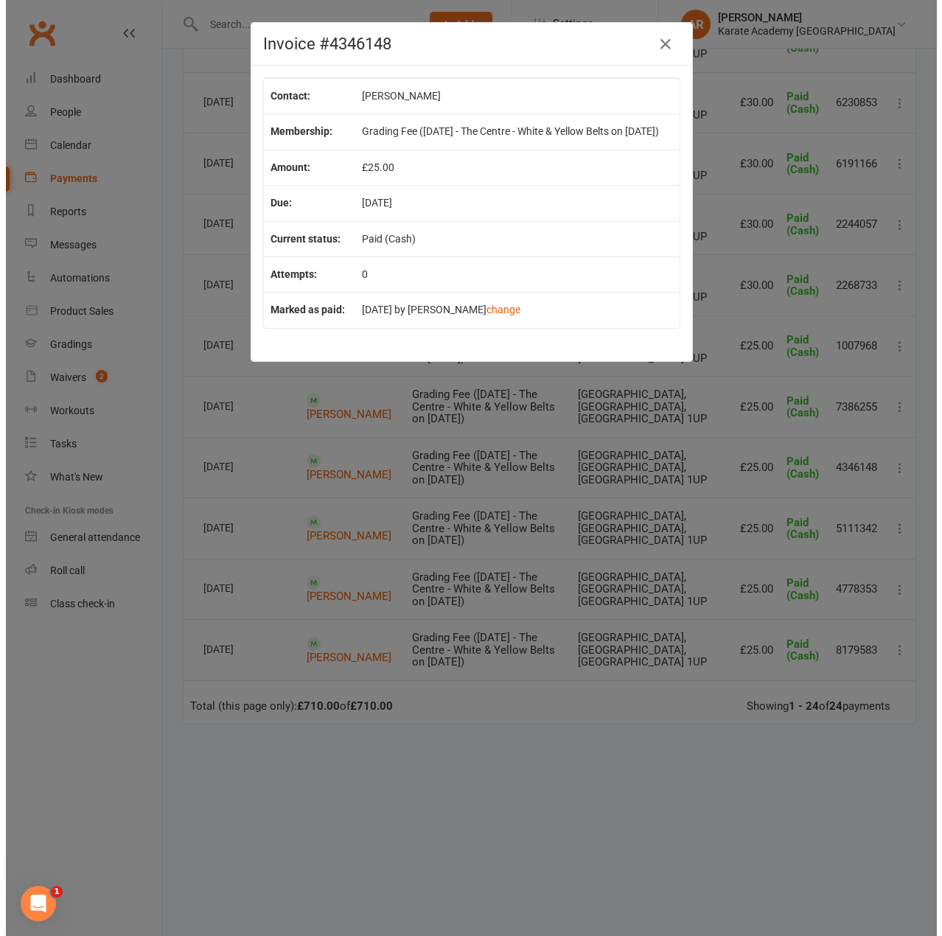
scroll to position [1123, 0]
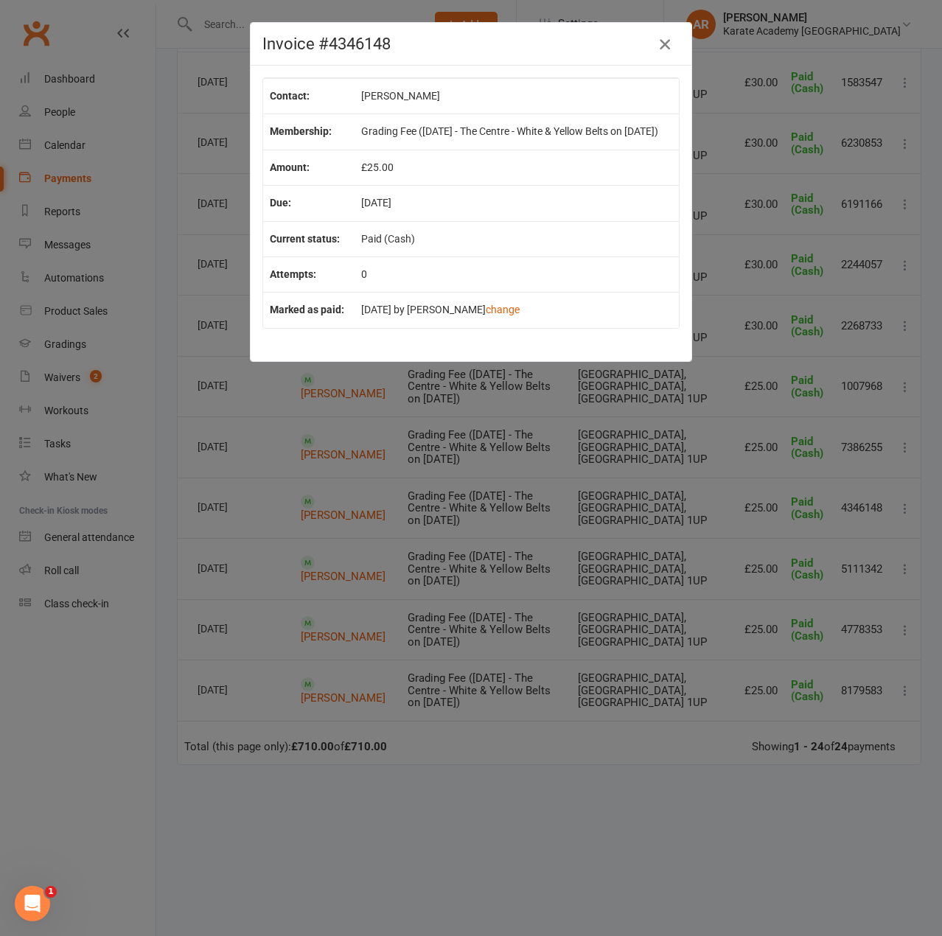
click at [668, 49] on icon "button" at bounding box center [665, 44] width 18 height 18
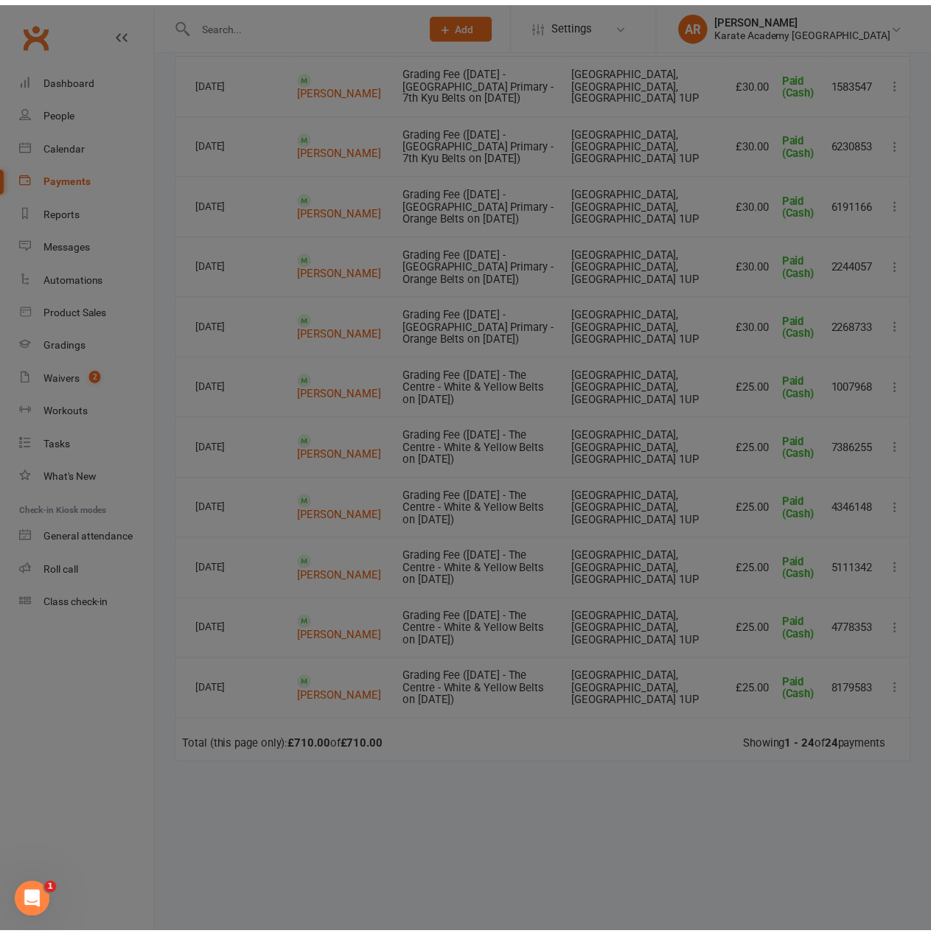
scroll to position [1269, 0]
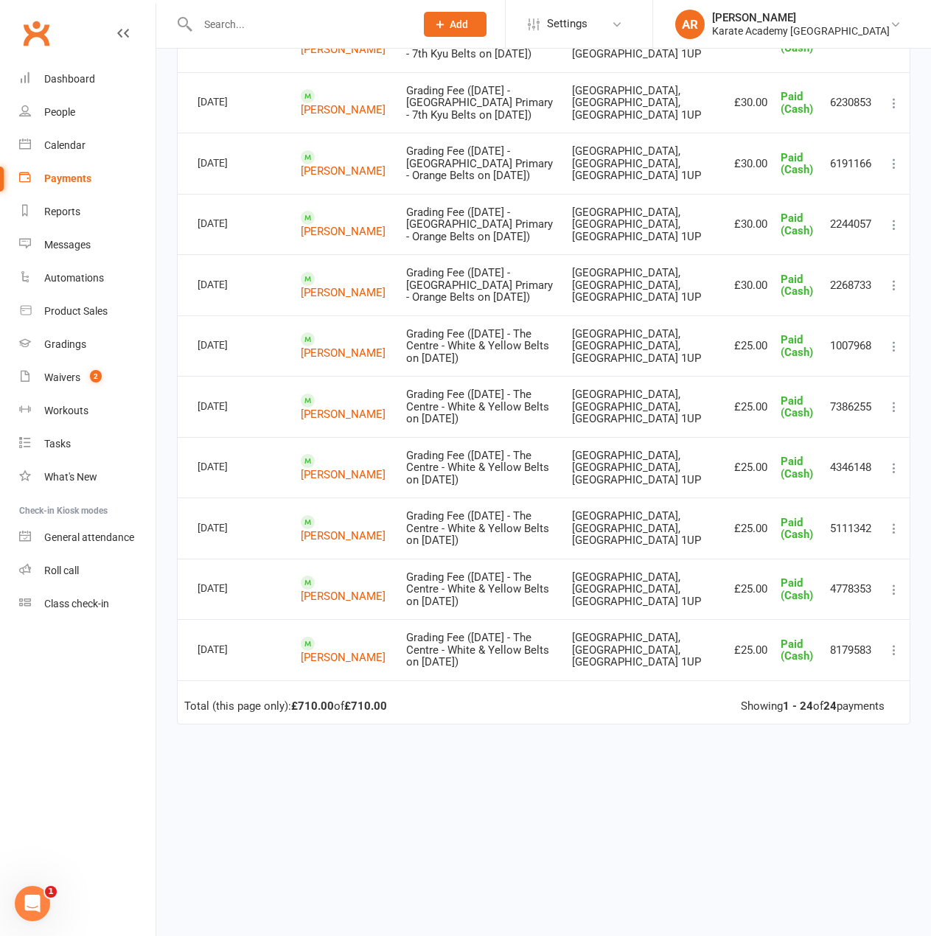
click at [891, 354] on icon at bounding box center [894, 346] width 15 height 15
click at [803, 508] on link "More Info" at bounding box center [829, 492] width 146 height 29
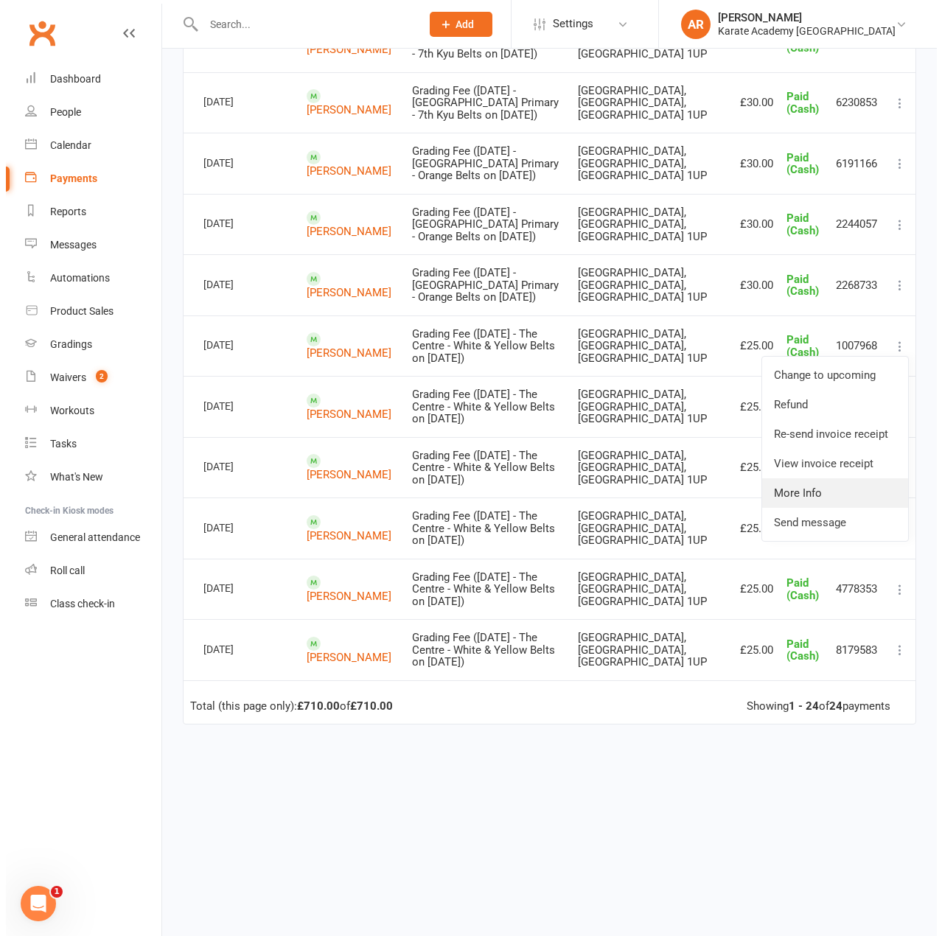
scroll to position [1123, 0]
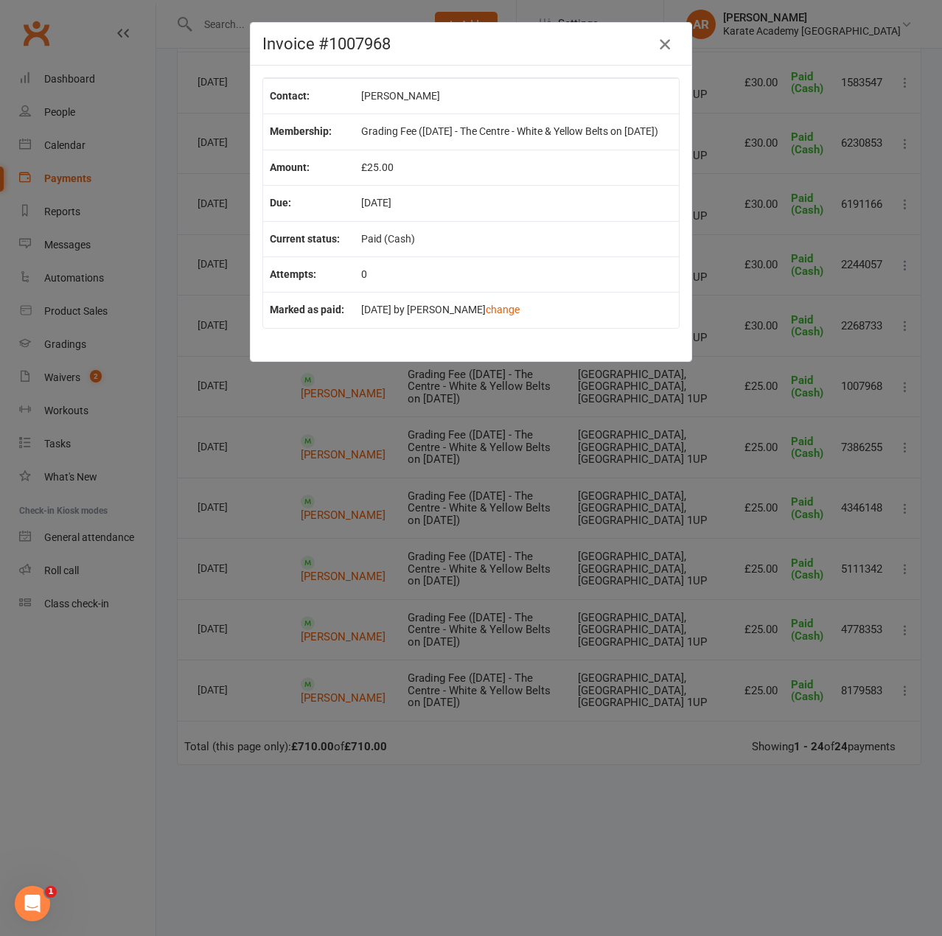
click at [659, 46] on icon "button" at bounding box center [665, 44] width 18 height 18
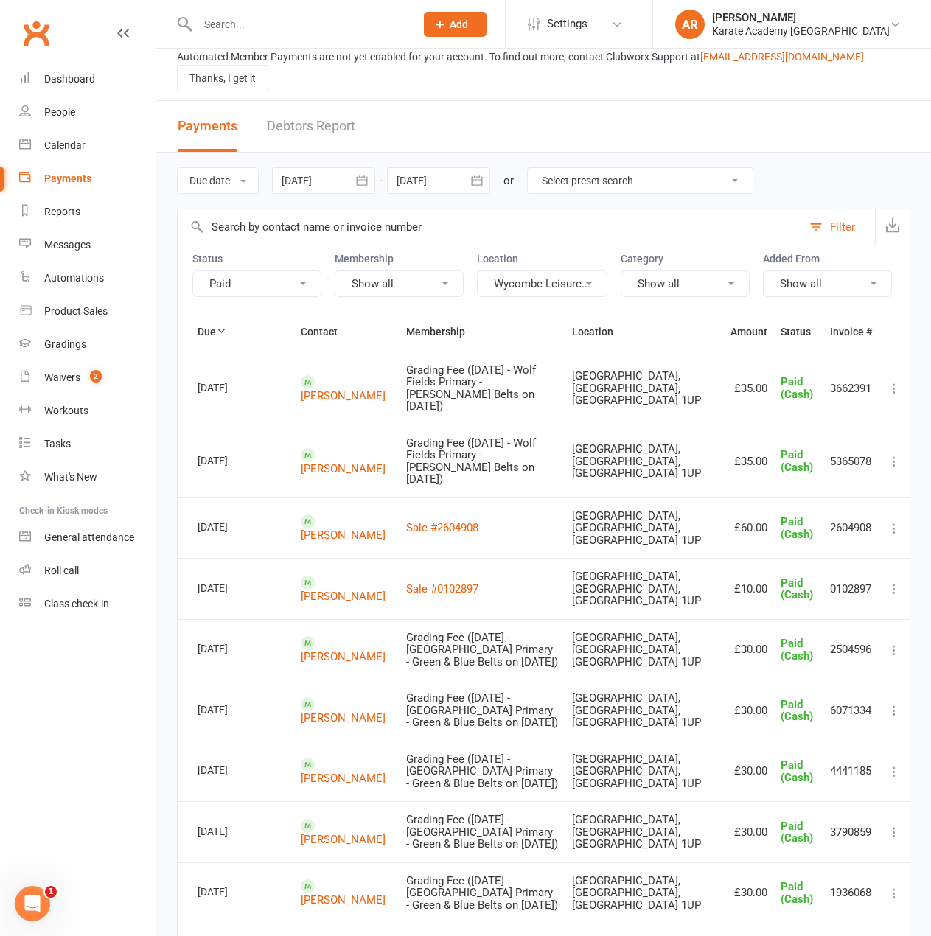
scroll to position [0, 0]
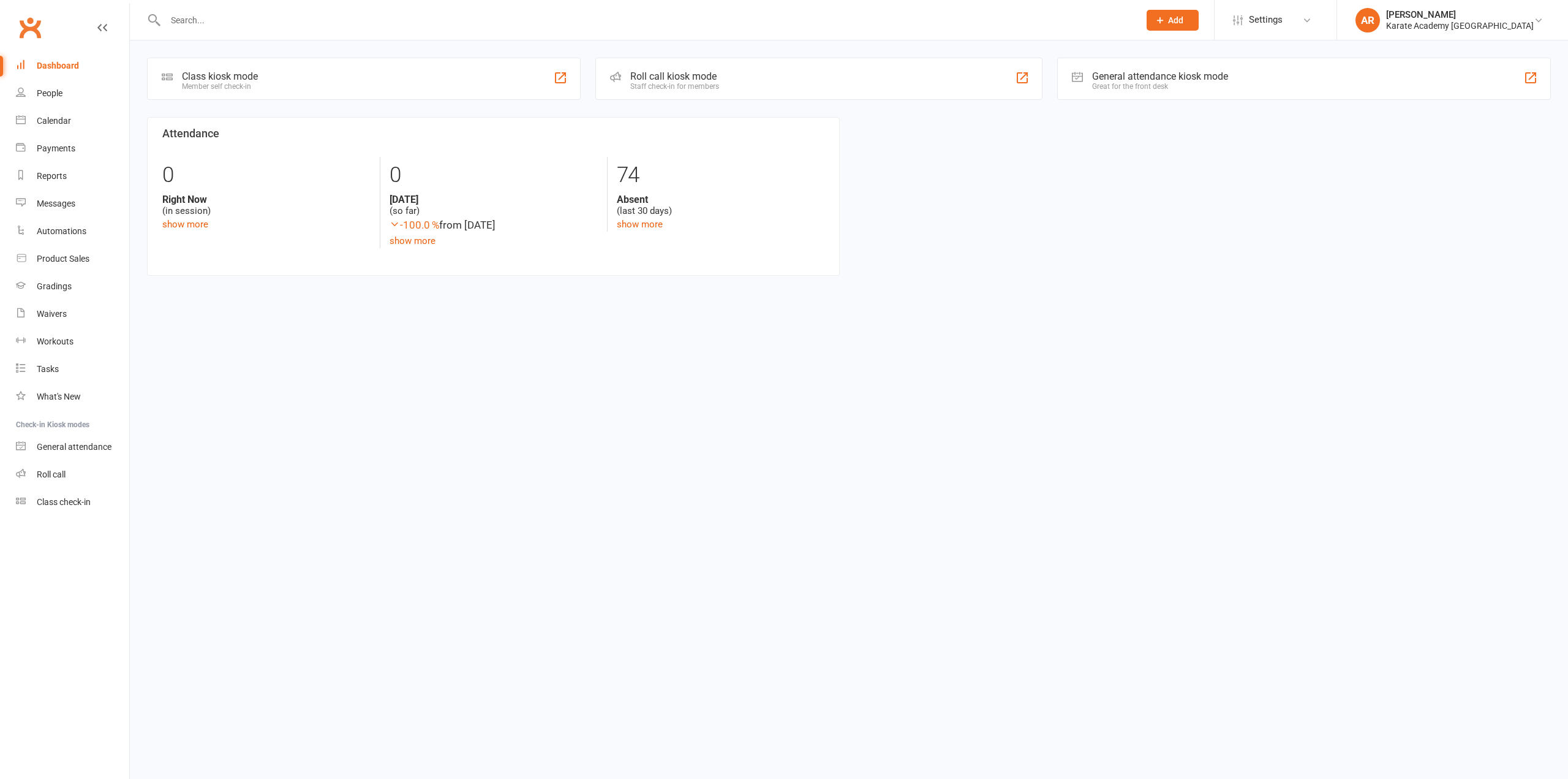
click at [312, 18] on input "text" at bounding box center [646, 20] width 969 height 17
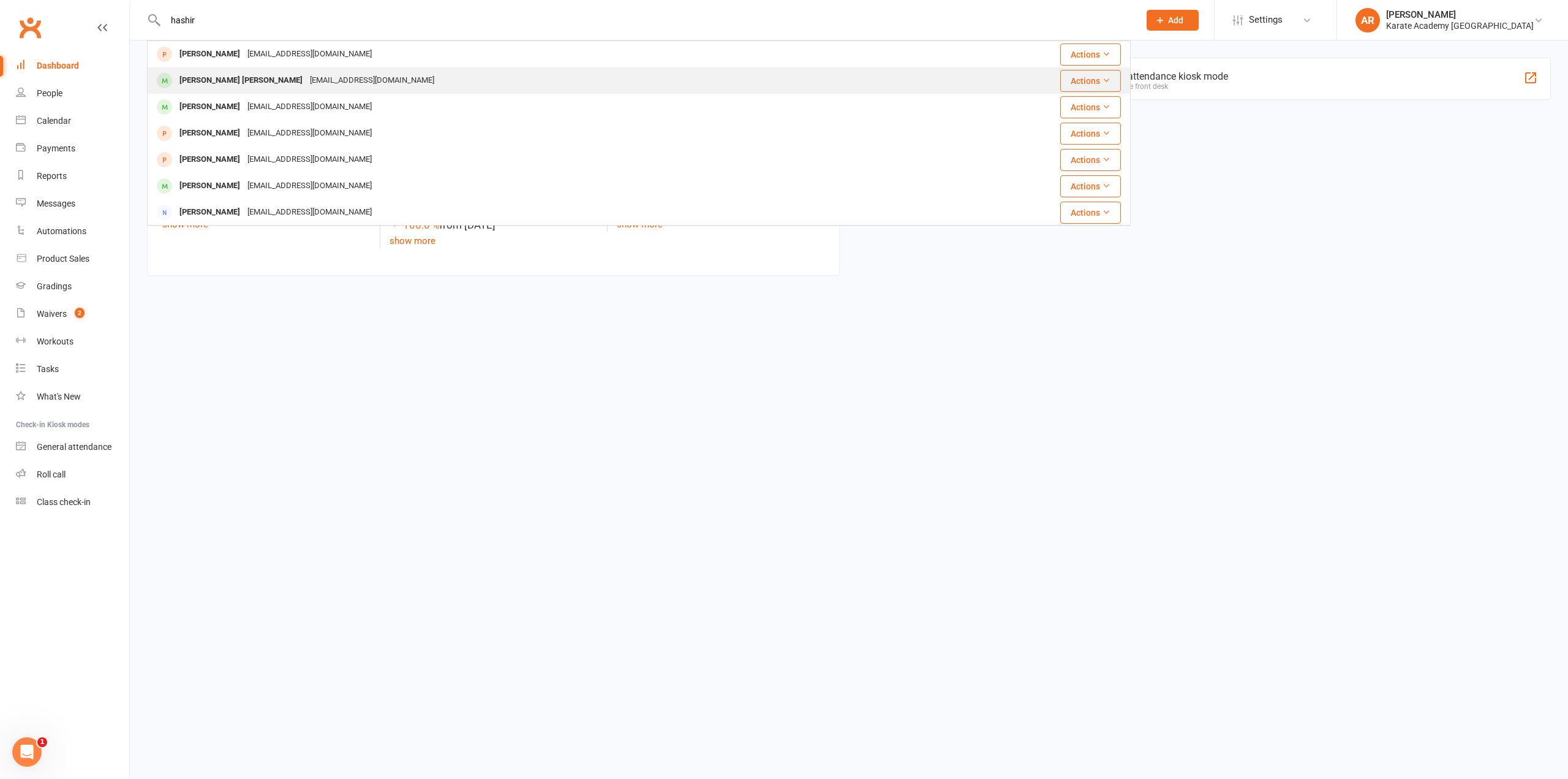
type input "hashir"
click at [307, 78] on div "[EMAIL_ADDRESS][DOMAIN_NAME]" at bounding box center [372, 80] width 131 height 17
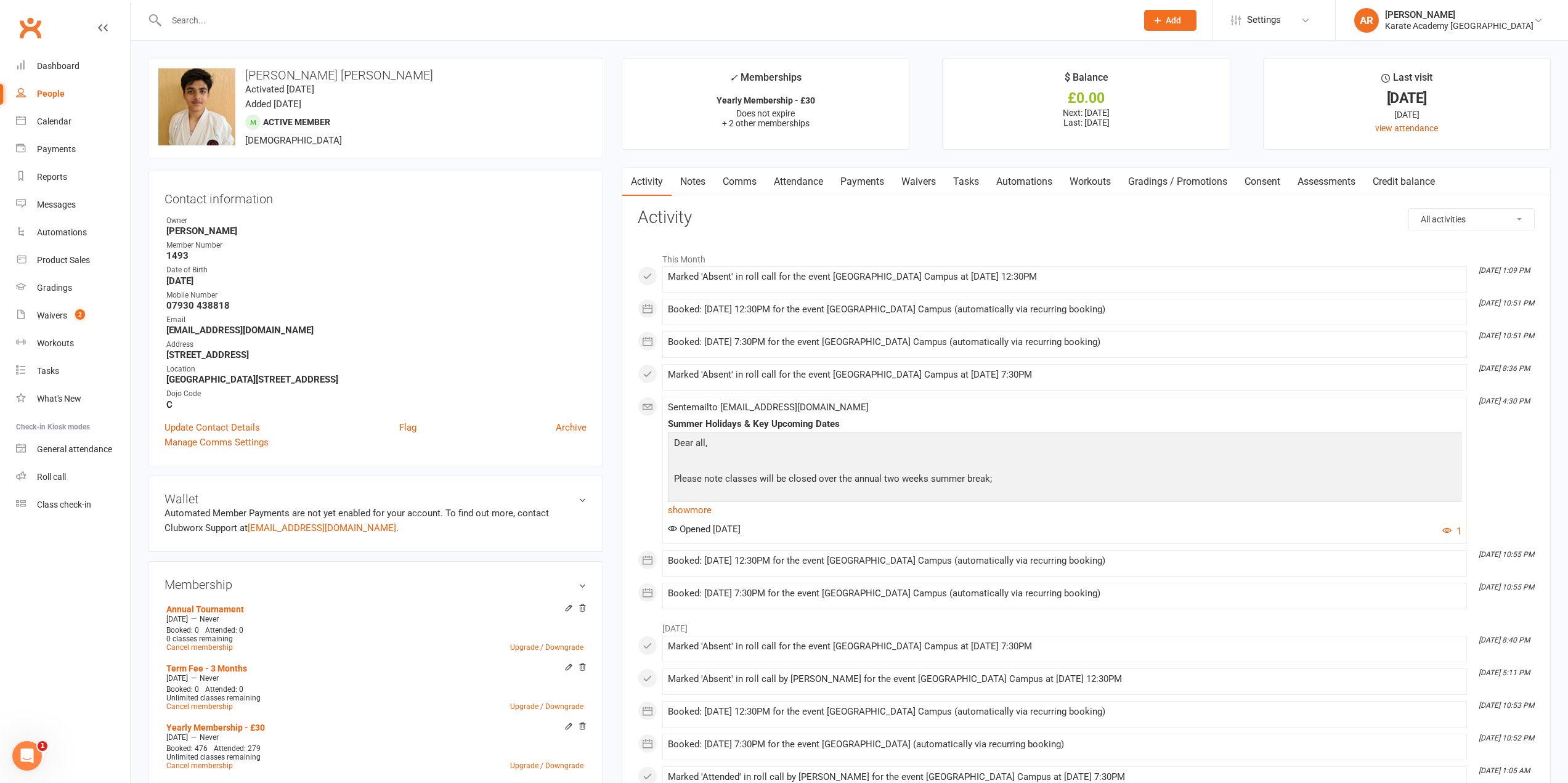
click at [1484, 216] on select "All activities Bookings / Attendances Communications Notes Failed SMSes Grading…" at bounding box center [1472, 219] width 125 height 21
click at [1409, 209] on select "All activities Bookings / Attendances Communications Notes Failed SMSes Grading…" at bounding box center [1472, 219] width 125 height 21
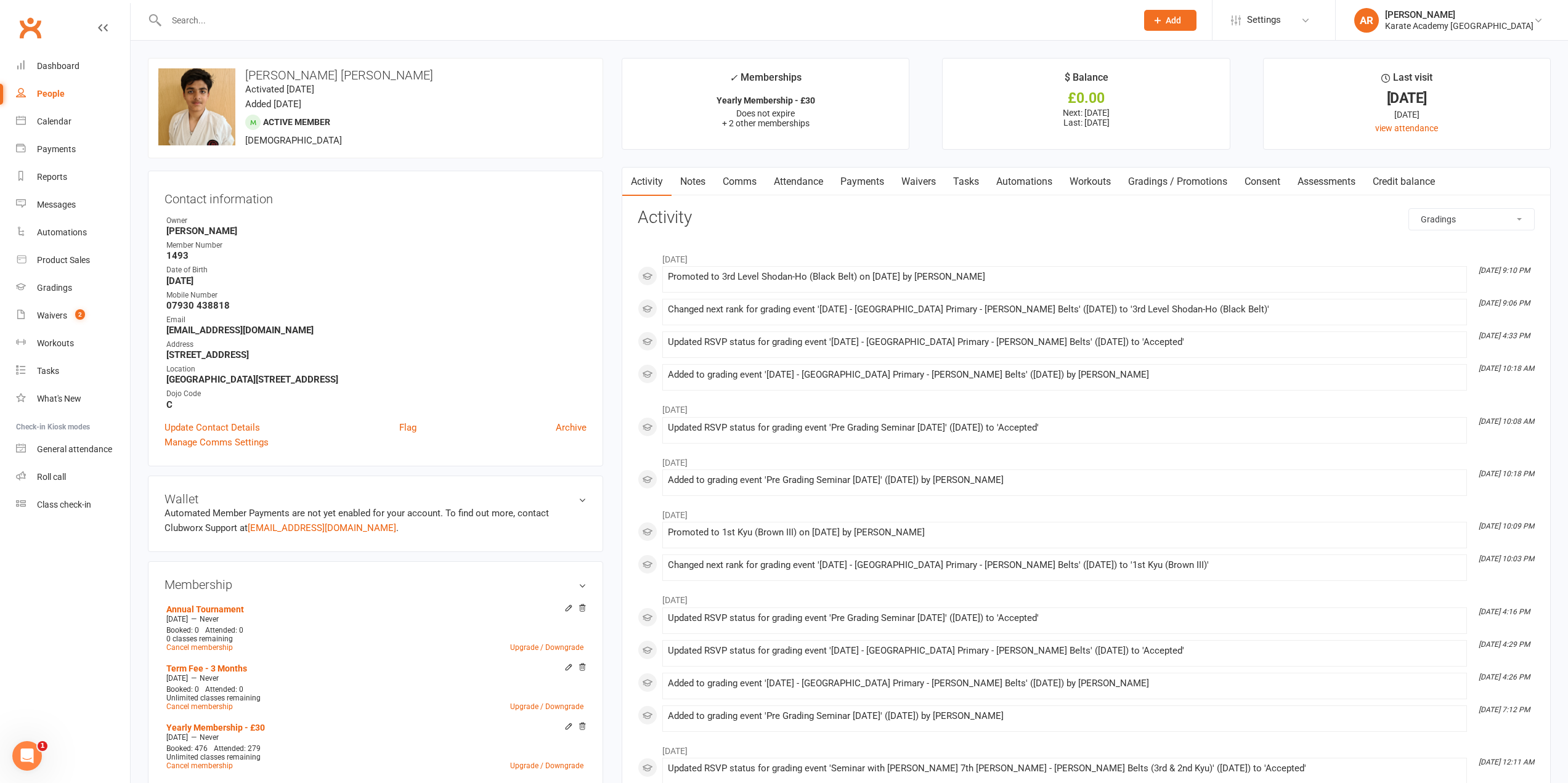
click at [1438, 231] on div "All activities Bookings / Attendances Communications Notes Failed SMSes Grading…" at bounding box center [1086, 737] width 897 height 1058
click at [1444, 216] on select "All activities Bookings / Attendances Communications Notes Failed SMSes Grading…" at bounding box center [1472, 219] width 125 height 21
select select "InvoiceLogEntry"
click at [1409, 209] on select "All activities Bookings / Attendances Communications Notes Failed SMSes Grading…" at bounding box center [1472, 219] width 125 height 21
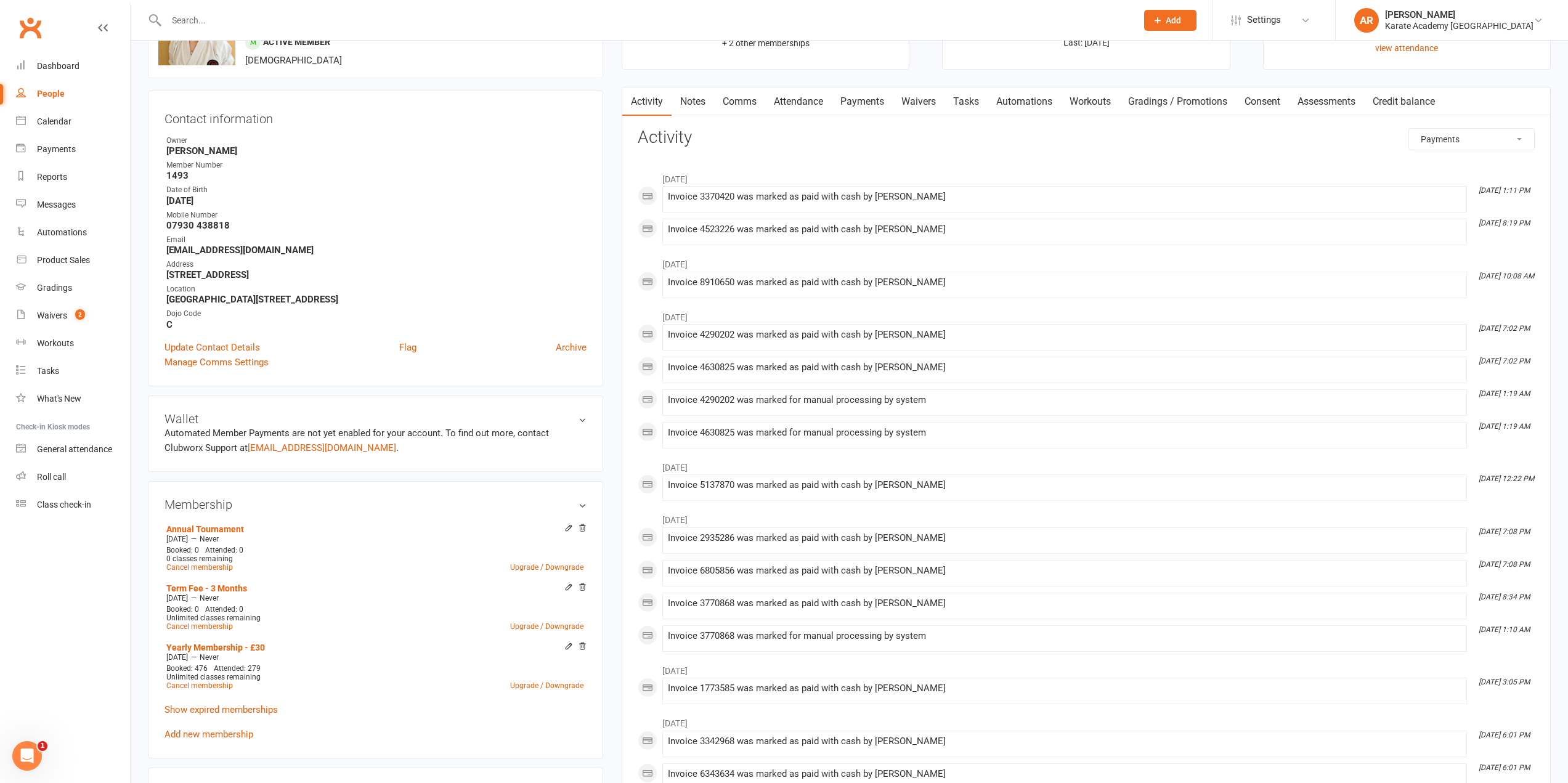
scroll to position [62, 0]
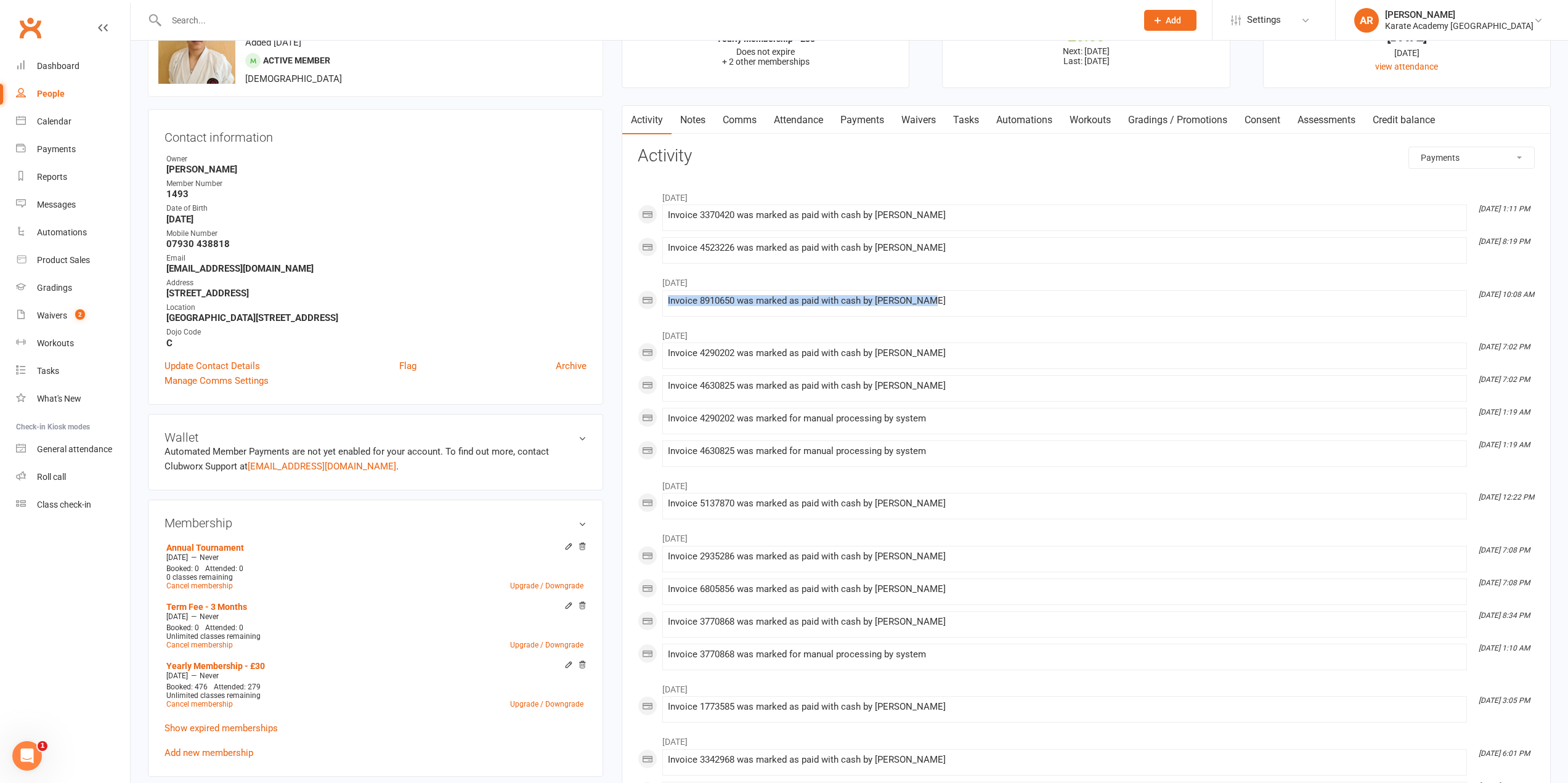
drag, startPoint x: 932, startPoint y: 301, endPoint x: 669, endPoint y: 306, distance: 263.0
click at [669, 306] on div "Invoice 8910650 was marked as paid with cash by [PERSON_NAME]" at bounding box center [1064, 303] width 793 height 15
click at [884, 121] on link "Payments" at bounding box center [862, 120] width 61 height 28
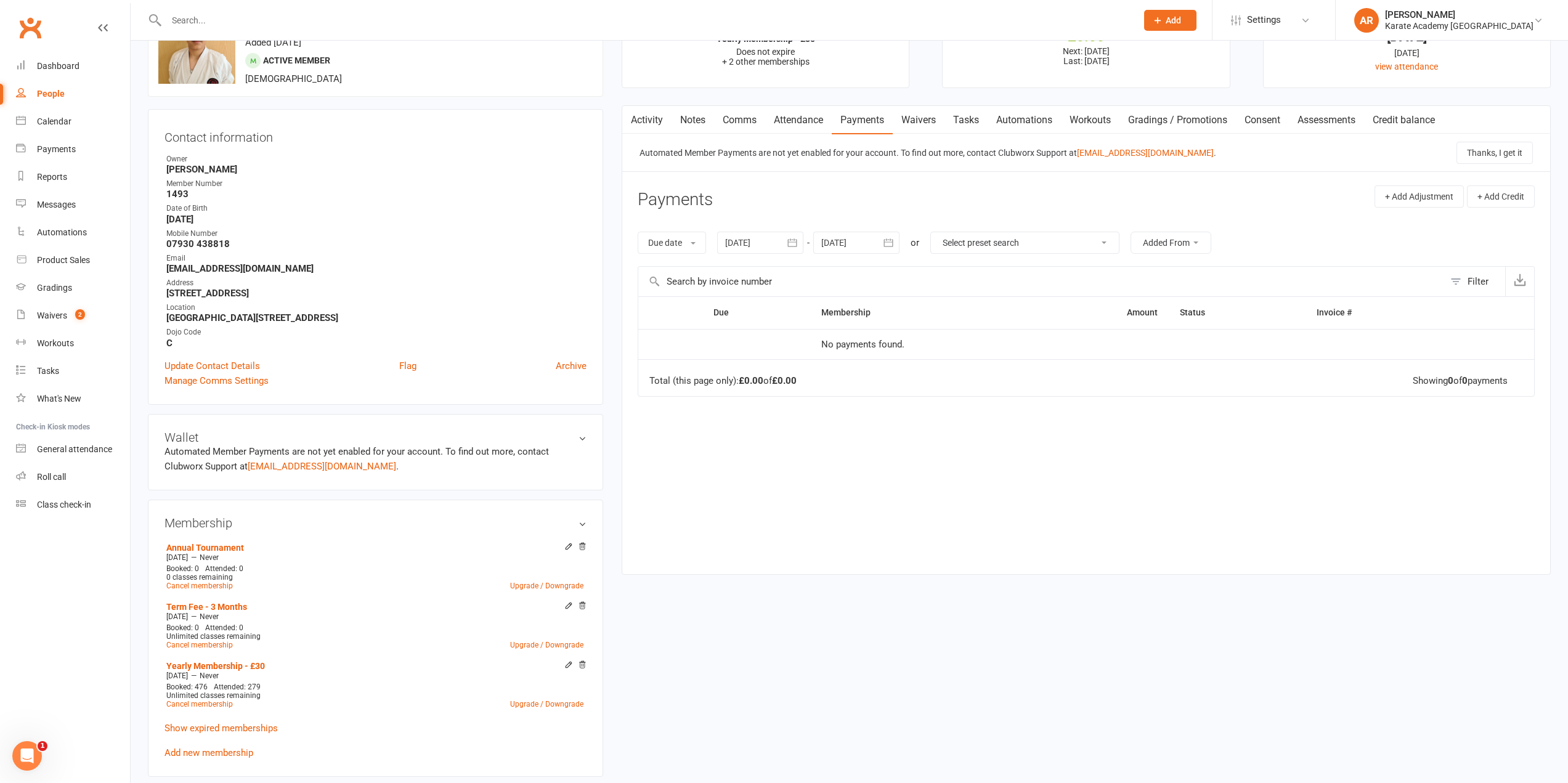
click at [773, 240] on div at bounding box center [760, 242] width 86 height 23
click at [815, 315] on button "01" at bounding box center [821, 319] width 26 height 23
click at [767, 253] on div at bounding box center [760, 242] width 86 height 23
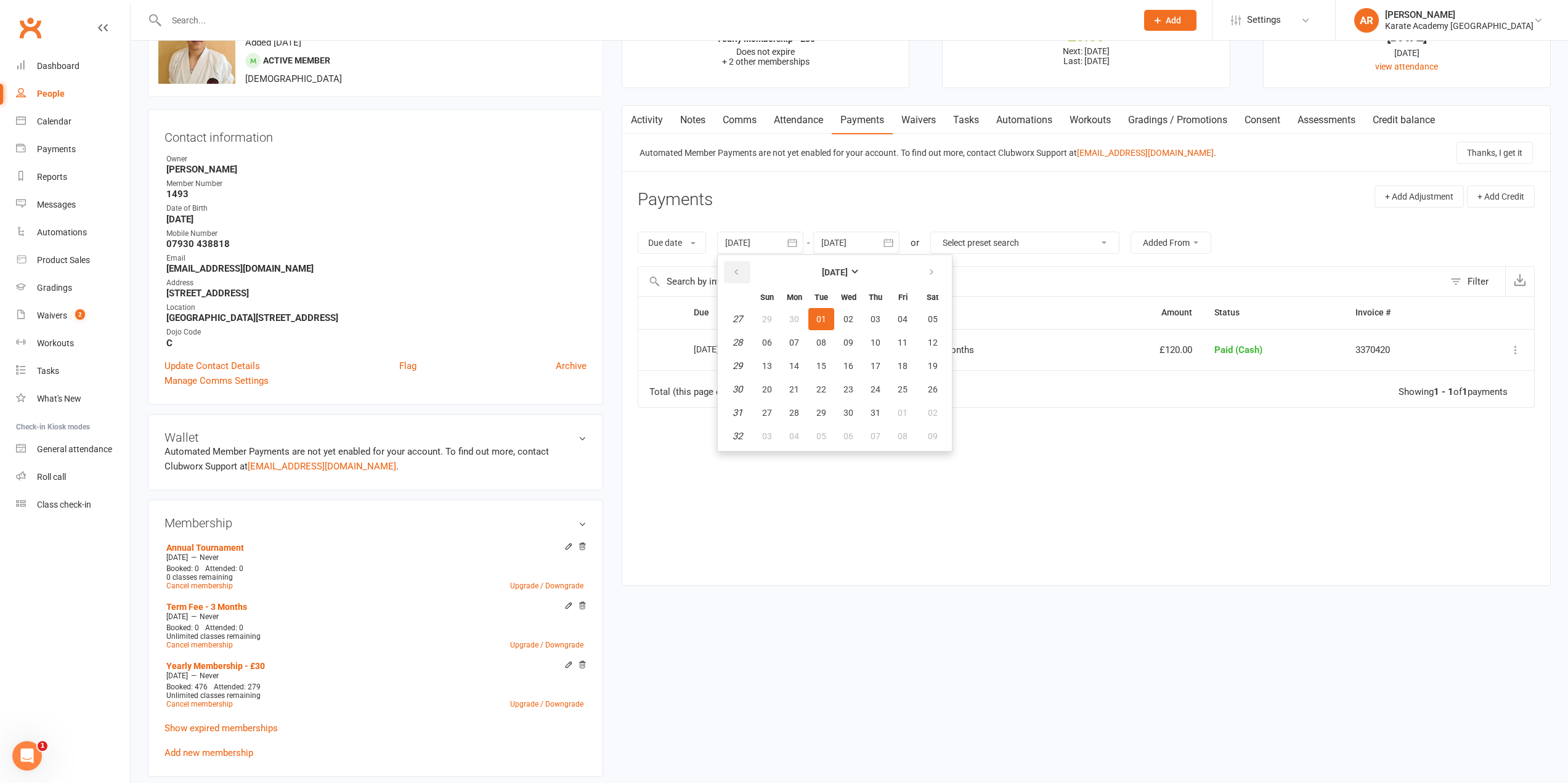
click at [735, 268] on icon "button" at bounding box center [736, 272] width 8 height 10
click at [770, 313] on button "01" at bounding box center [766, 319] width 26 height 23
type input "[DATE]"
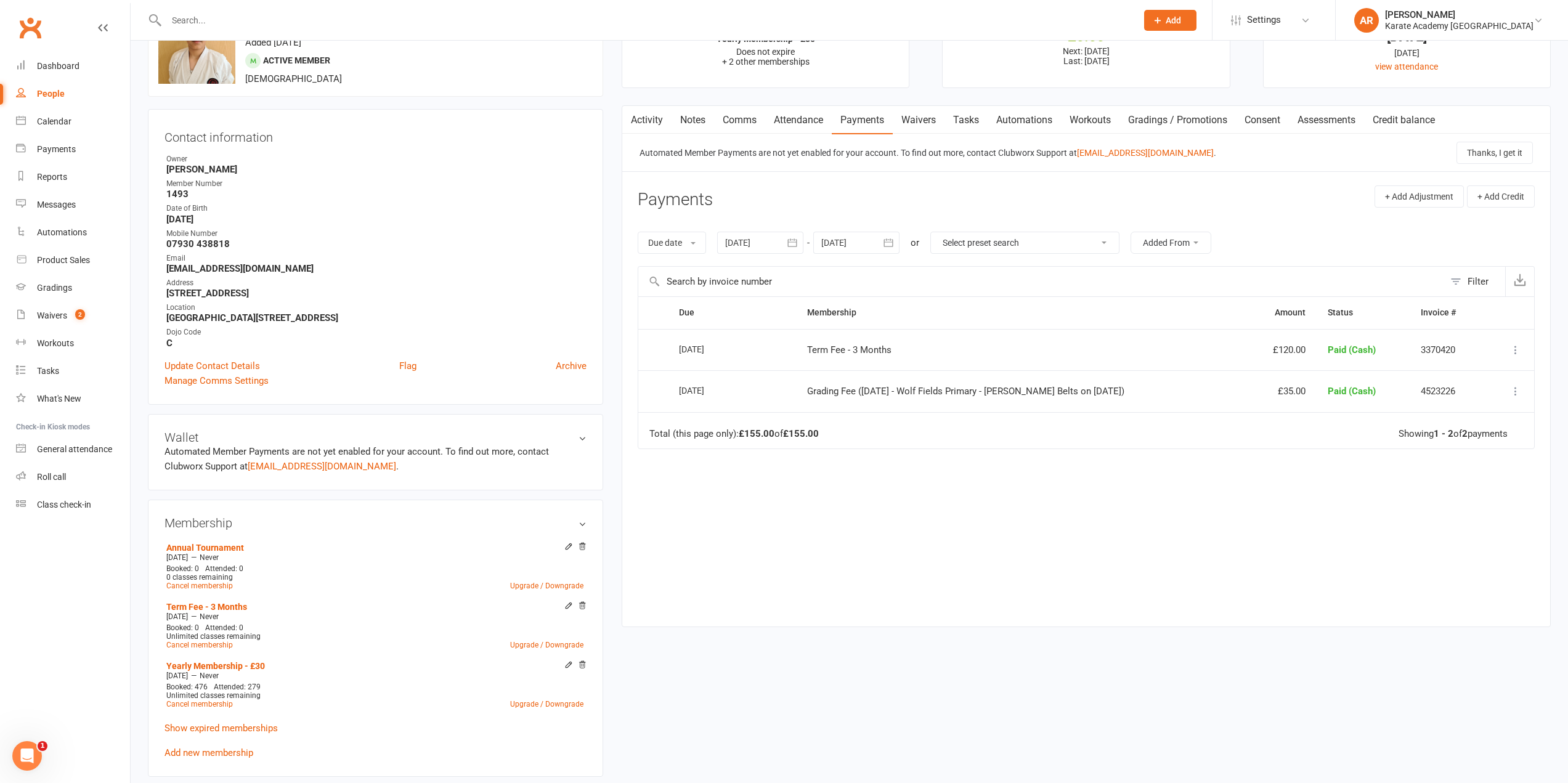
click at [1510, 389] on icon at bounding box center [1515, 391] width 13 height 13
click at [1455, 508] on link "More Info" at bounding box center [1461, 513] width 122 height 24
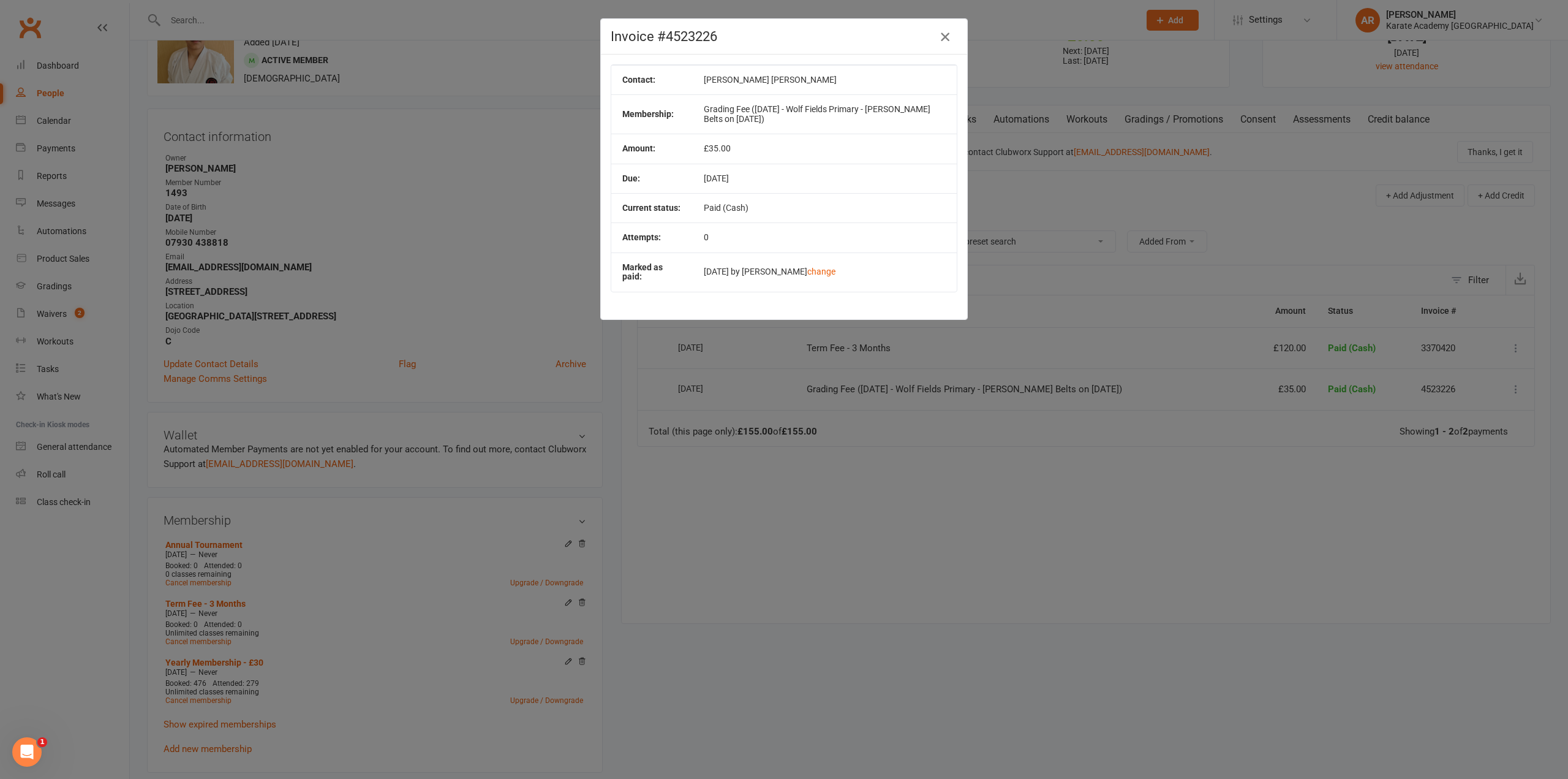
click at [945, 34] on icon "button" at bounding box center [945, 37] width 15 height 15
